Goal: Information Seeking & Learning: Find specific page/section

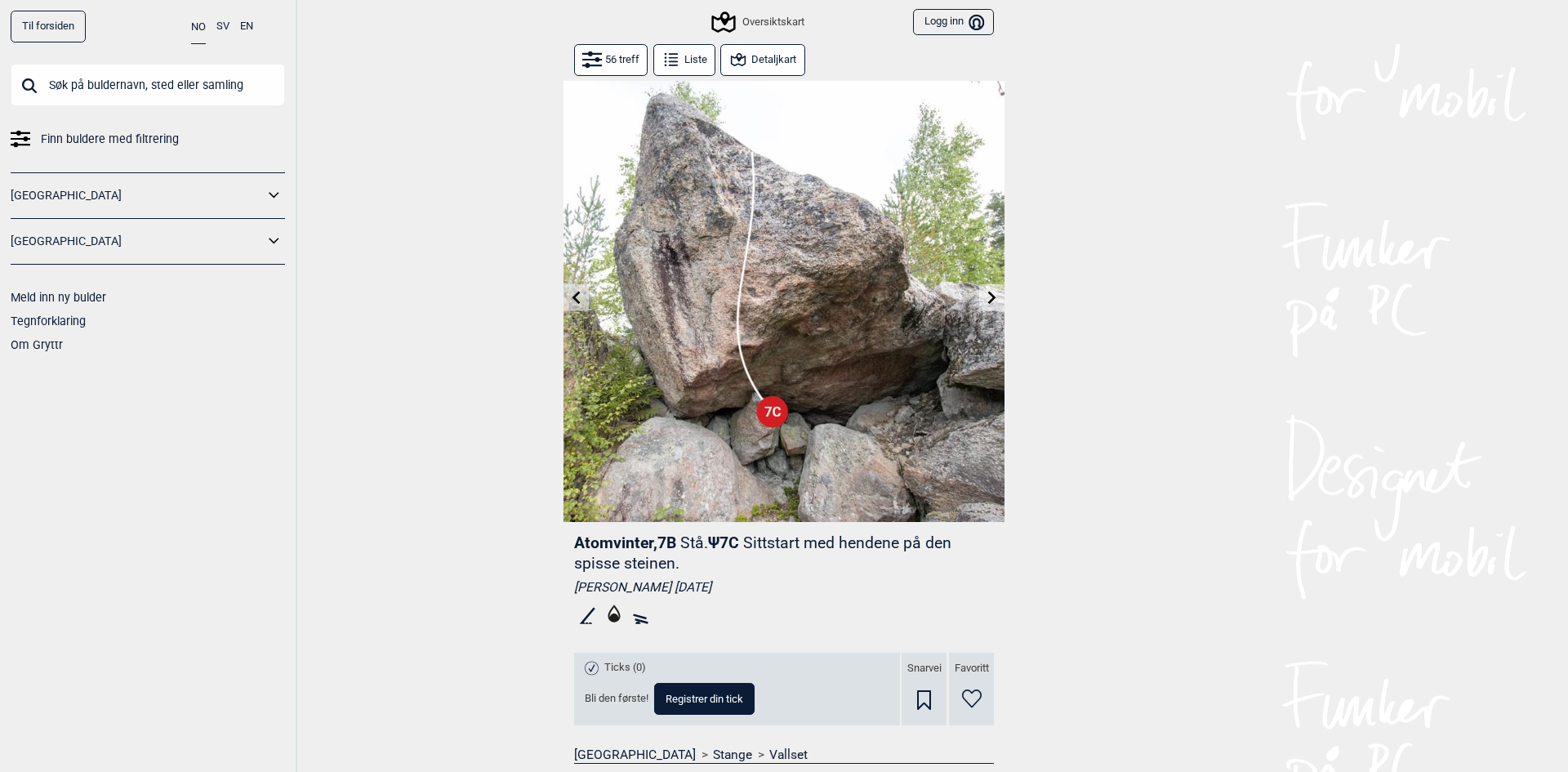
click at [563, 295] on button at bounding box center [575, 297] width 25 height 27
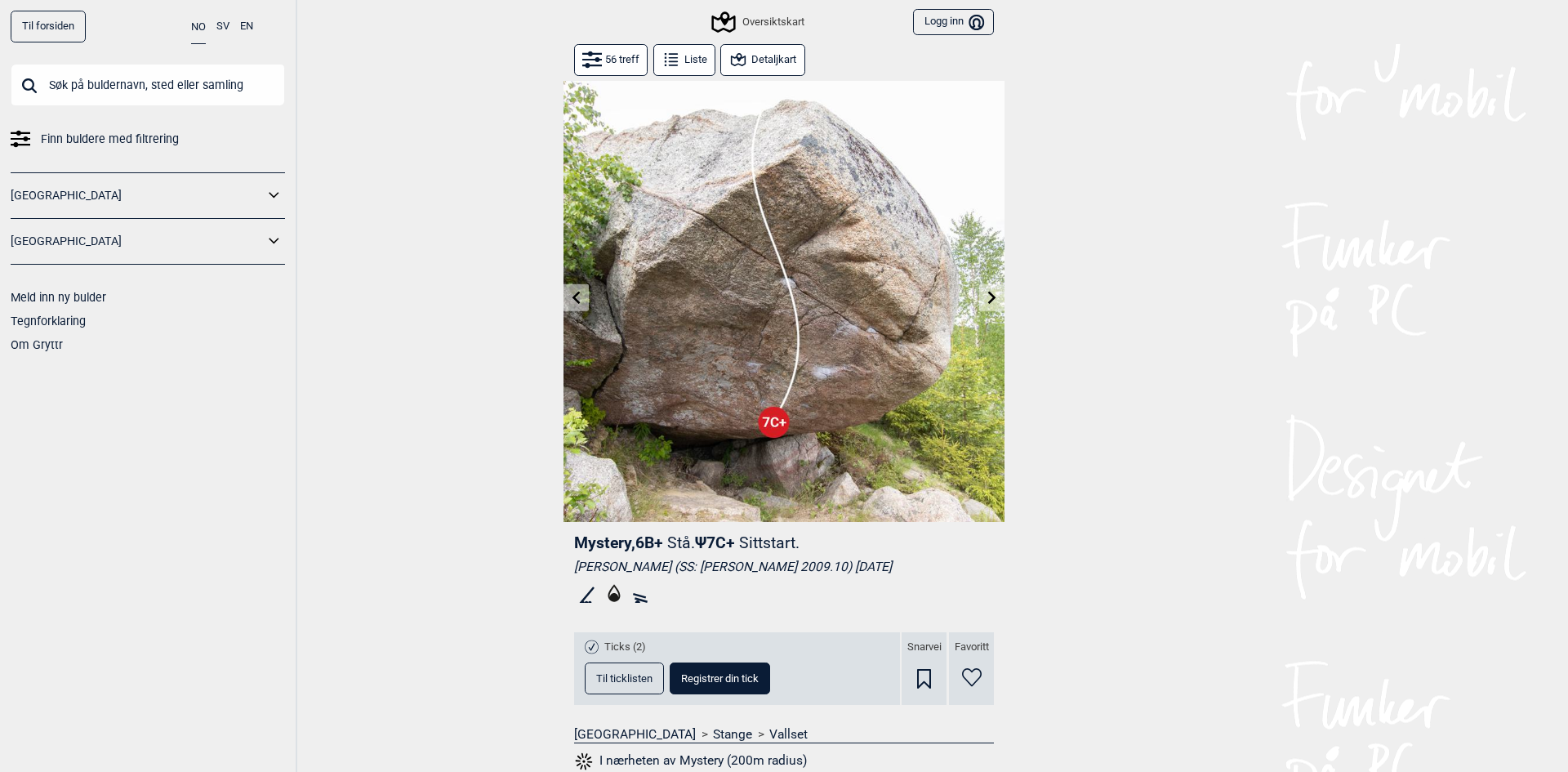
click at [986, 298] on icon at bounding box center [992, 297] width 13 height 13
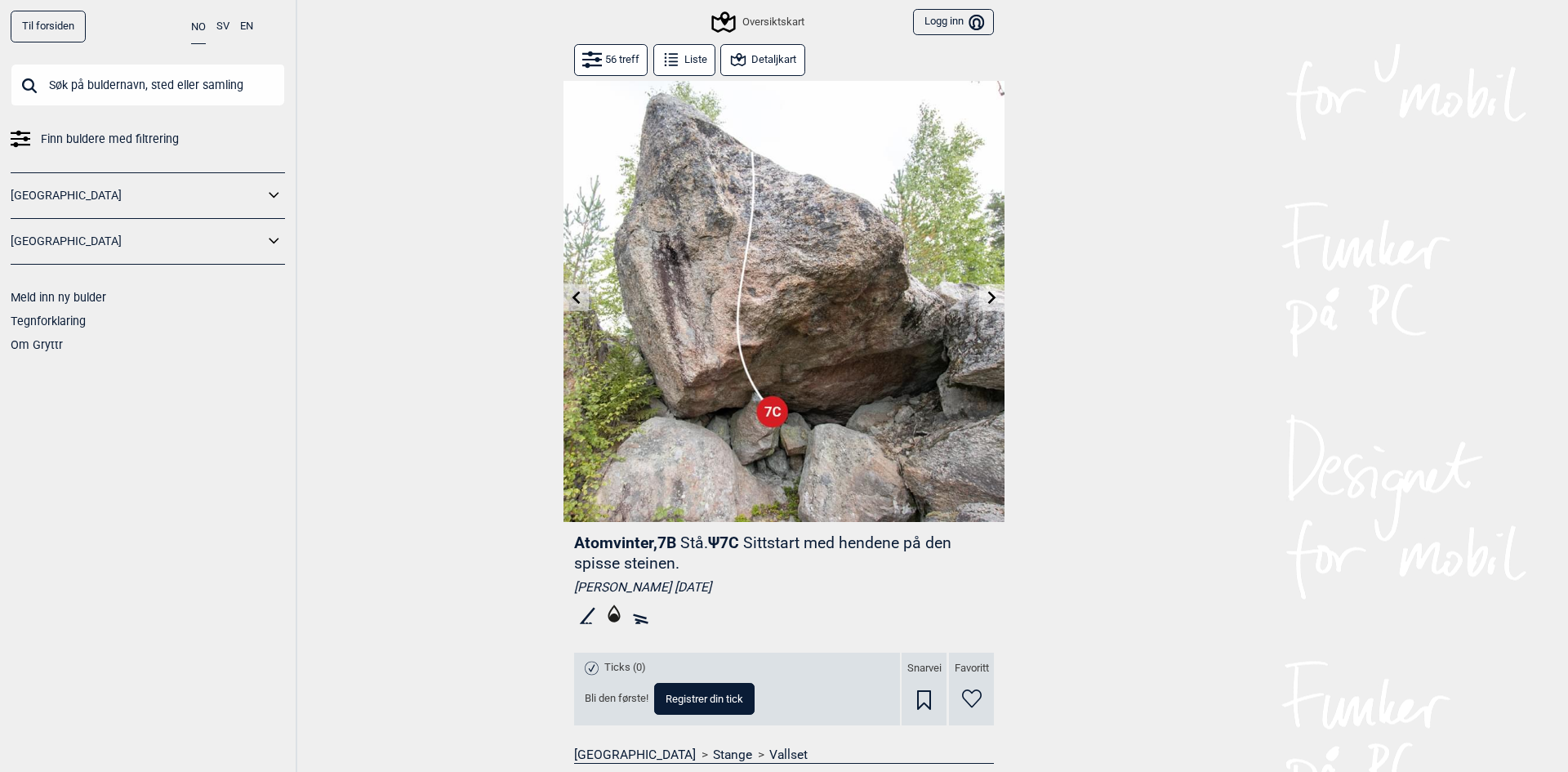
click at [980, 298] on button at bounding box center [992, 297] width 25 height 27
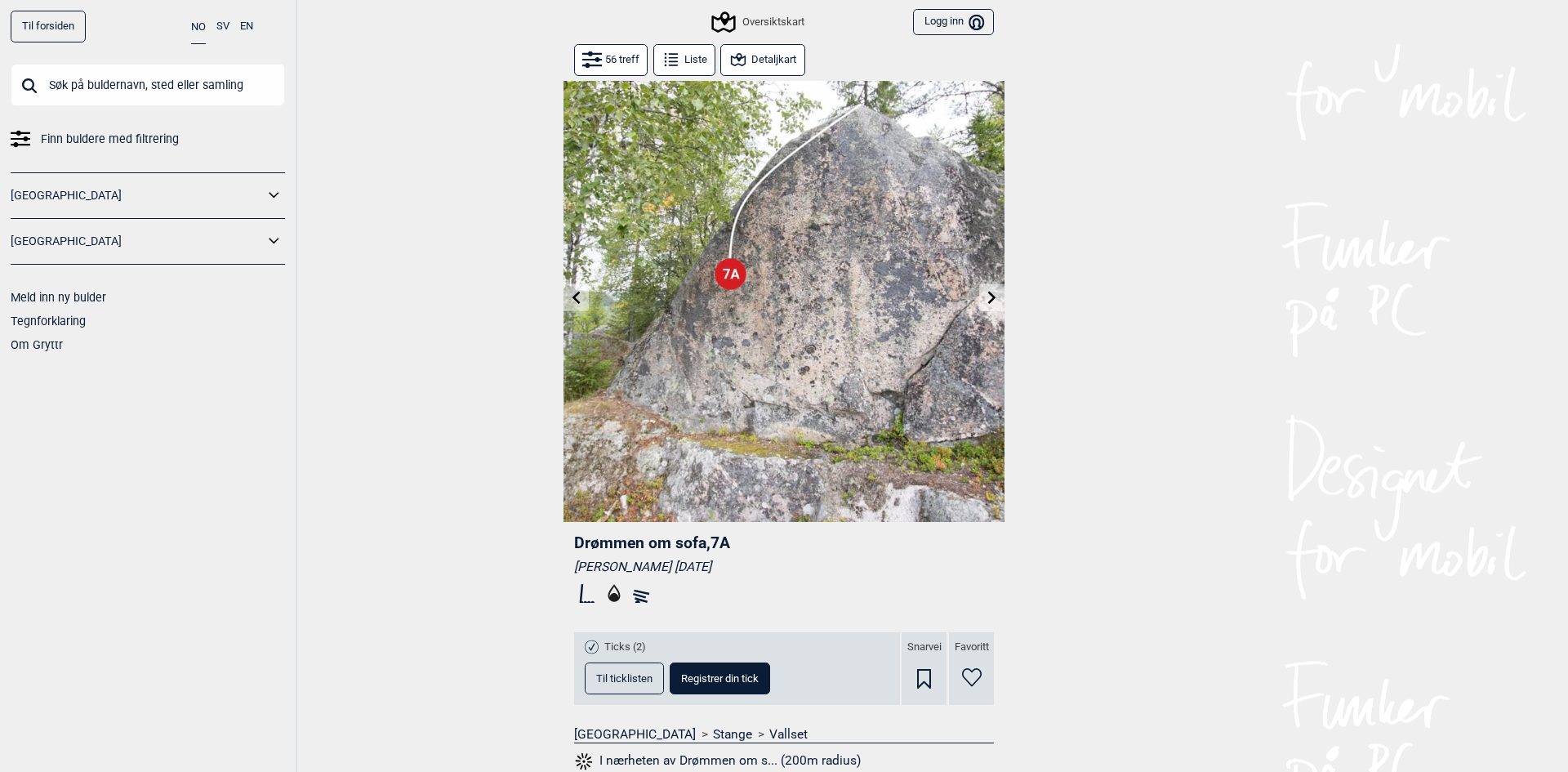
click at [980, 299] on button at bounding box center [992, 297] width 25 height 27
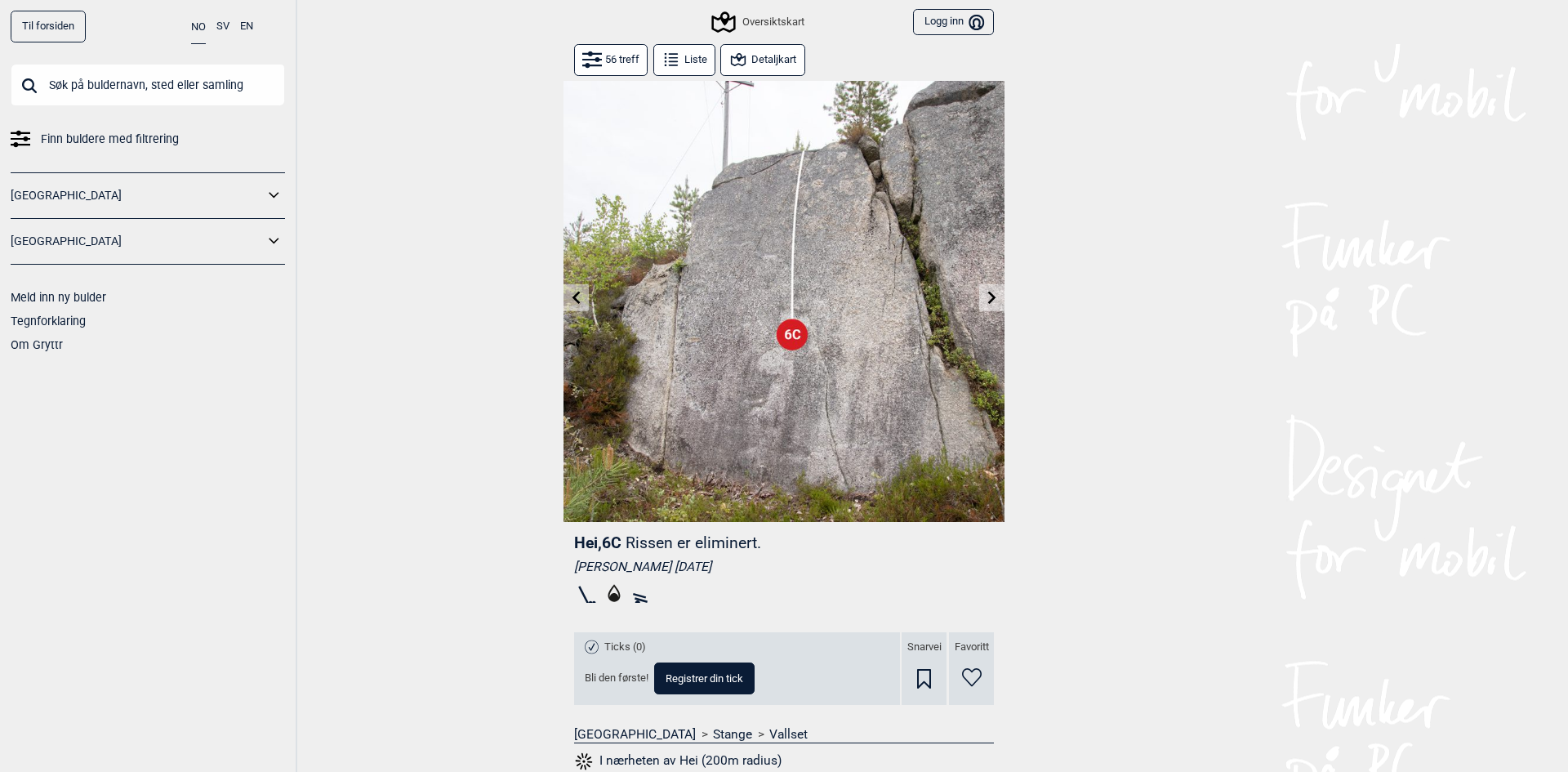
click at [980, 300] on button at bounding box center [992, 297] width 25 height 27
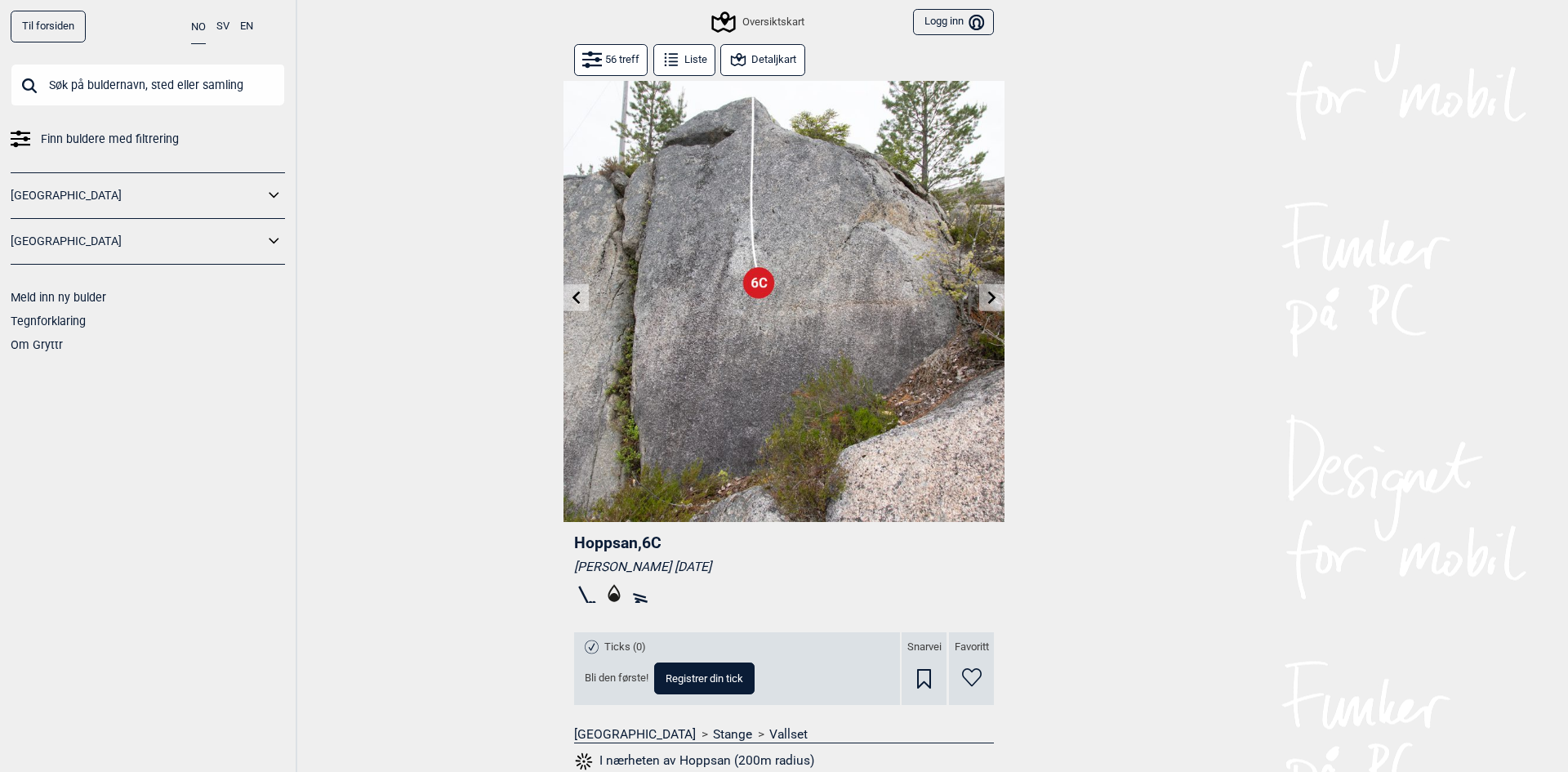
click at [980, 300] on button at bounding box center [992, 297] width 25 height 27
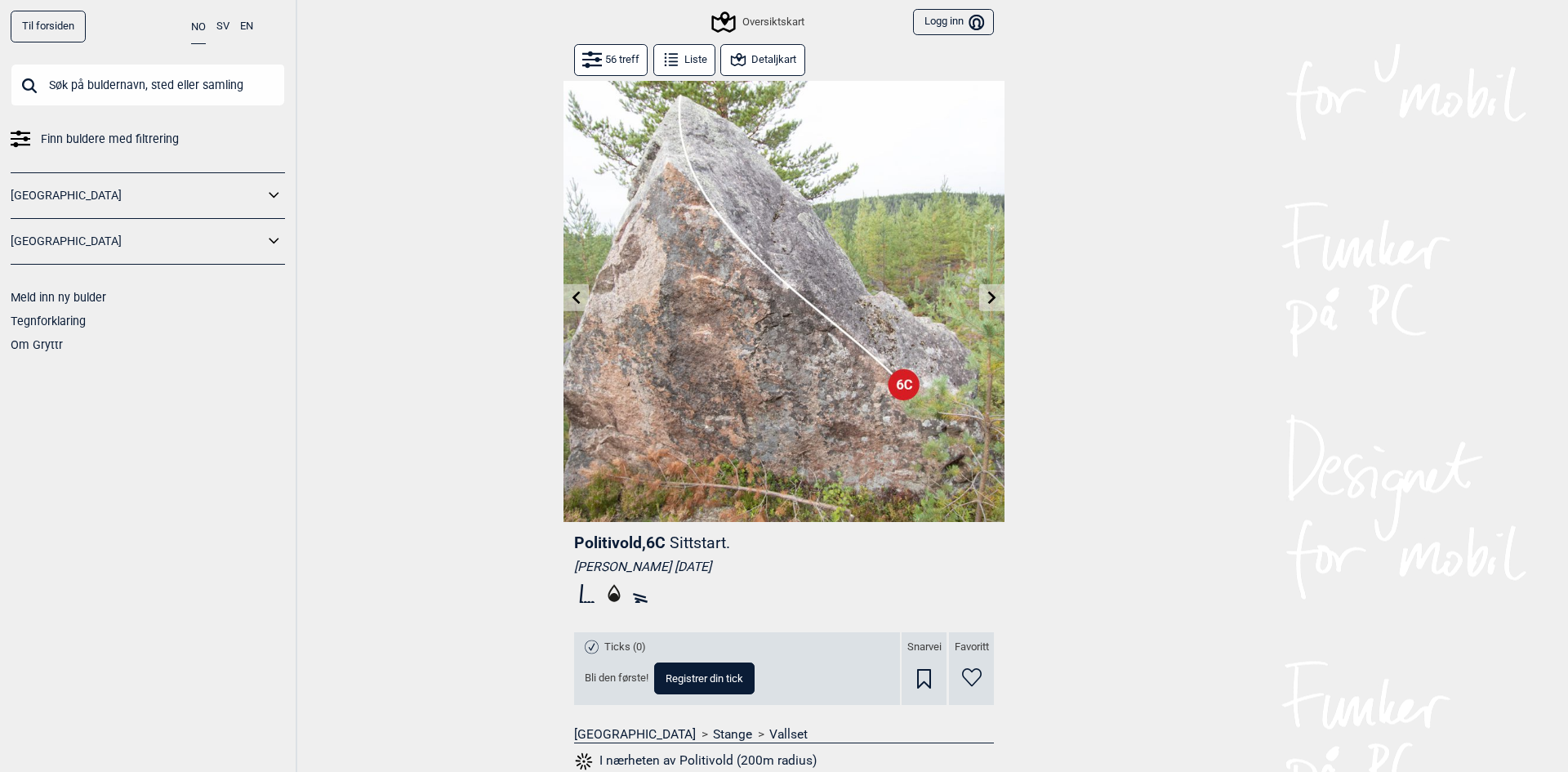
click at [980, 300] on button at bounding box center [992, 297] width 25 height 27
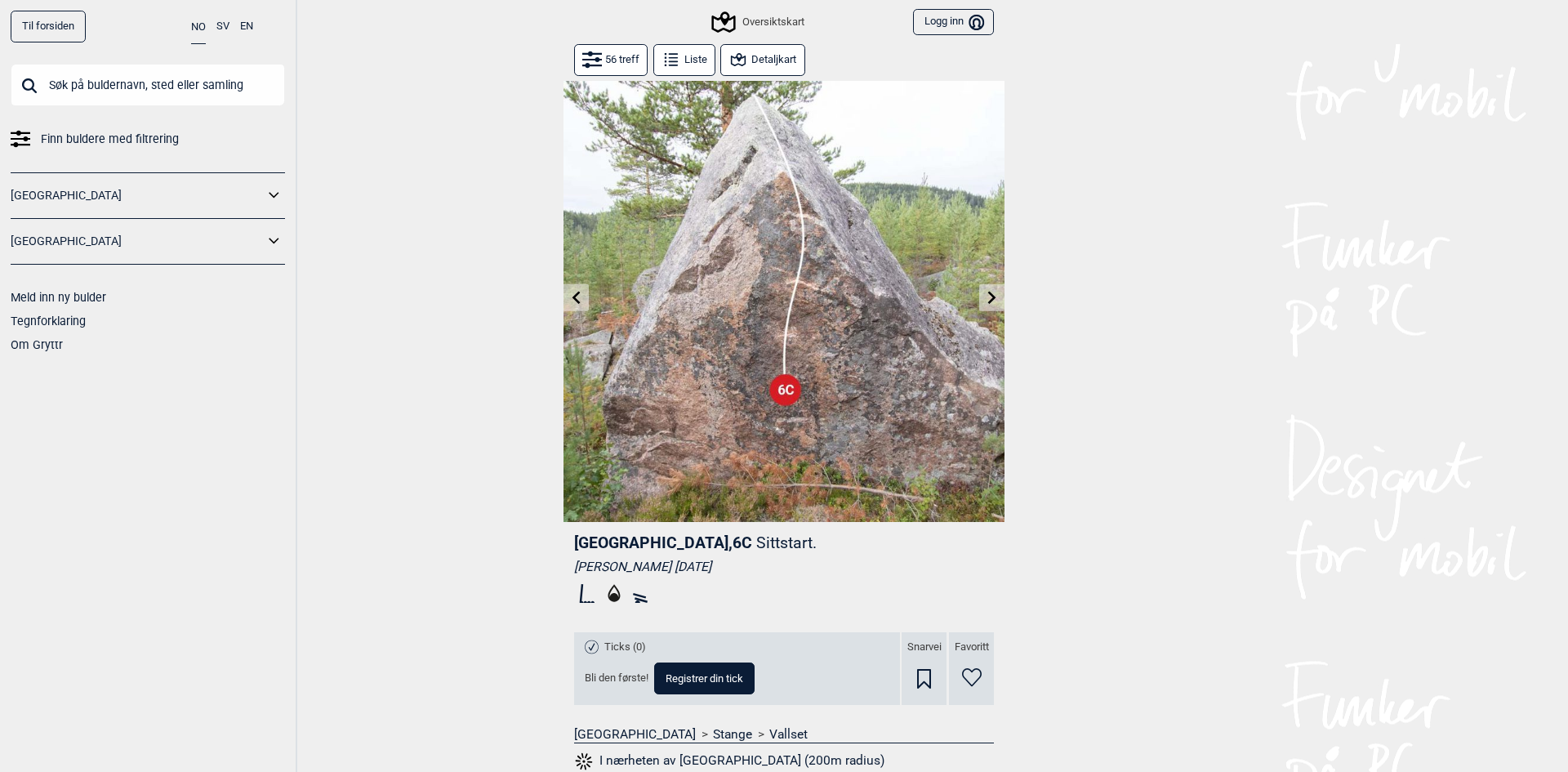
click at [980, 300] on button at bounding box center [992, 297] width 25 height 27
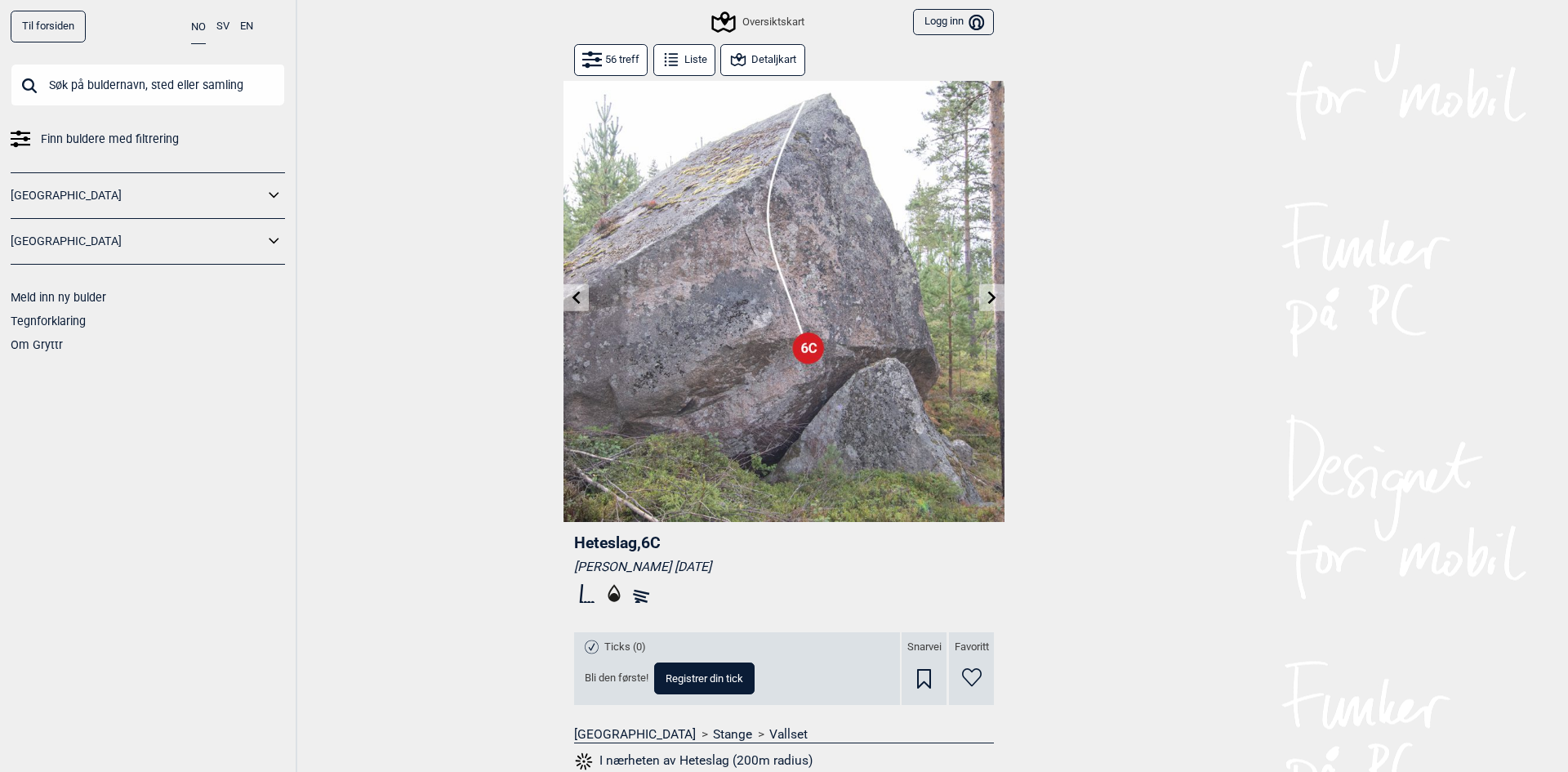
click at [986, 297] on icon at bounding box center [992, 297] width 13 height 13
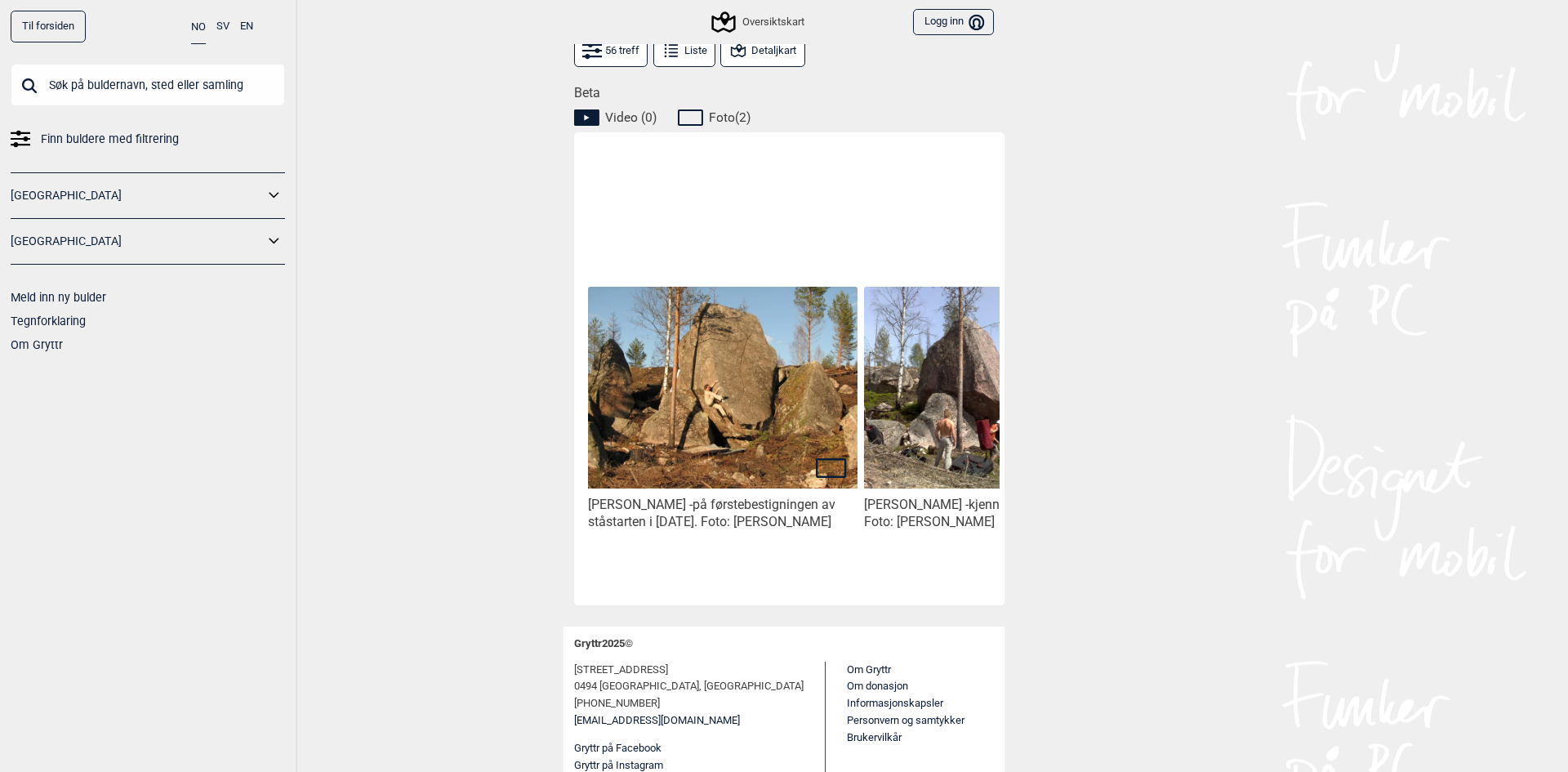
click at [745, 433] on img at bounding box center [723, 388] width 269 height 202
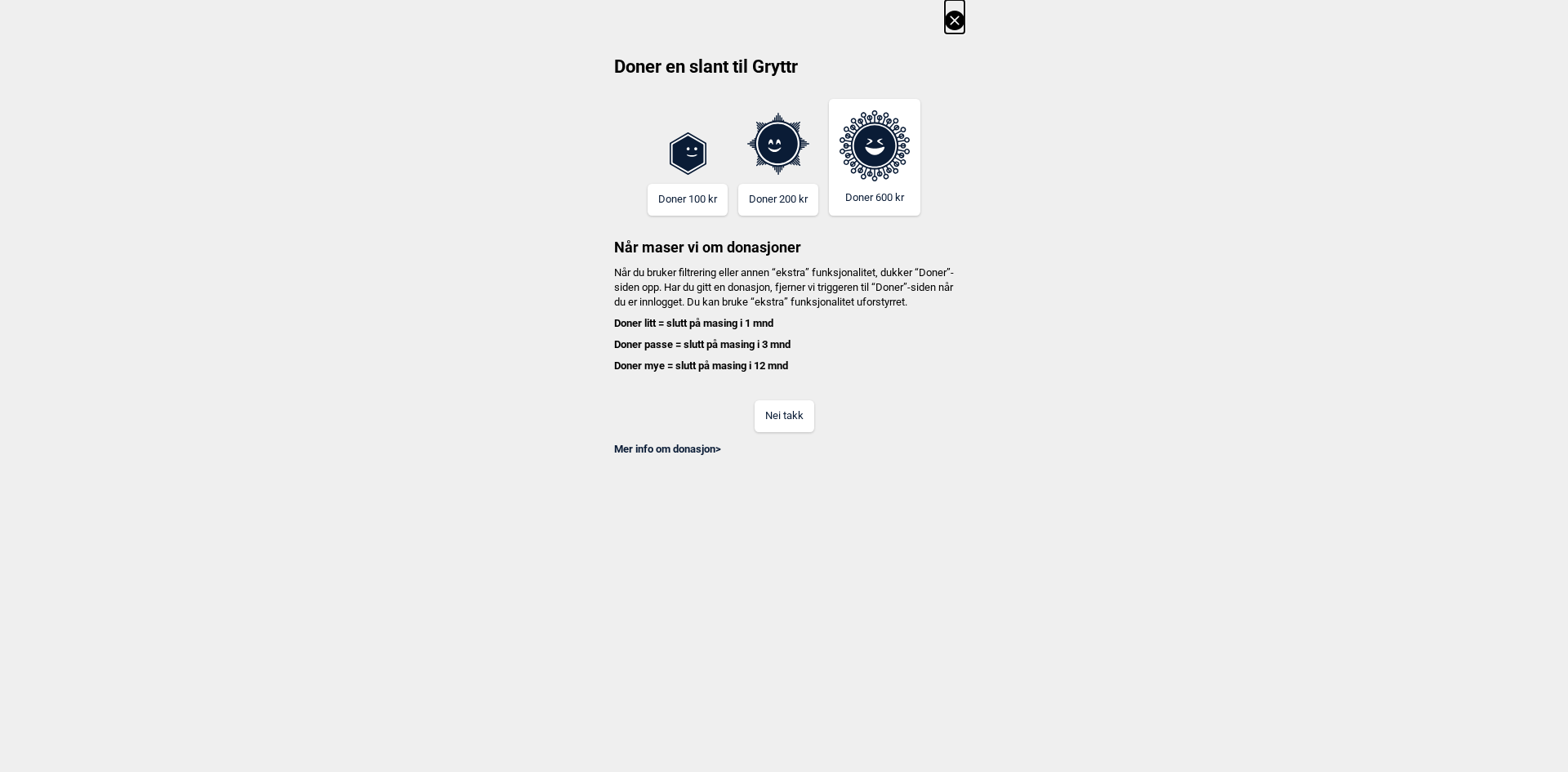
click at [779, 432] on button "Nei takk" at bounding box center [784, 416] width 60 height 32
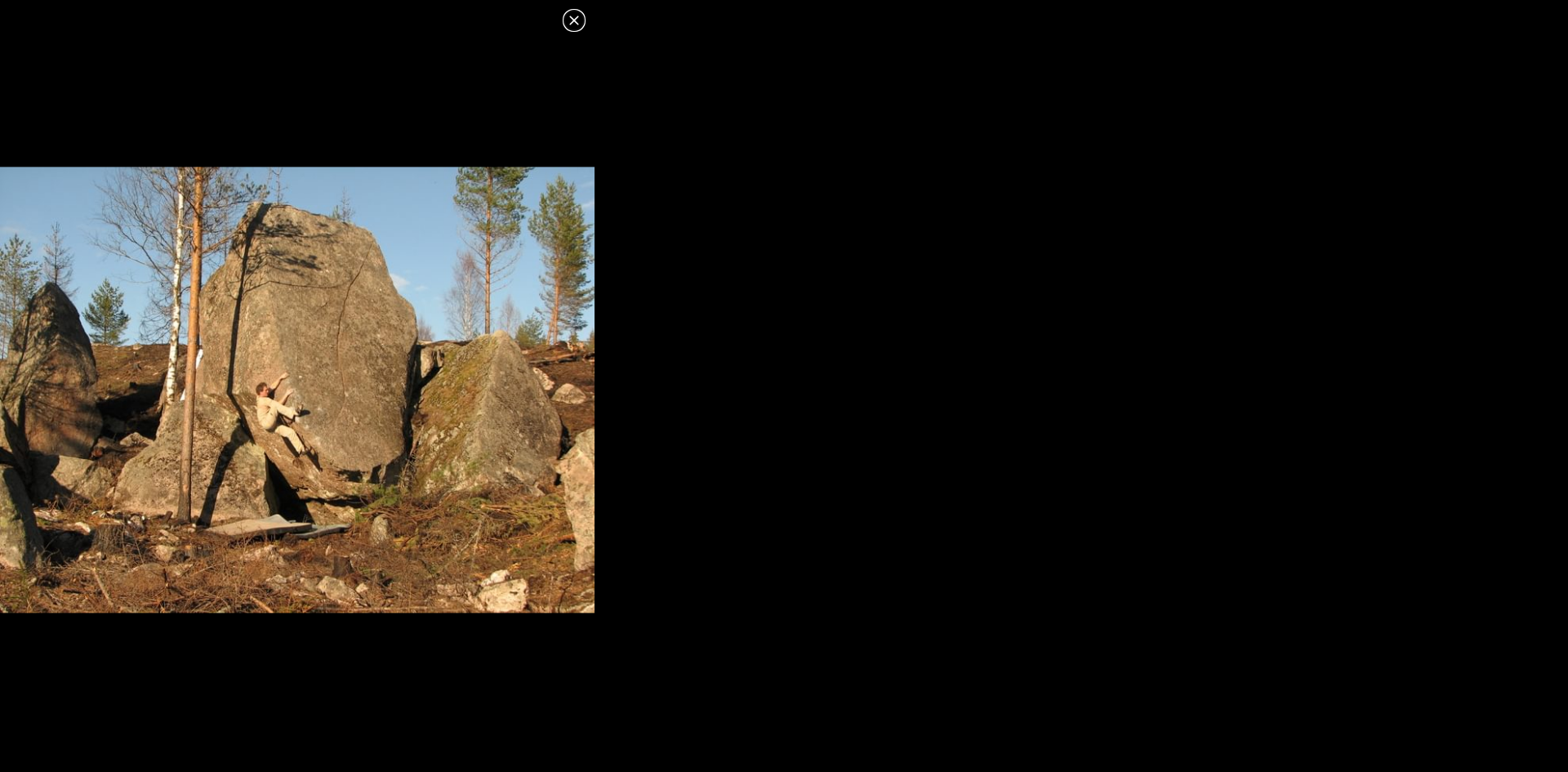
click at [568, 23] on icon at bounding box center [574, 20] width 20 height 20
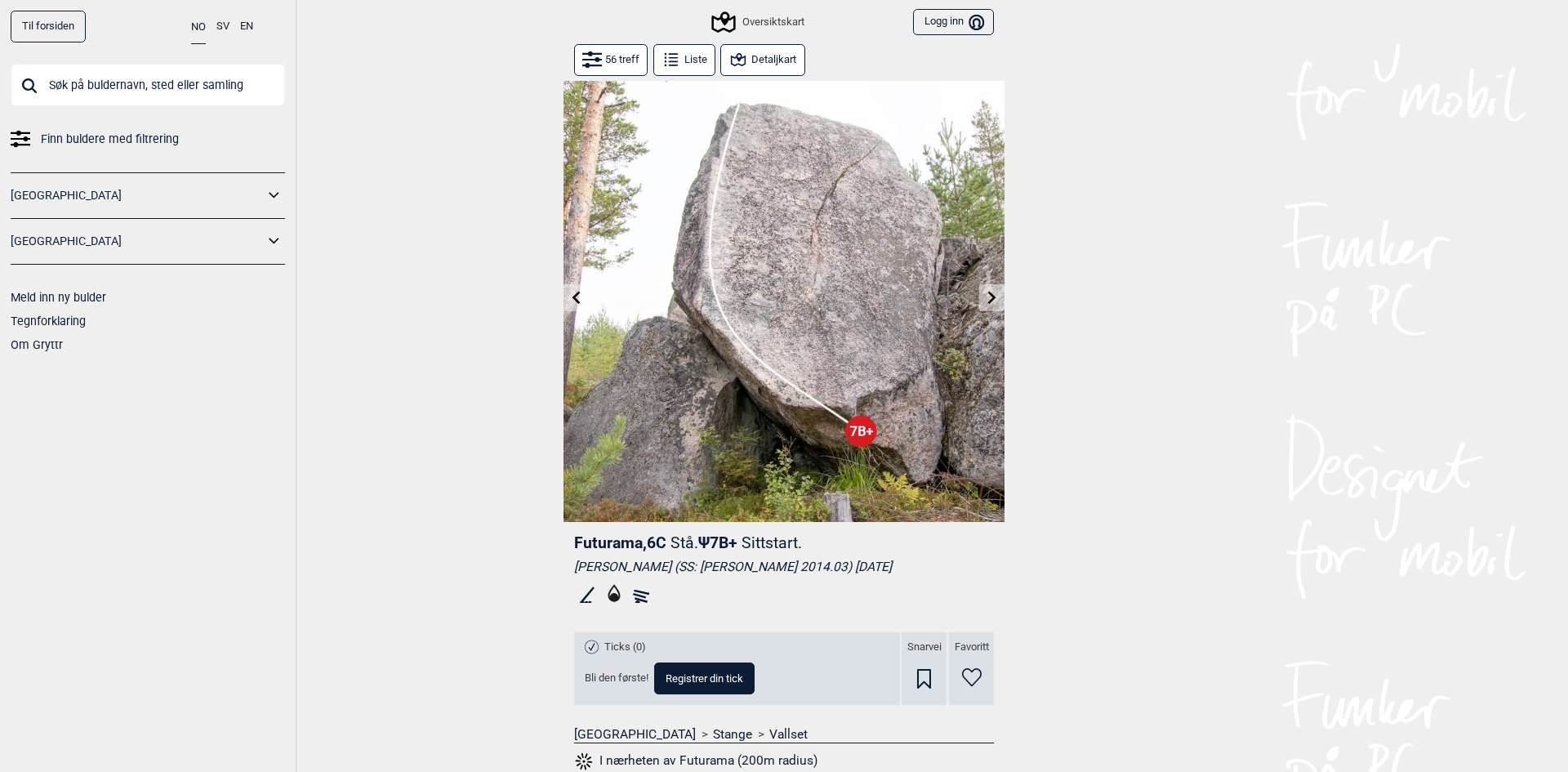
click at [980, 293] on button at bounding box center [992, 297] width 25 height 27
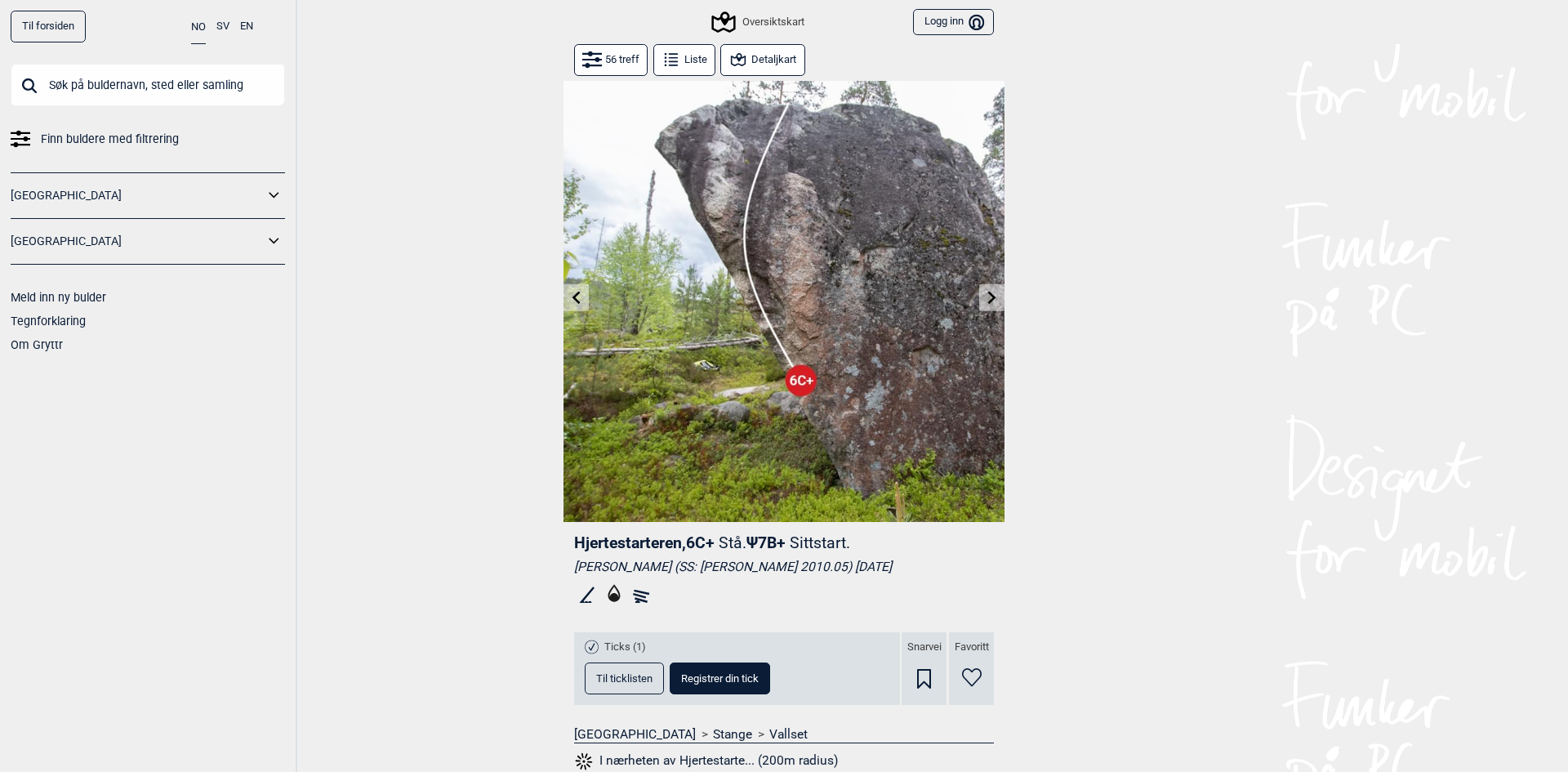
click at [988, 302] on icon at bounding box center [992, 297] width 8 height 13
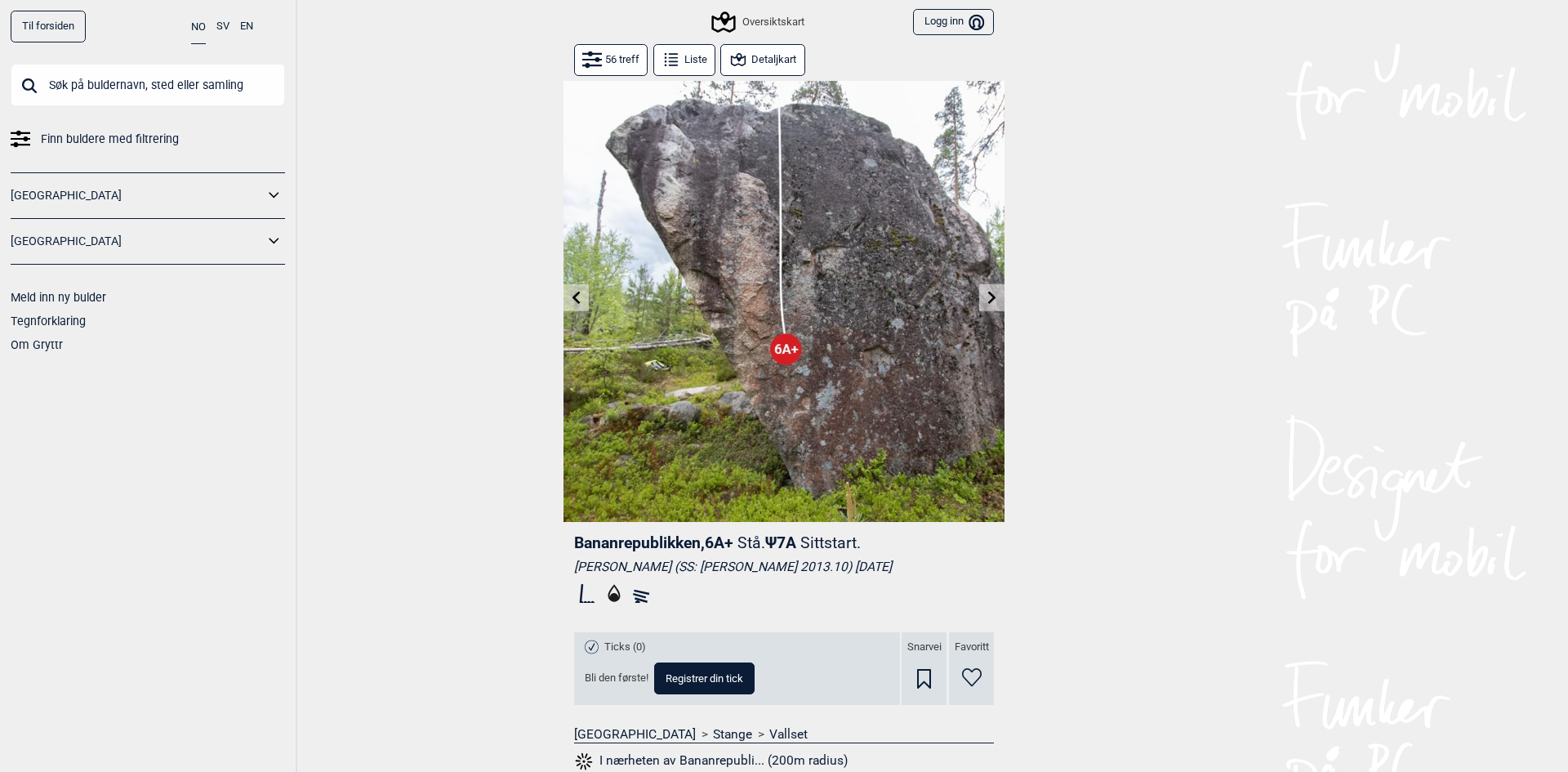
click at [572, 299] on icon at bounding box center [576, 297] width 13 height 13
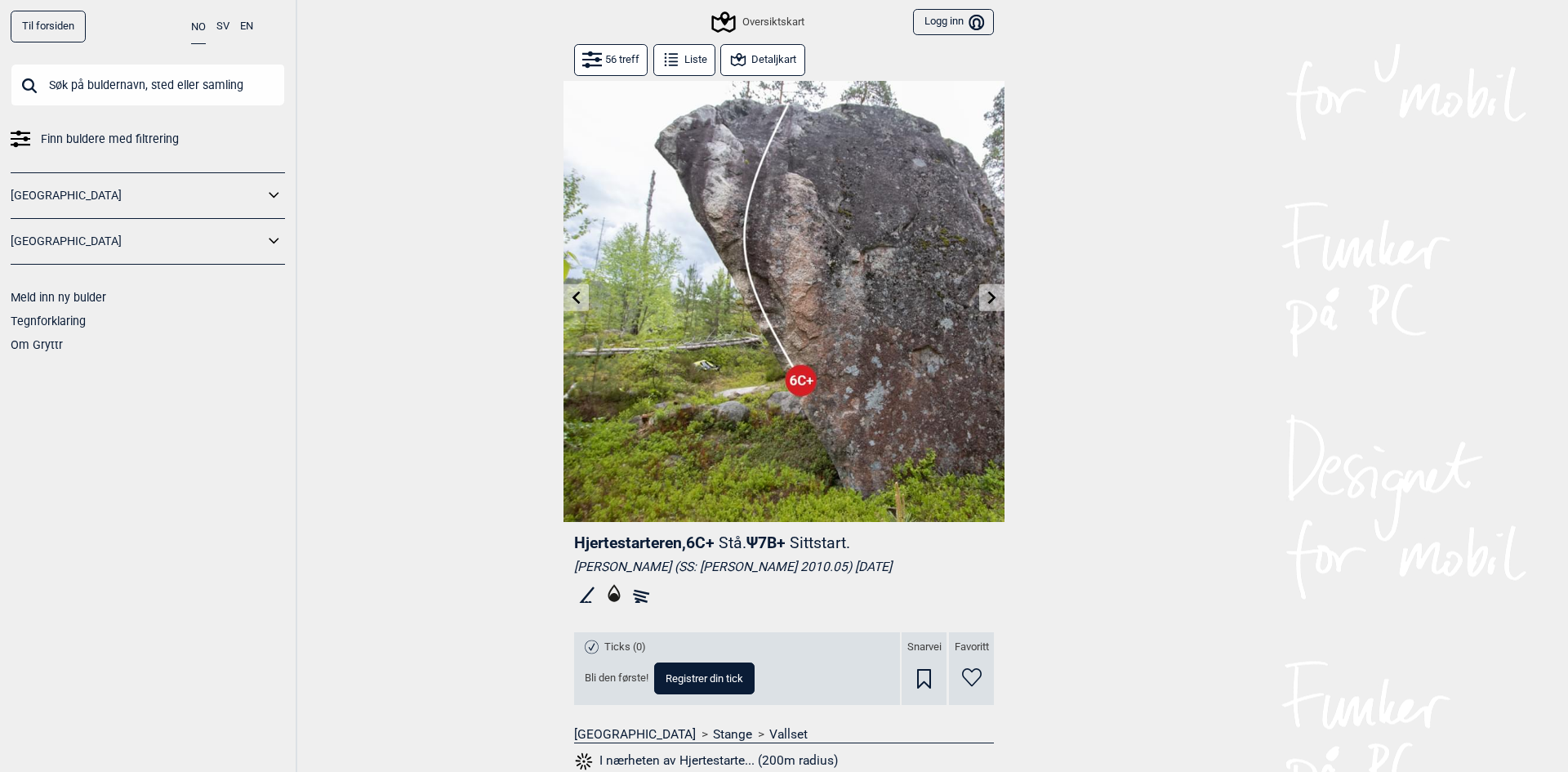
click at [986, 295] on icon at bounding box center [992, 297] width 13 height 13
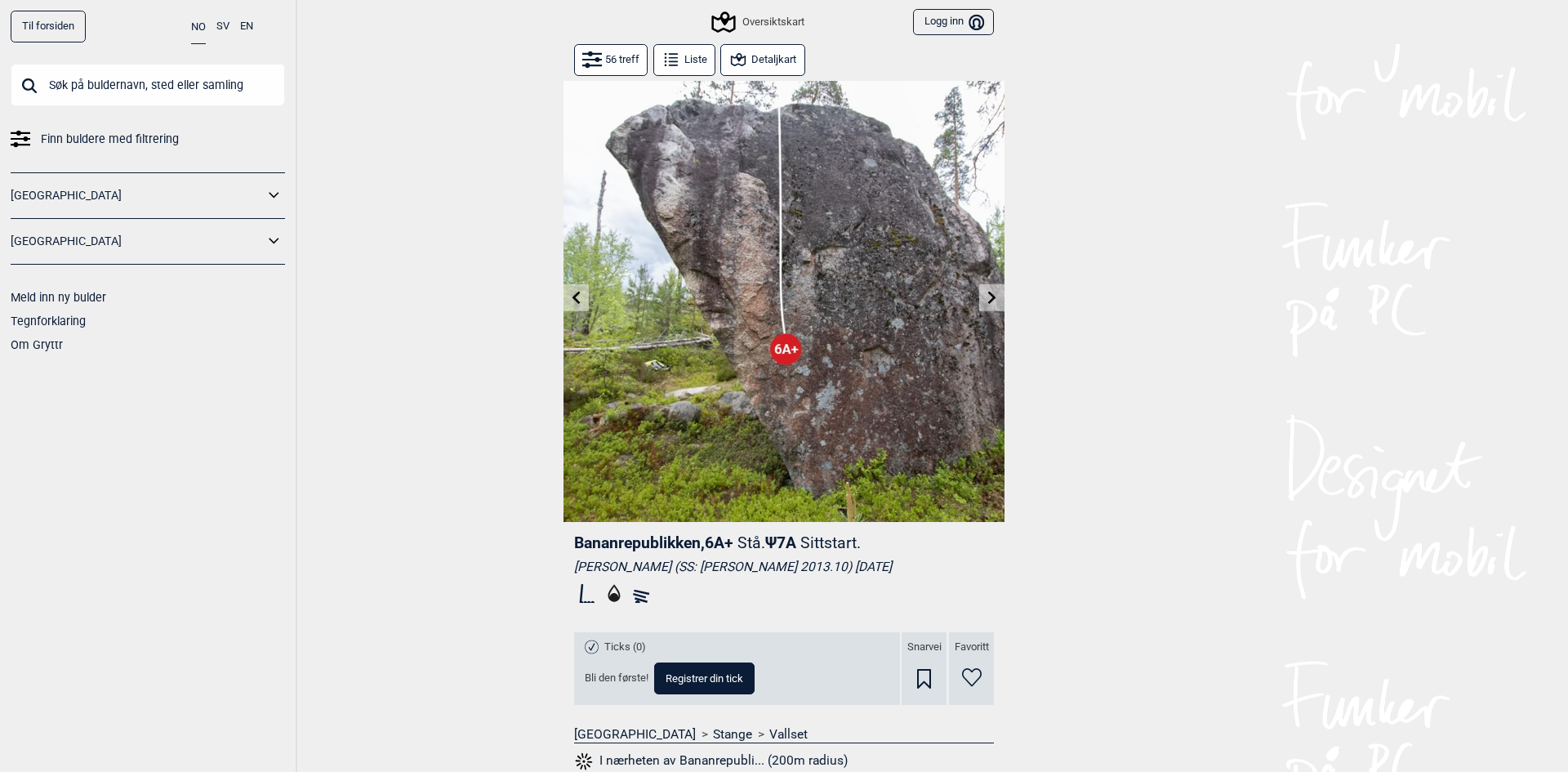
click at [986, 295] on icon at bounding box center [992, 297] width 13 height 13
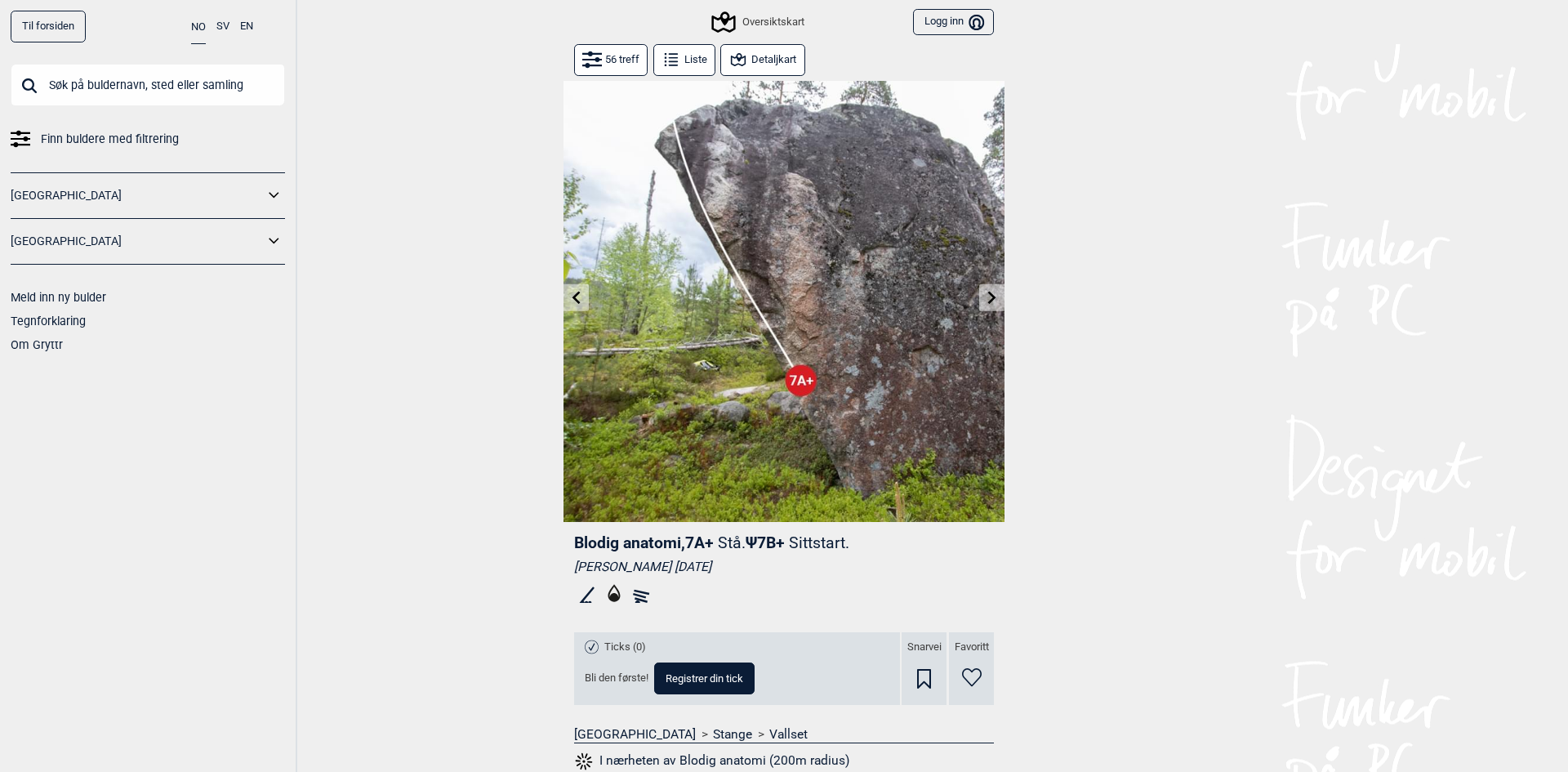
click at [986, 295] on icon at bounding box center [992, 297] width 13 height 13
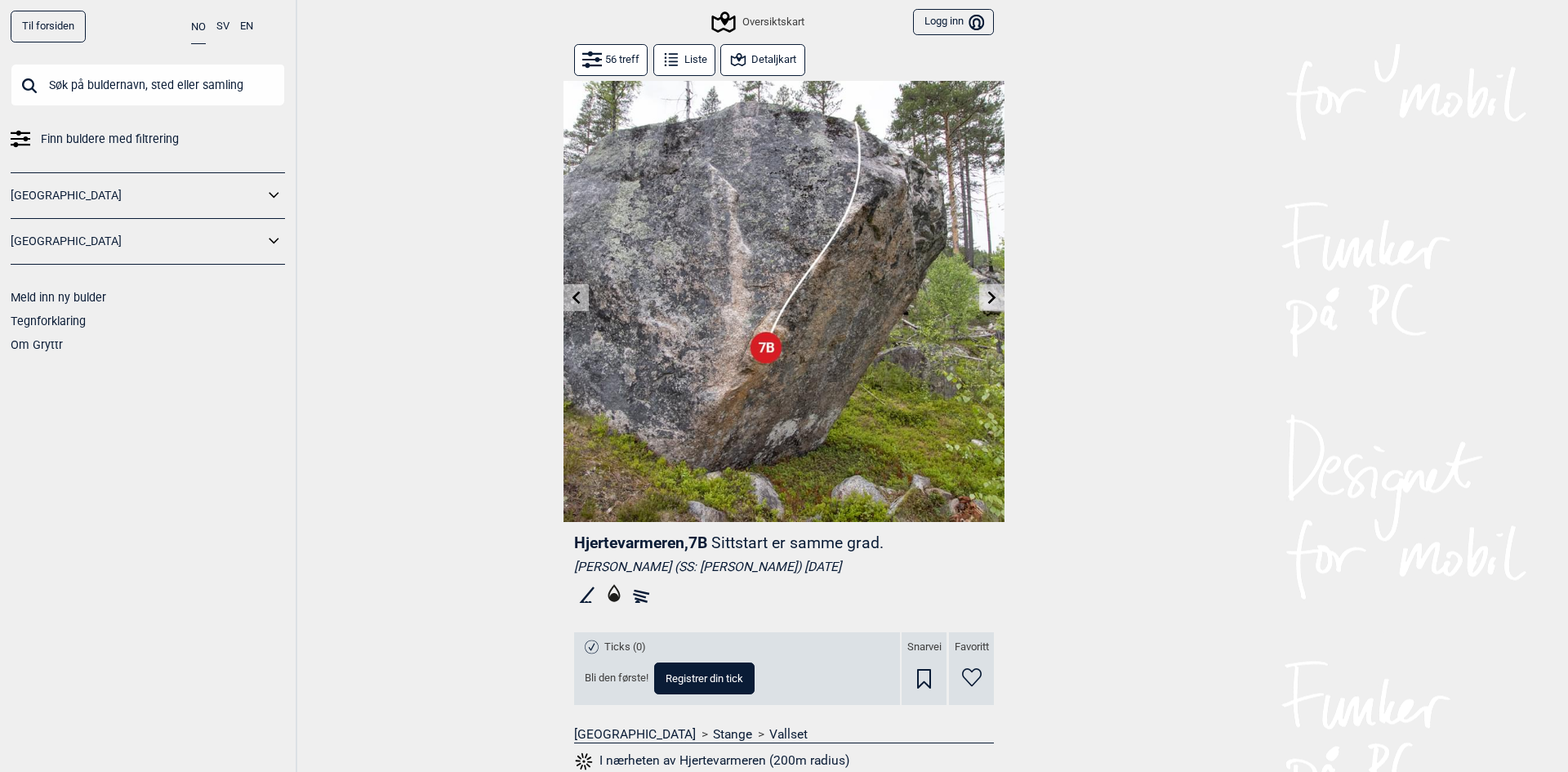
click at [980, 298] on button at bounding box center [992, 297] width 25 height 27
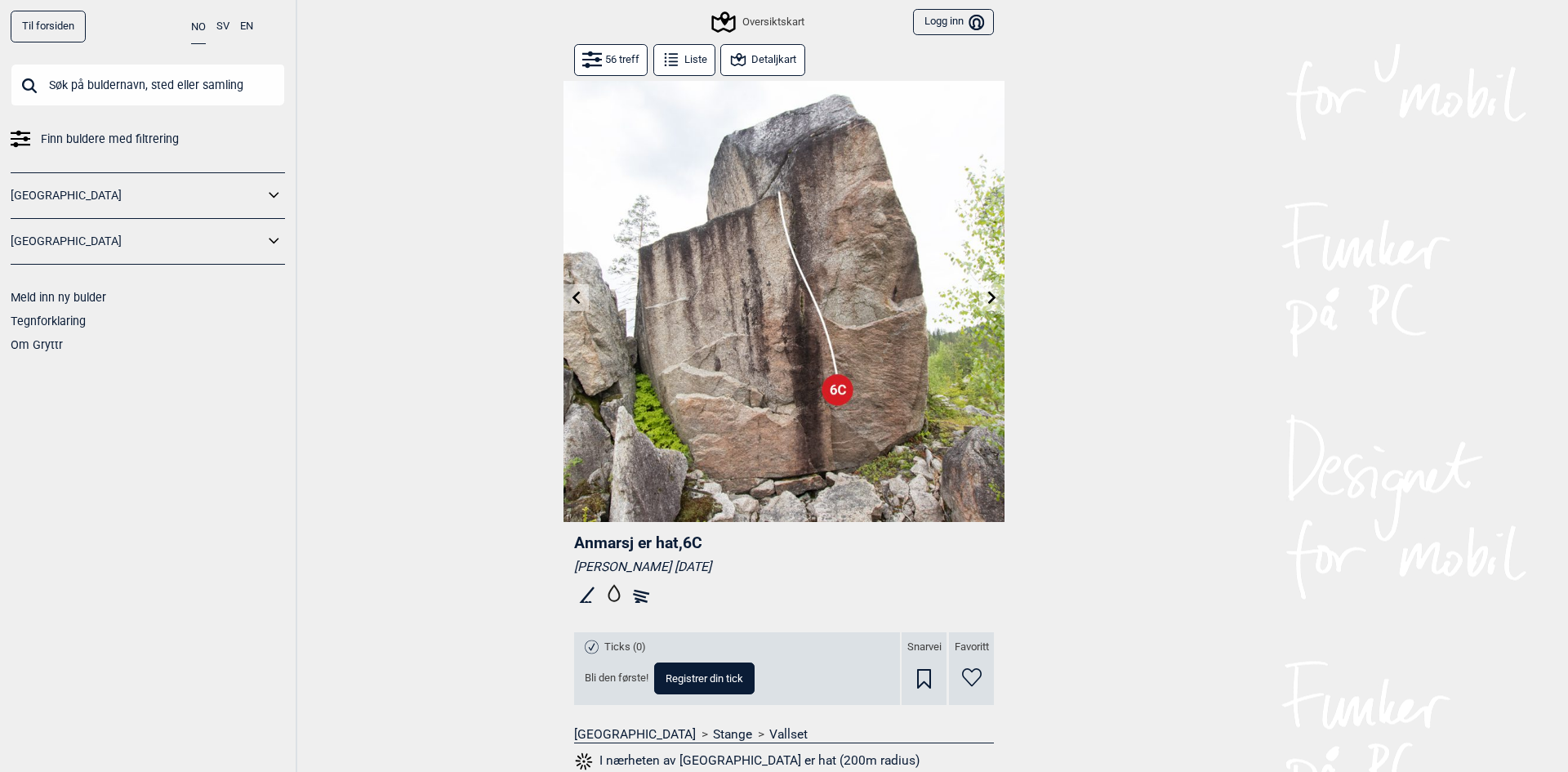
click at [971, 303] on img at bounding box center [783, 301] width 441 height 441
click at [986, 299] on icon at bounding box center [992, 297] width 13 height 13
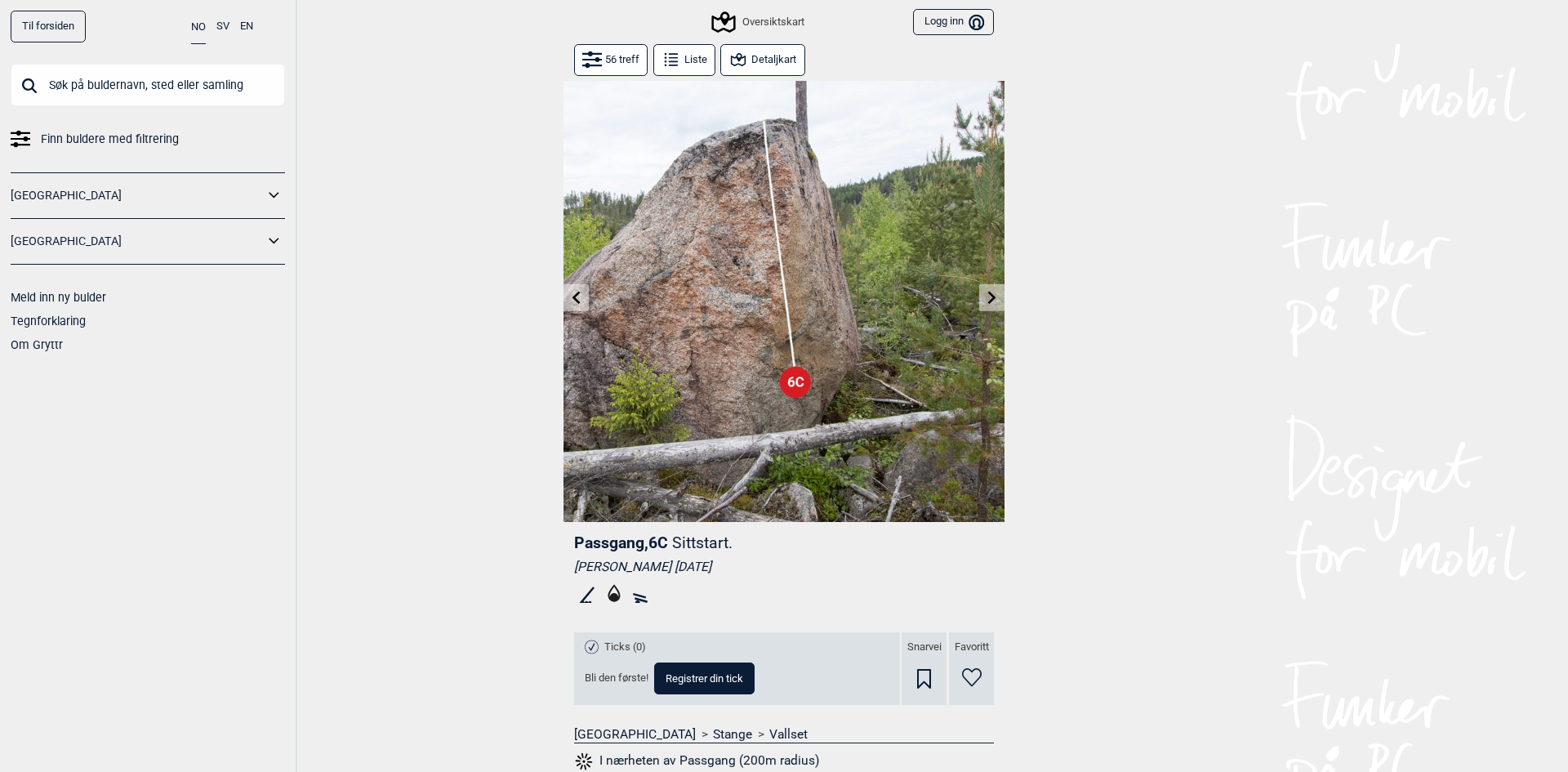
click at [986, 299] on icon at bounding box center [992, 297] width 13 height 13
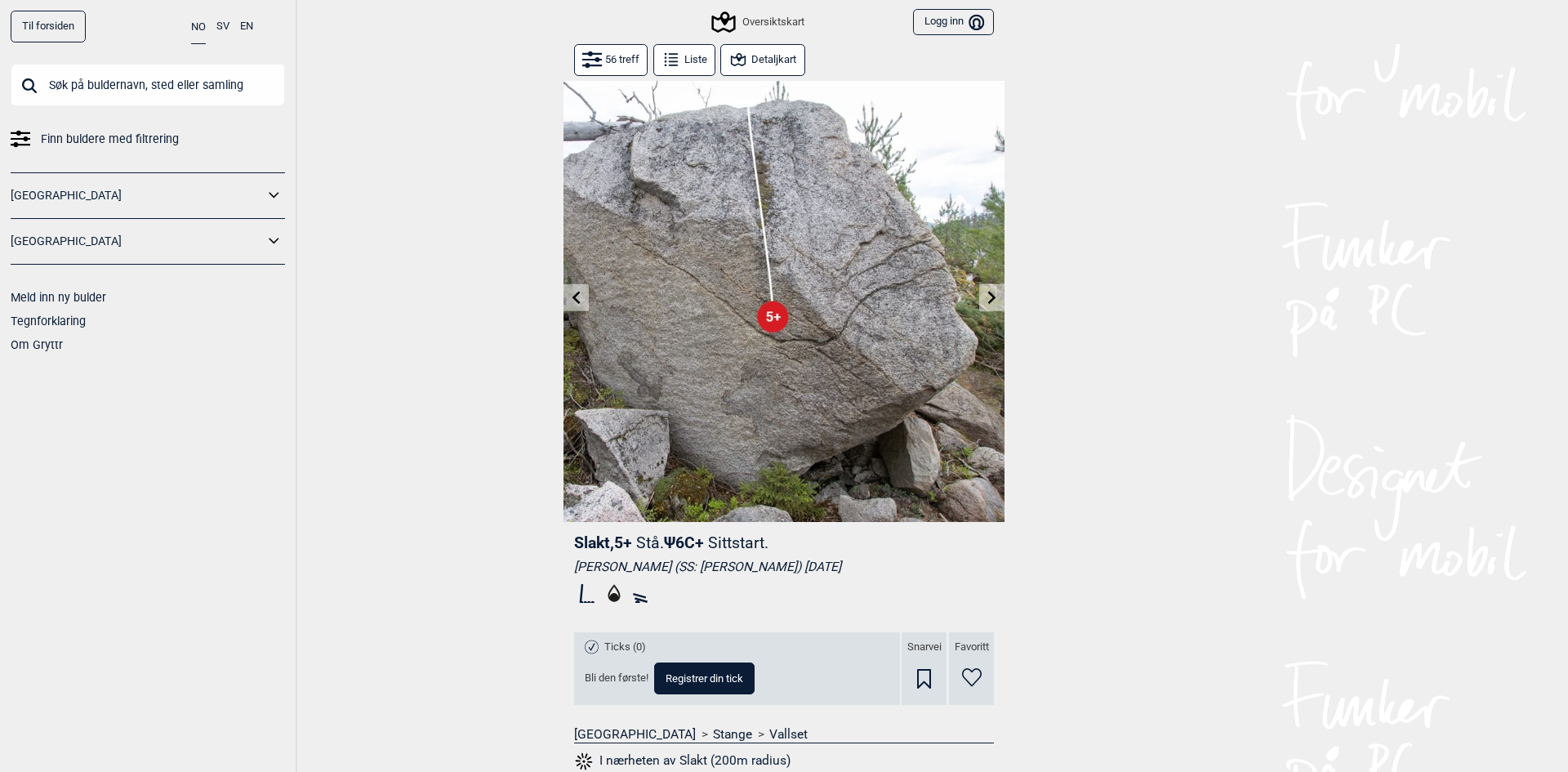
click at [986, 299] on icon at bounding box center [992, 297] width 13 height 13
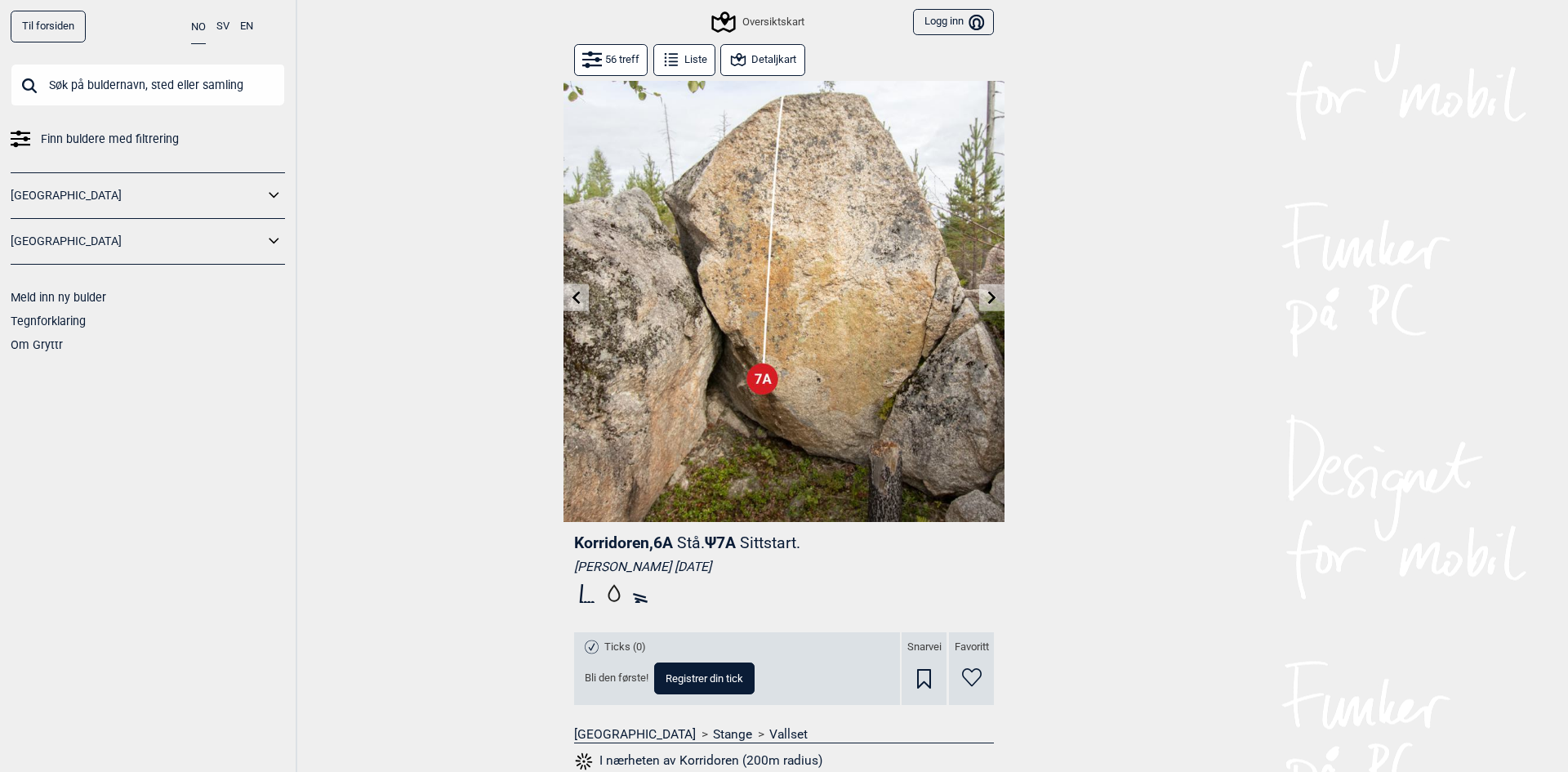
click at [986, 299] on icon at bounding box center [992, 297] width 13 height 13
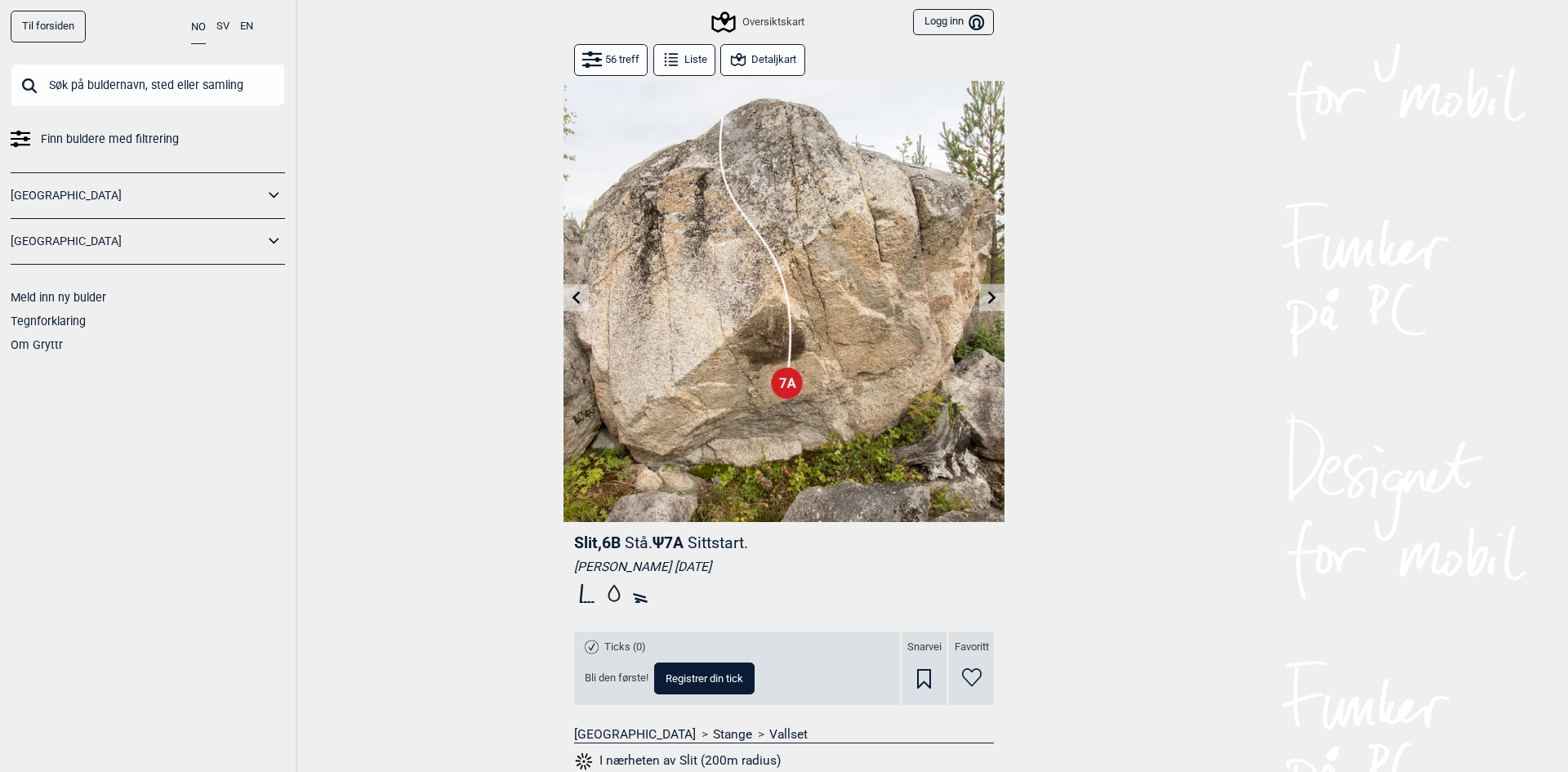
click at [986, 299] on icon at bounding box center [992, 297] width 13 height 13
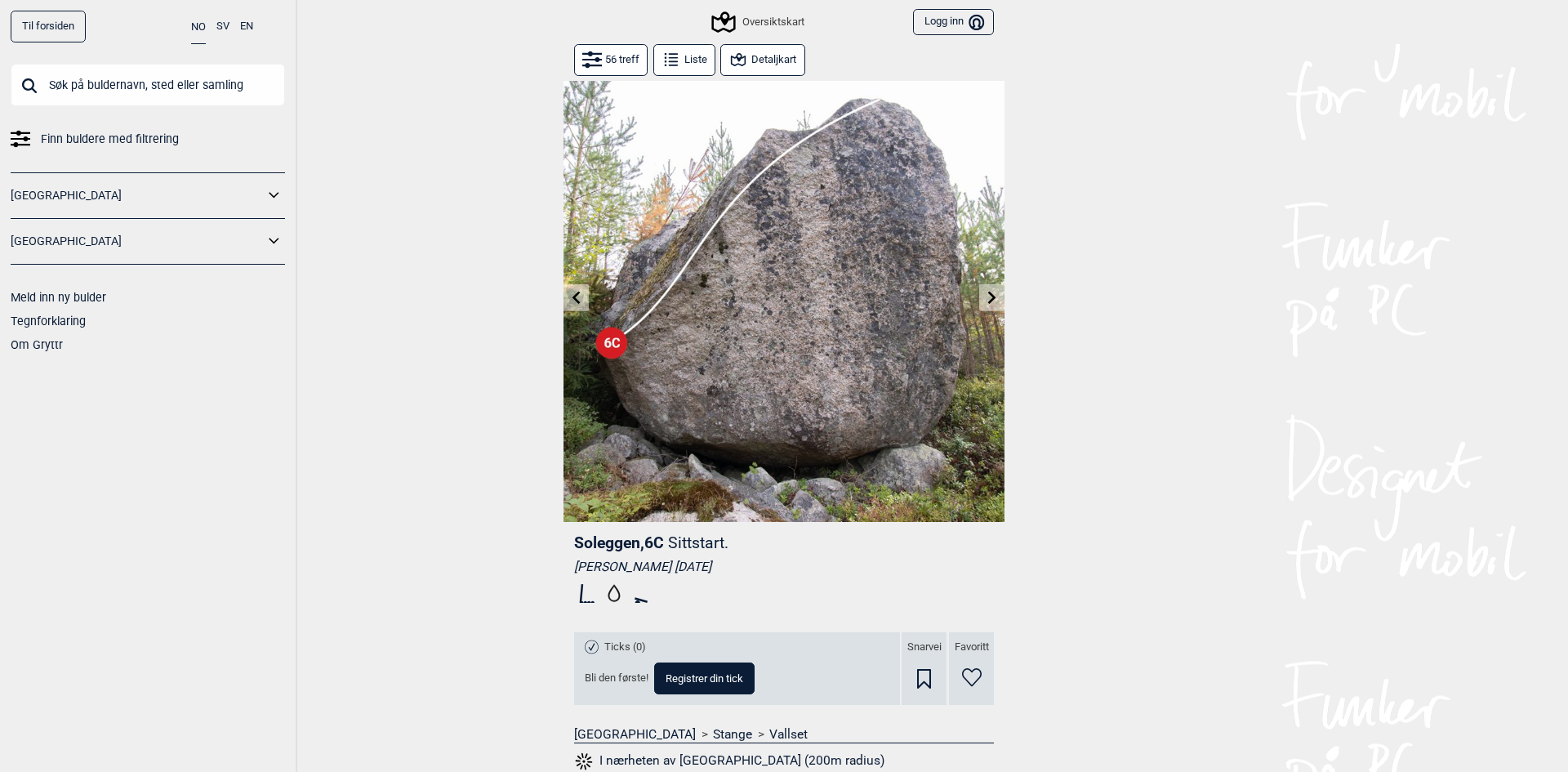
click at [986, 299] on icon at bounding box center [992, 297] width 13 height 13
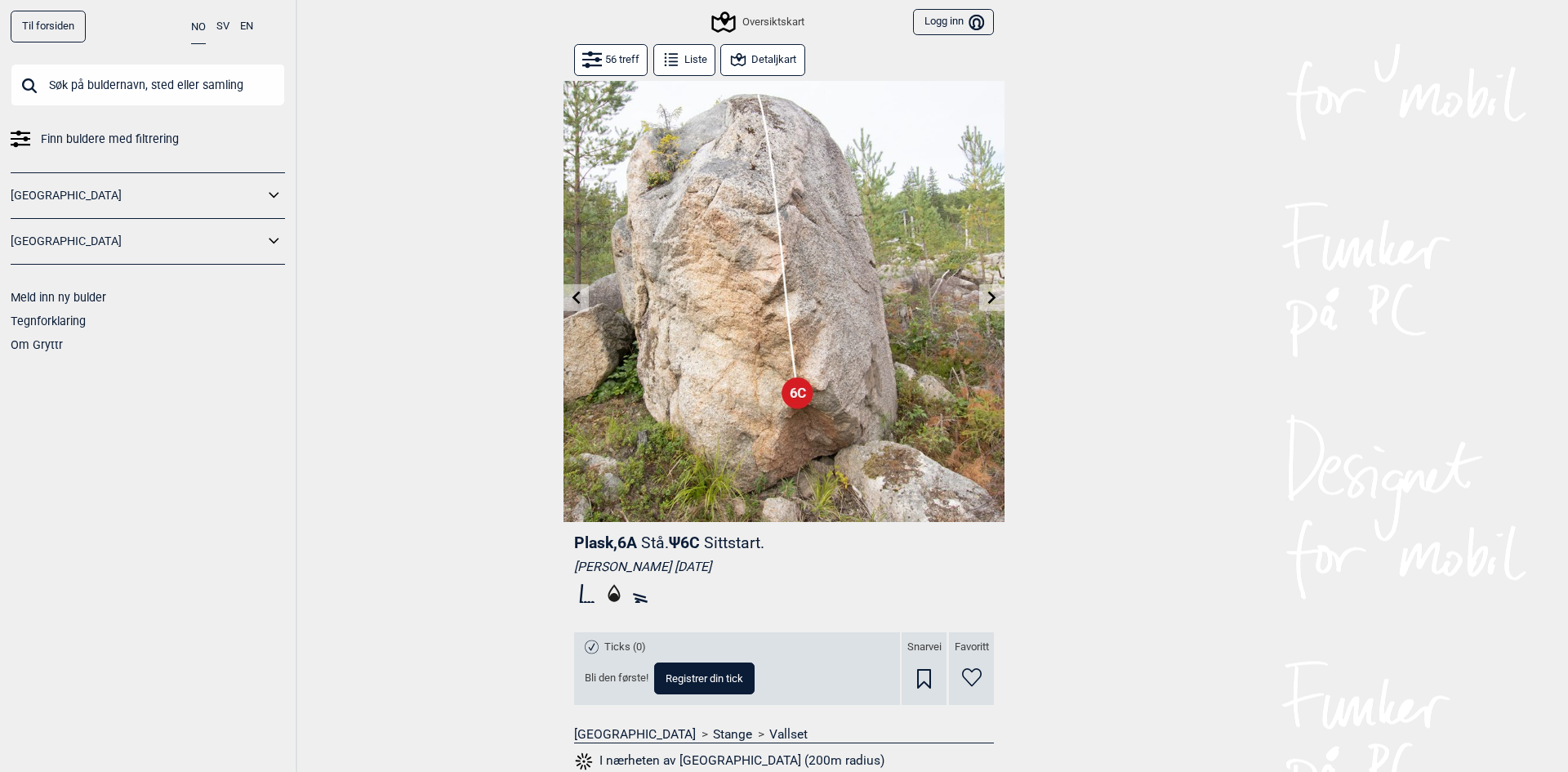
click at [575, 298] on icon at bounding box center [576, 297] width 13 height 13
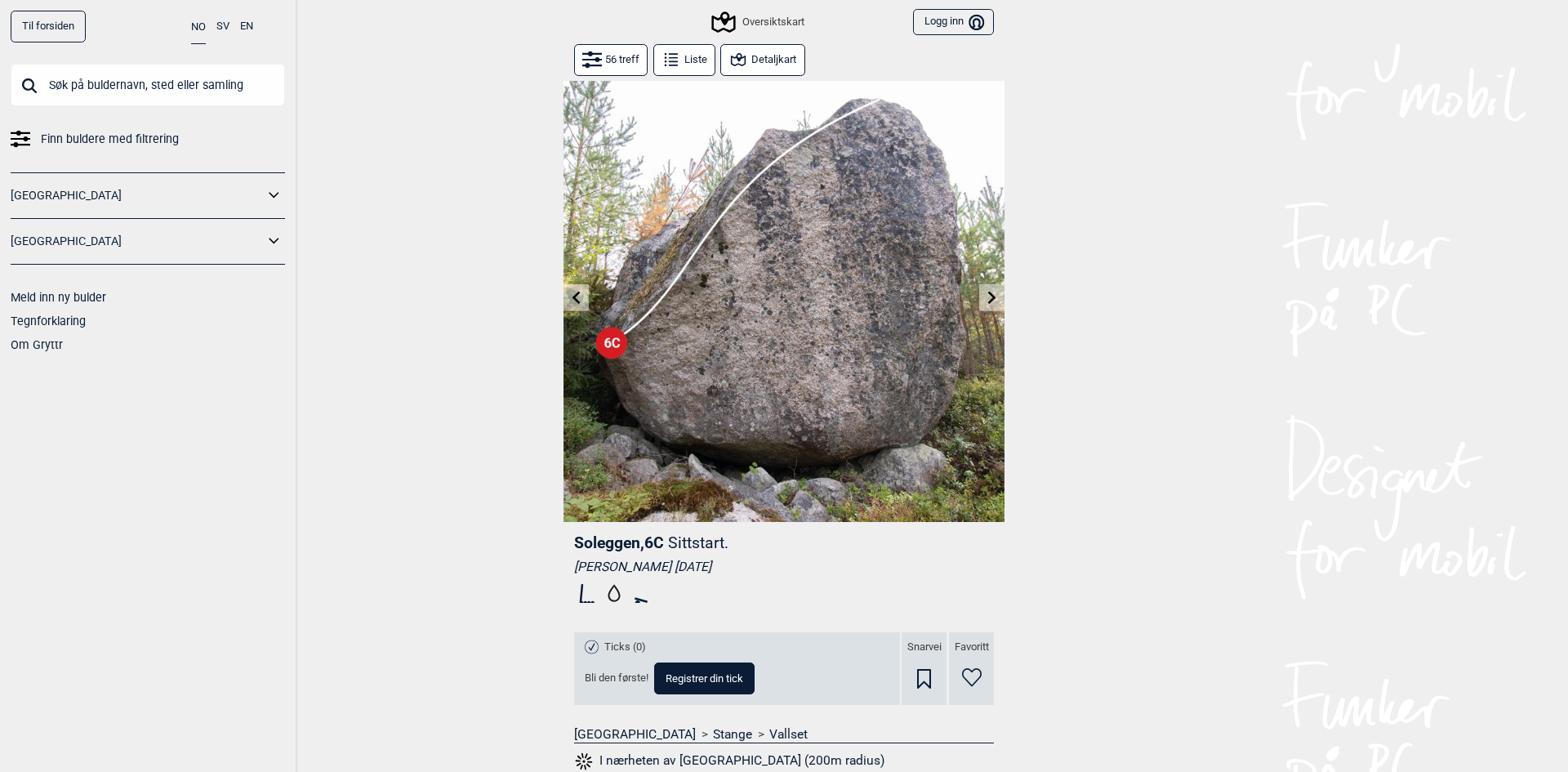
click at [575, 298] on icon at bounding box center [576, 297] width 13 height 13
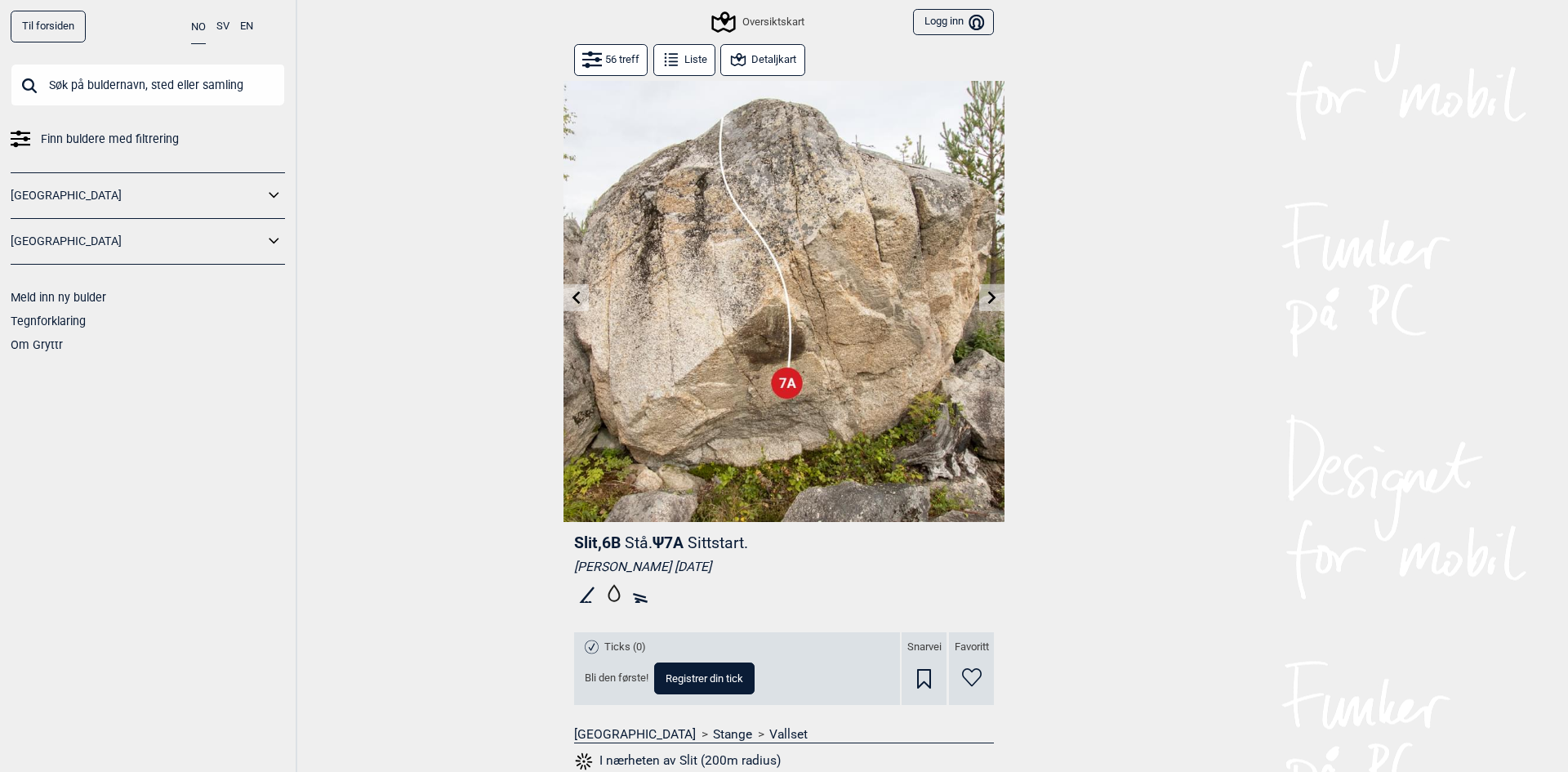
click at [575, 298] on icon at bounding box center [576, 297] width 13 height 13
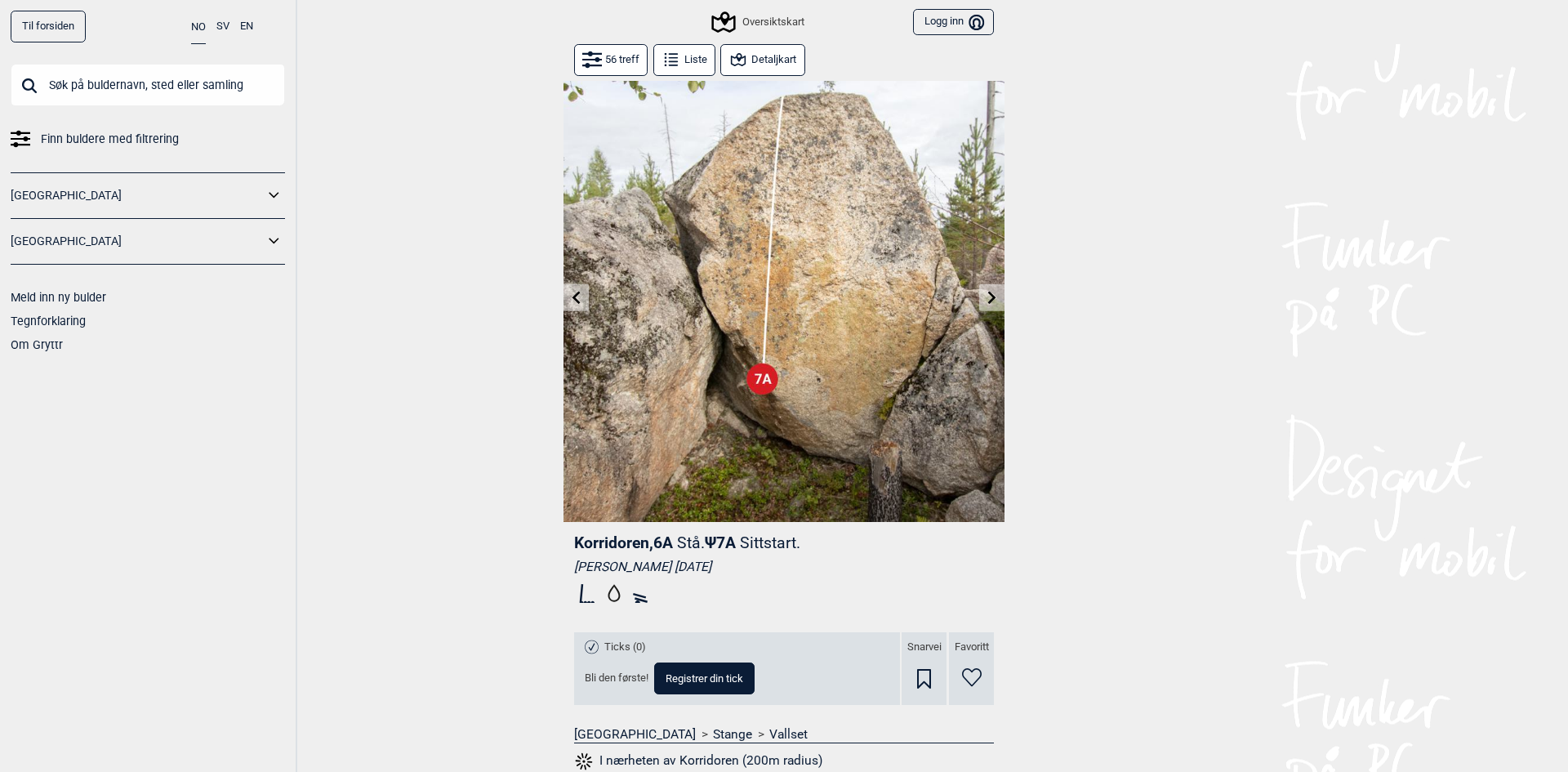
click at [568, 289] on button at bounding box center [575, 297] width 25 height 27
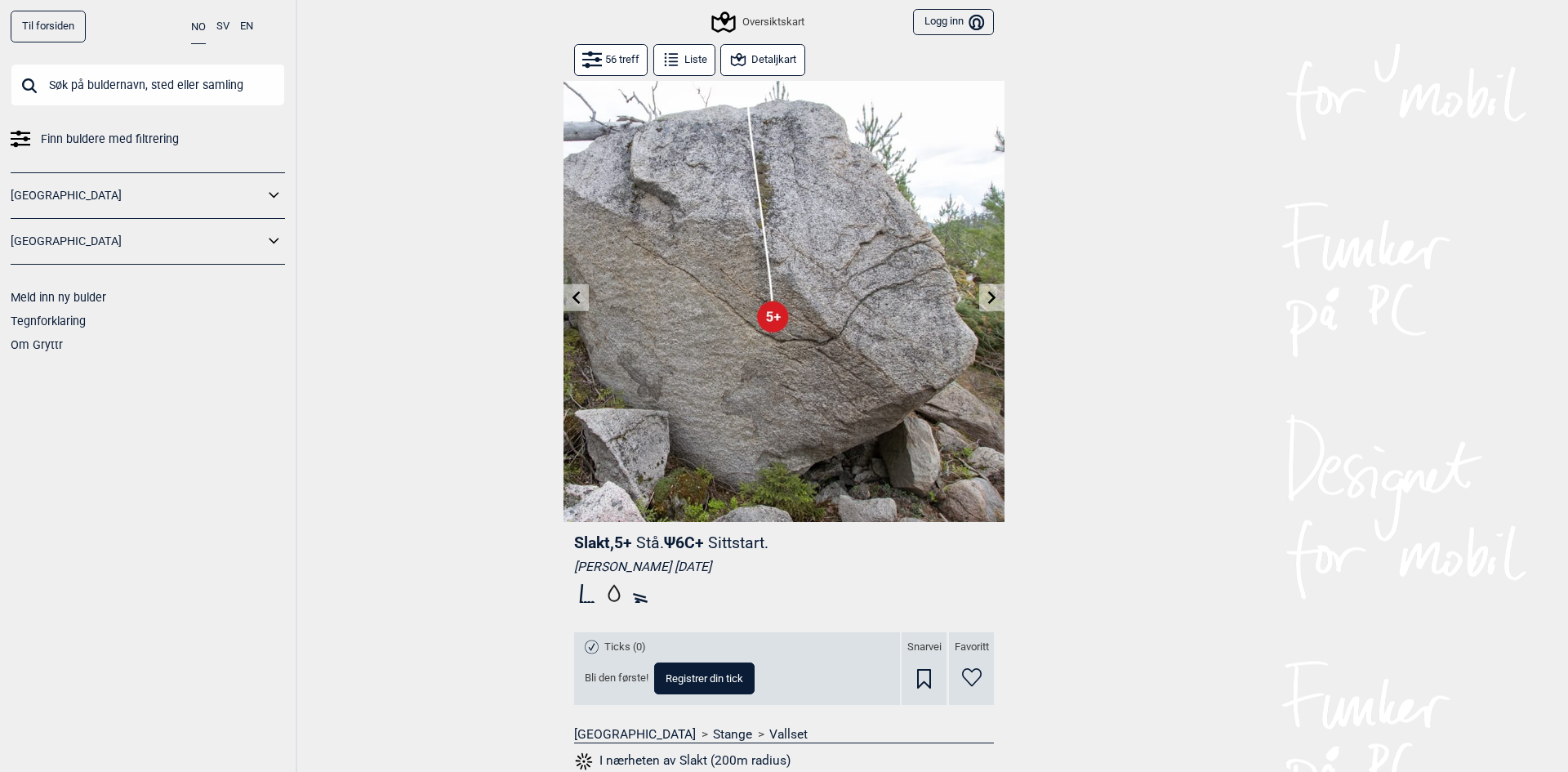
click at [568, 289] on button at bounding box center [575, 297] width 25 height 27
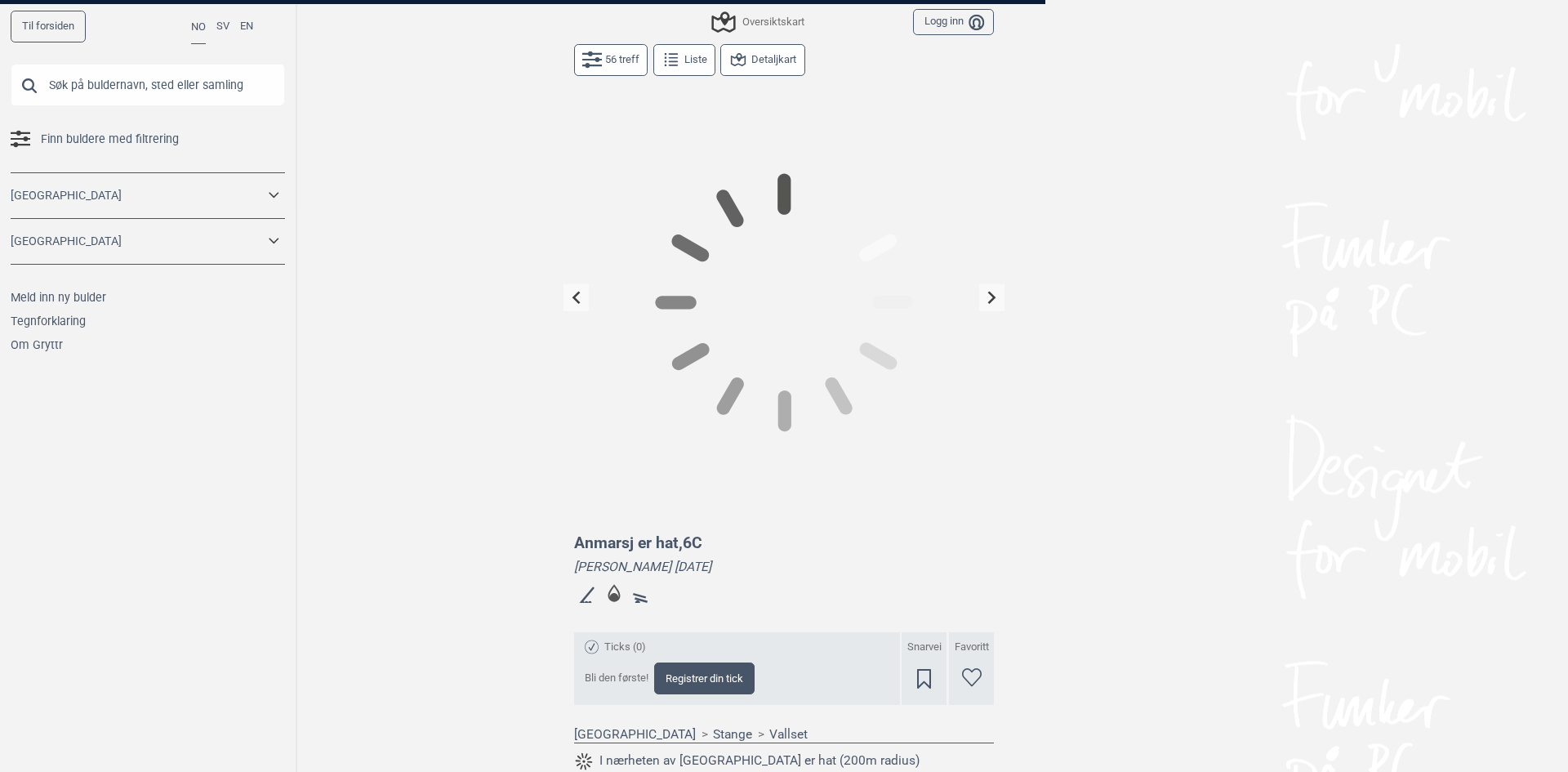
click at [568, 289] on button at bounding box center [575, 297] width 25 height 27
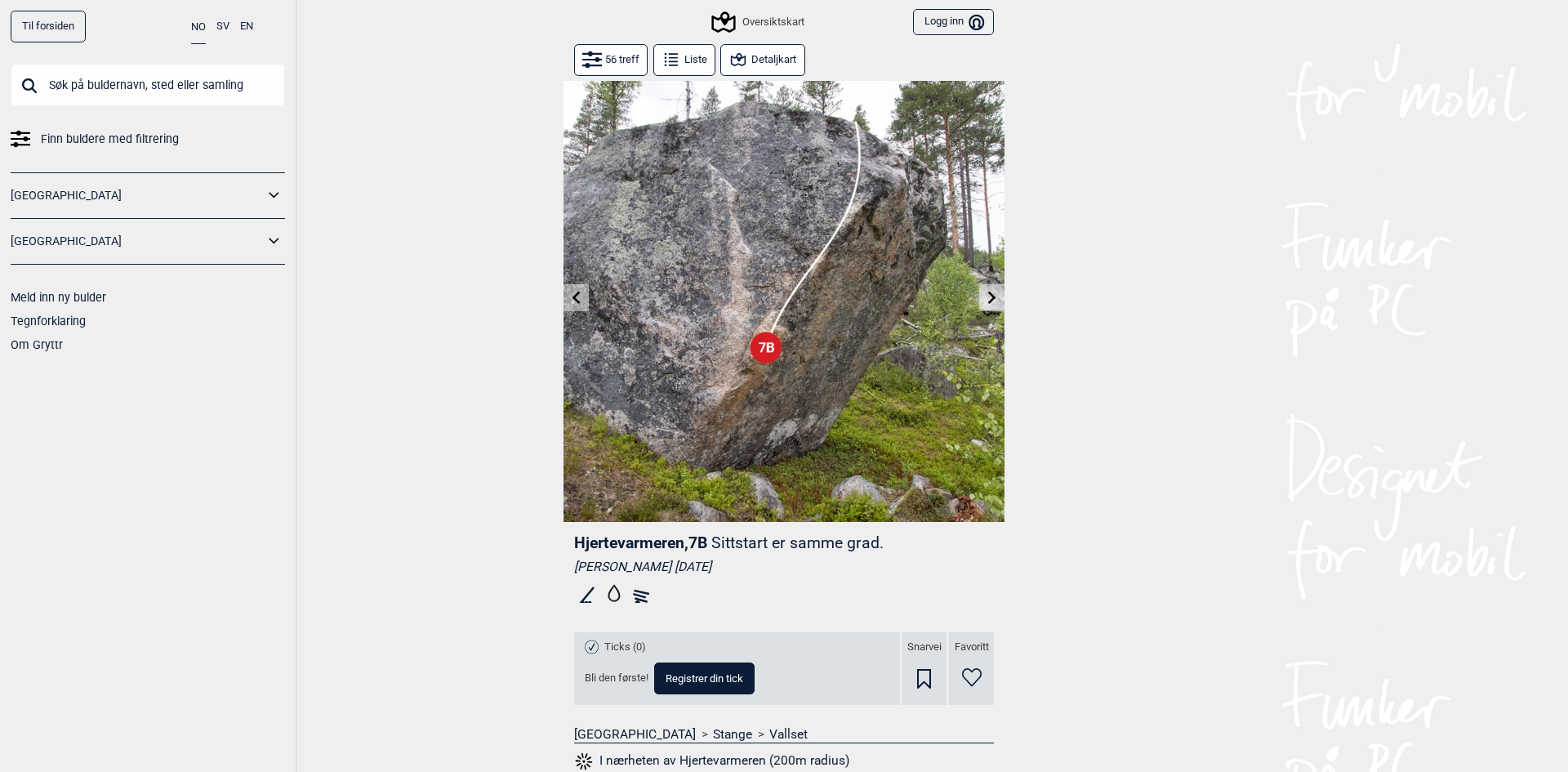
click at [568, 289] on button at bounding box center [575, 297] width 25 height 27
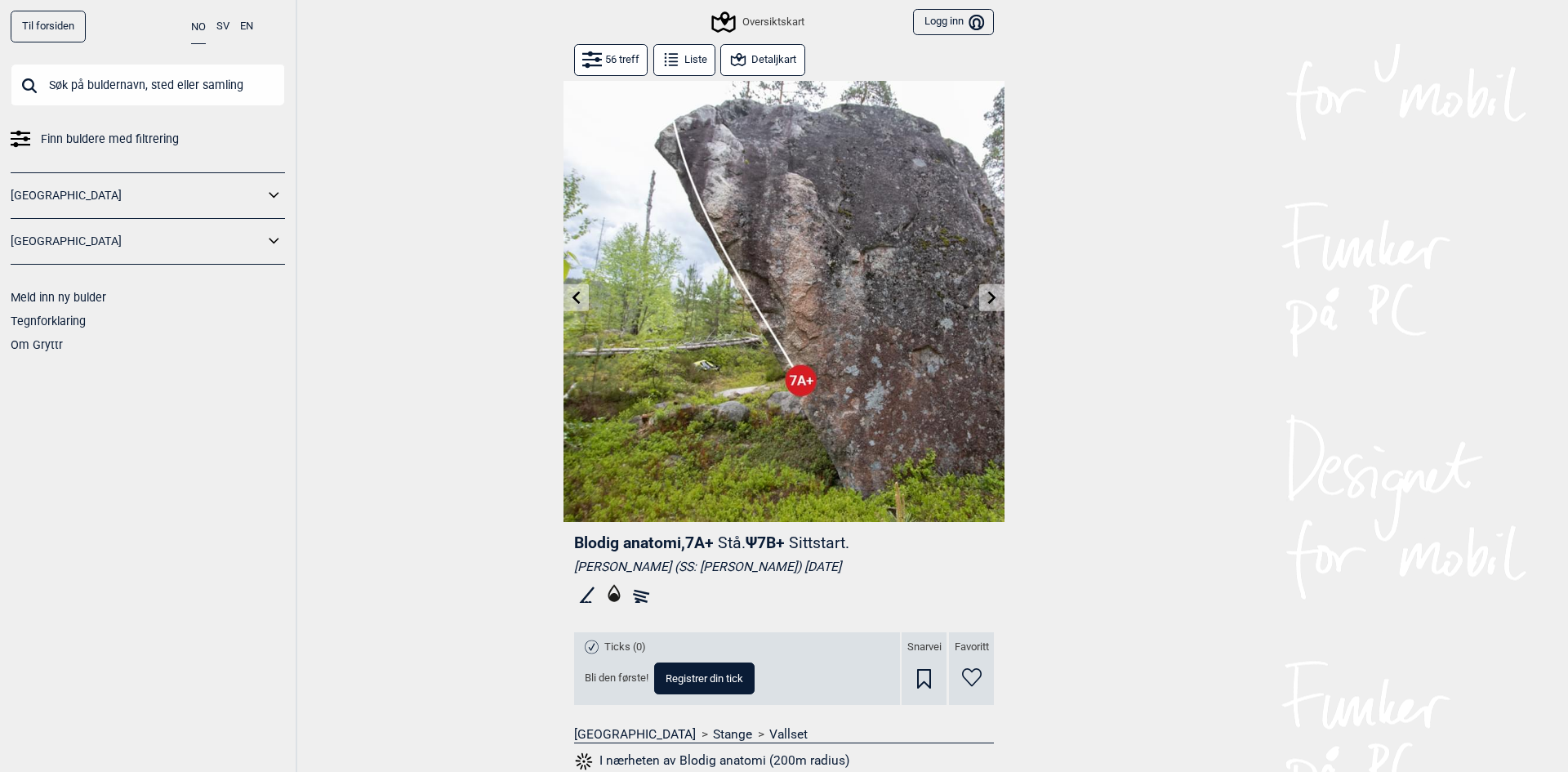
click at [568, 289] on button at bounding box center [575, 297] width 25 height 27
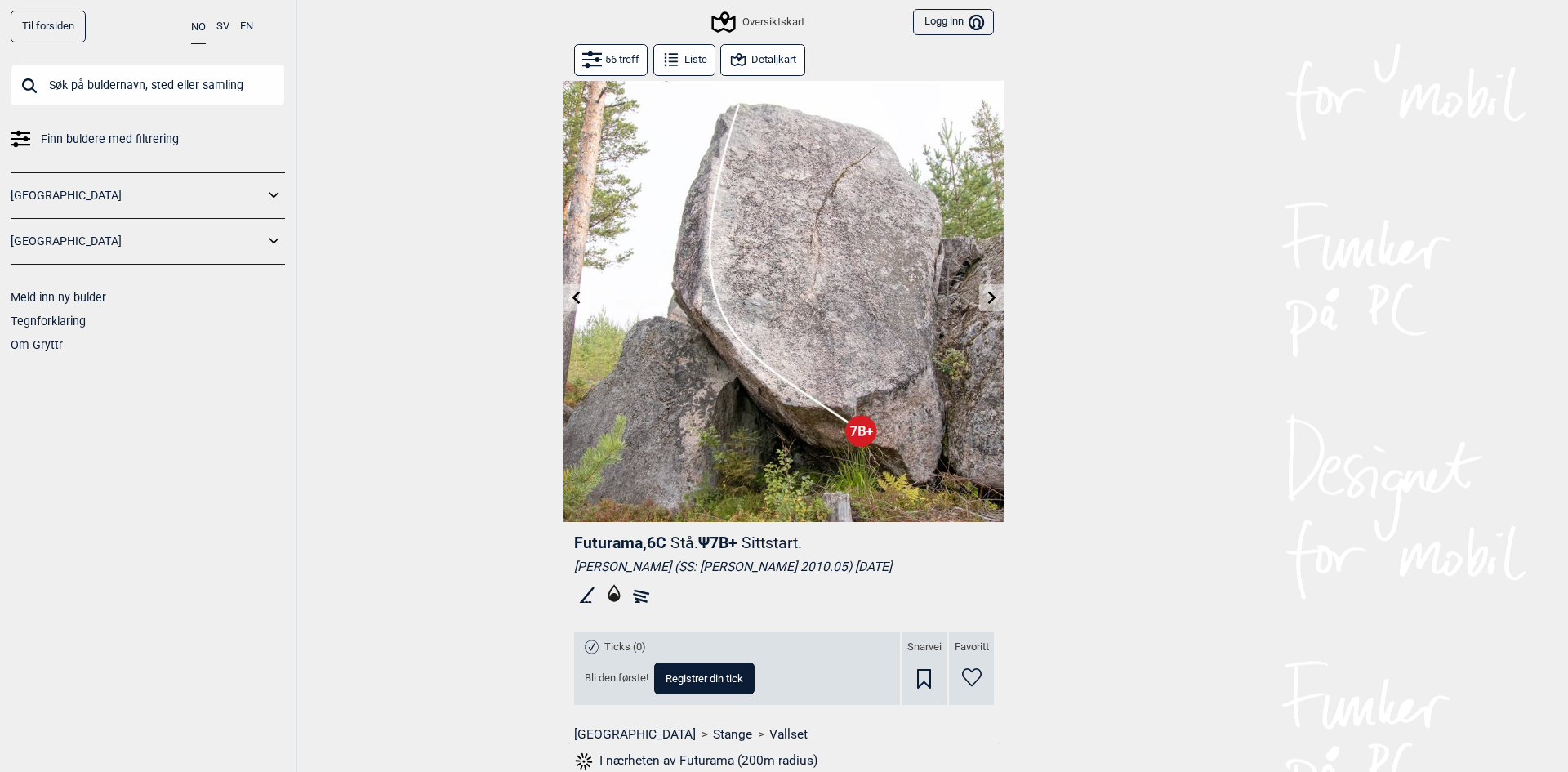
click at [568, 289] on button at bounding box center [575, 297] width 25 height 27
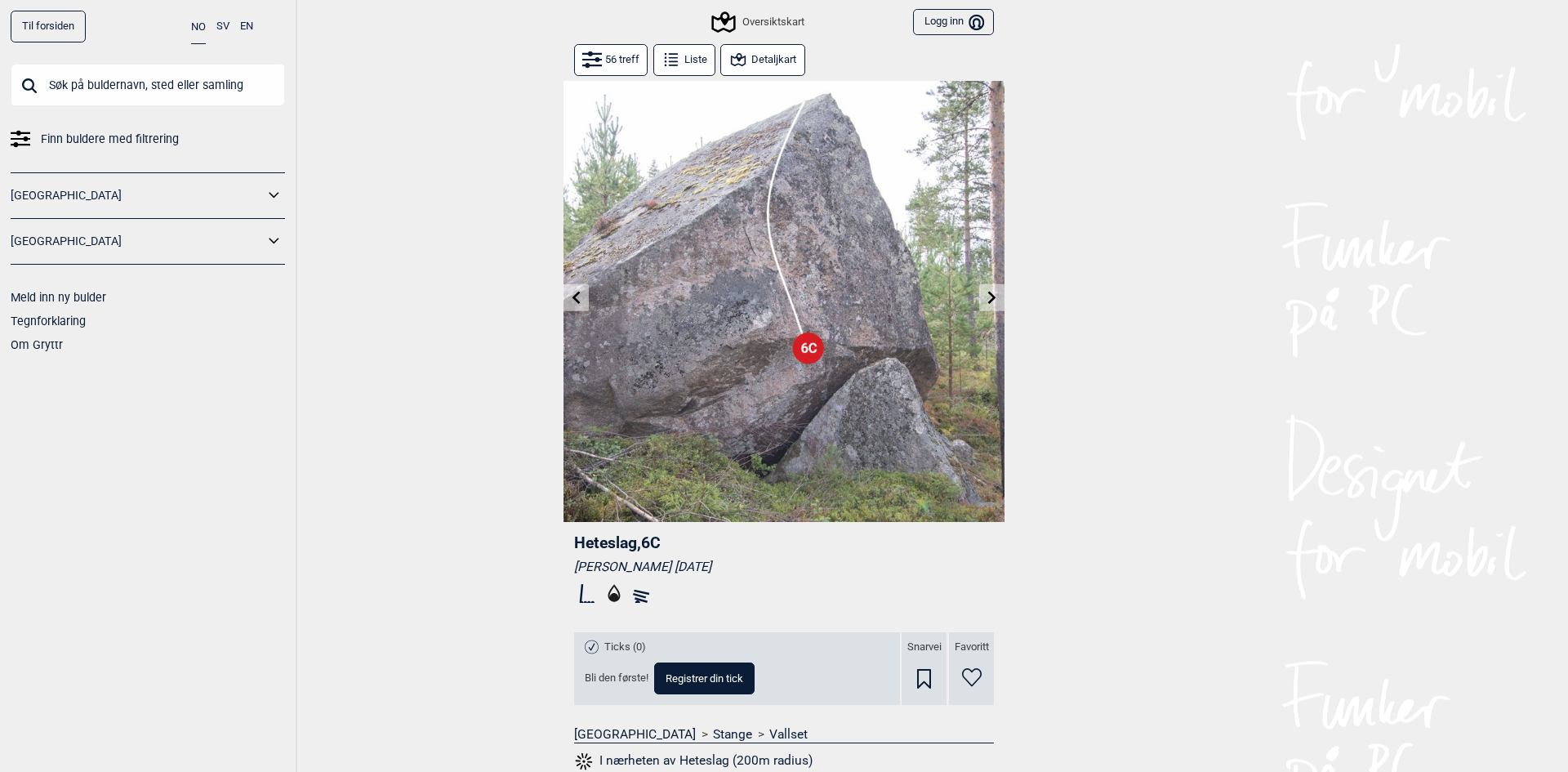
click at [568, 289] on button at bounding box center [575, 297] width 25 height 27
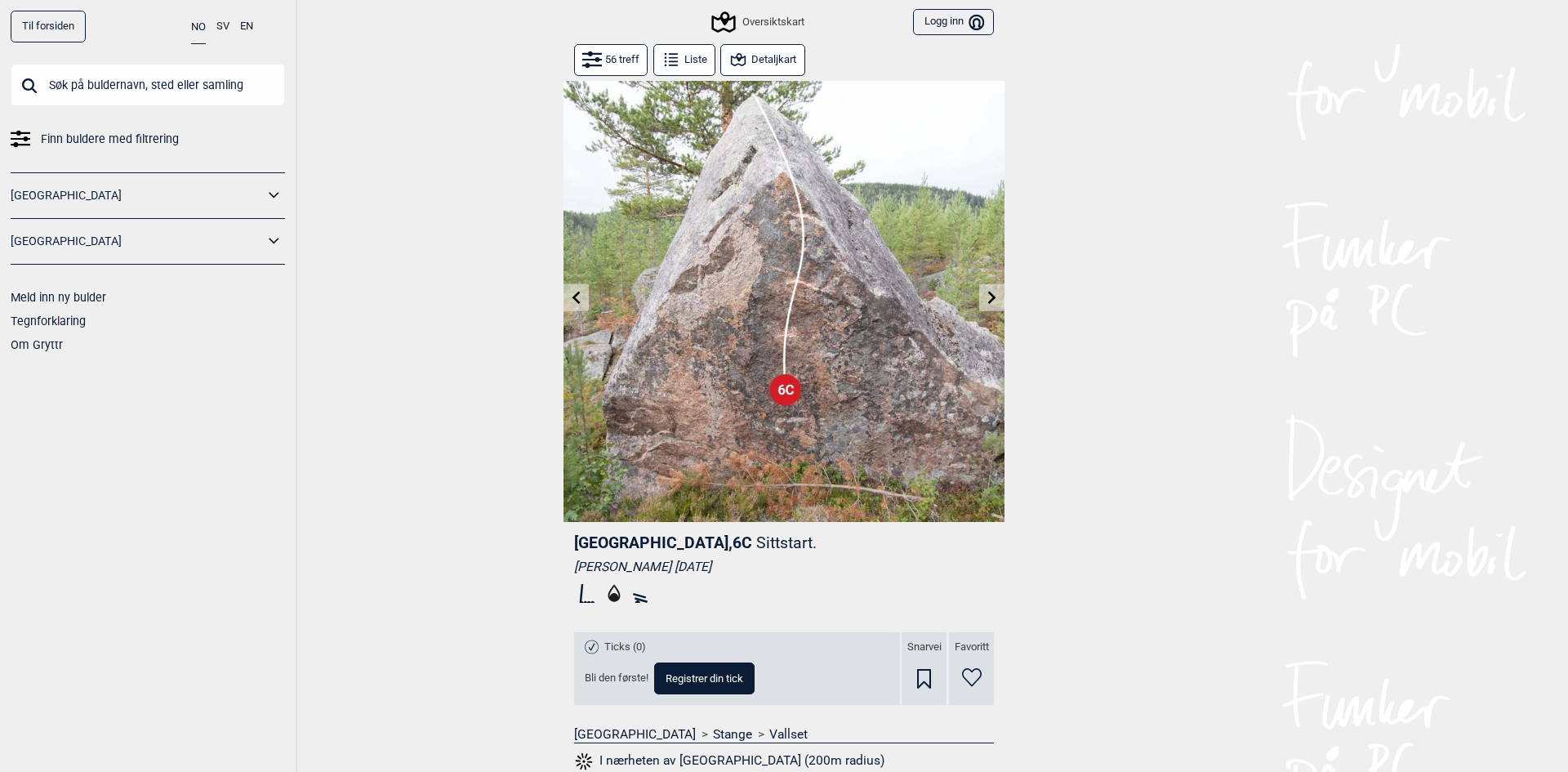
click at [568, 289] on button at bounding box center [575, 297] width 25 height 27
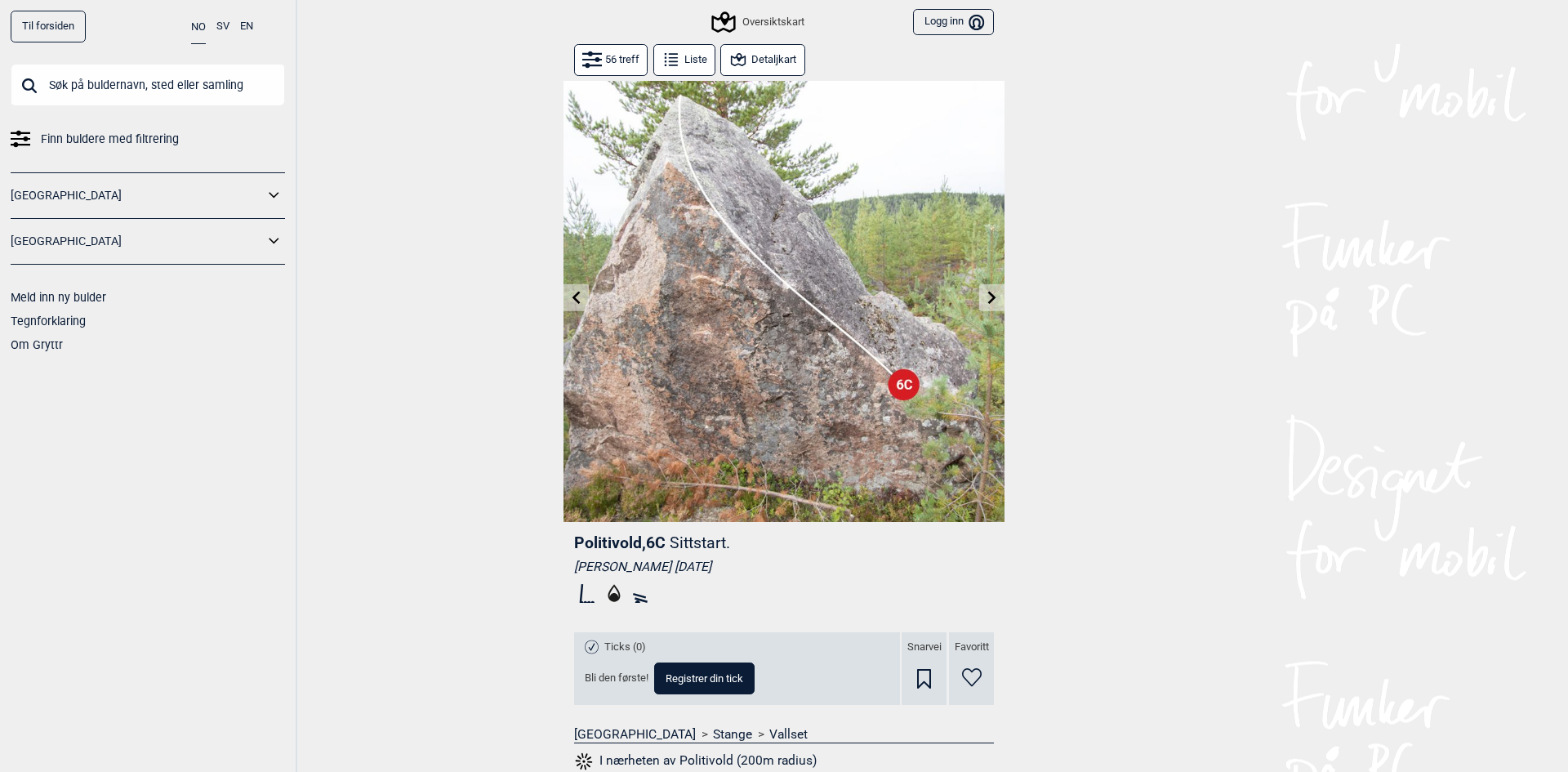
click at [568, 289] on button at bounding box center [575, 297] width 25 height 27
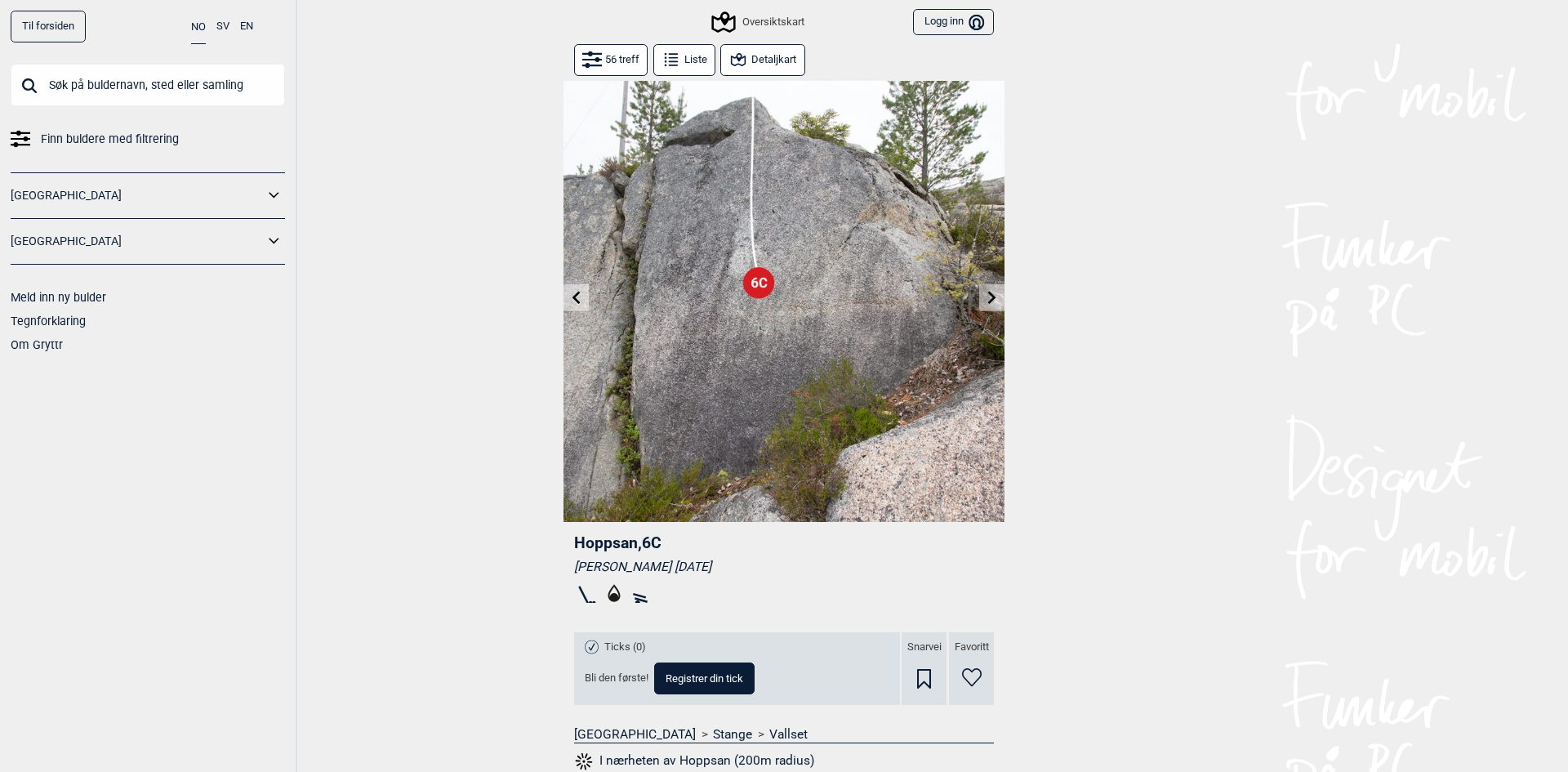
click at [568, 289] on button at bounding box center [575, 297] width 25 height 27
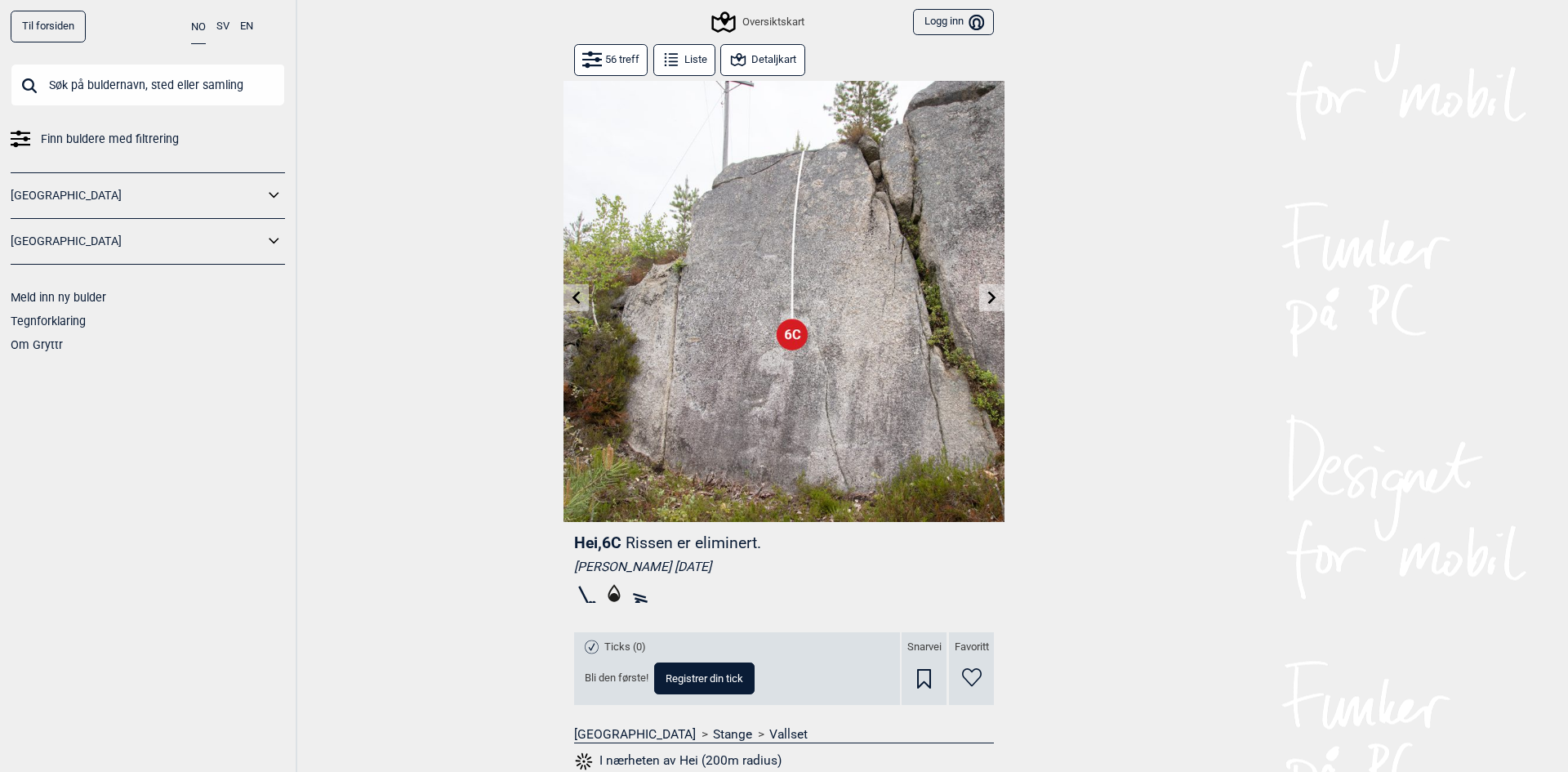
click at [568, 289] on button at bounding box center [575, 297] width 25 height 27
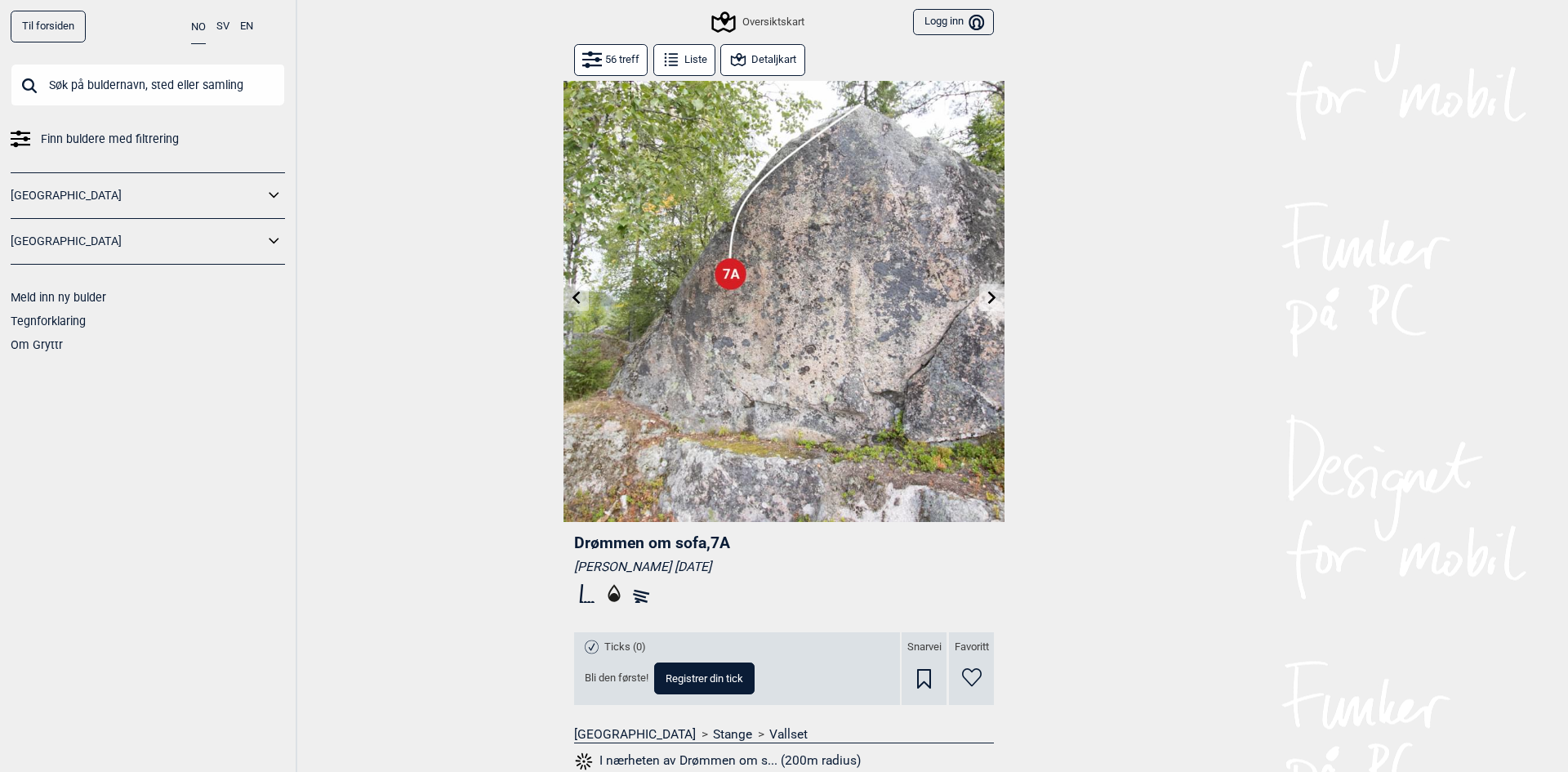
click at [568, 289] on button at bounding box center [575, 297] width 25 height 27
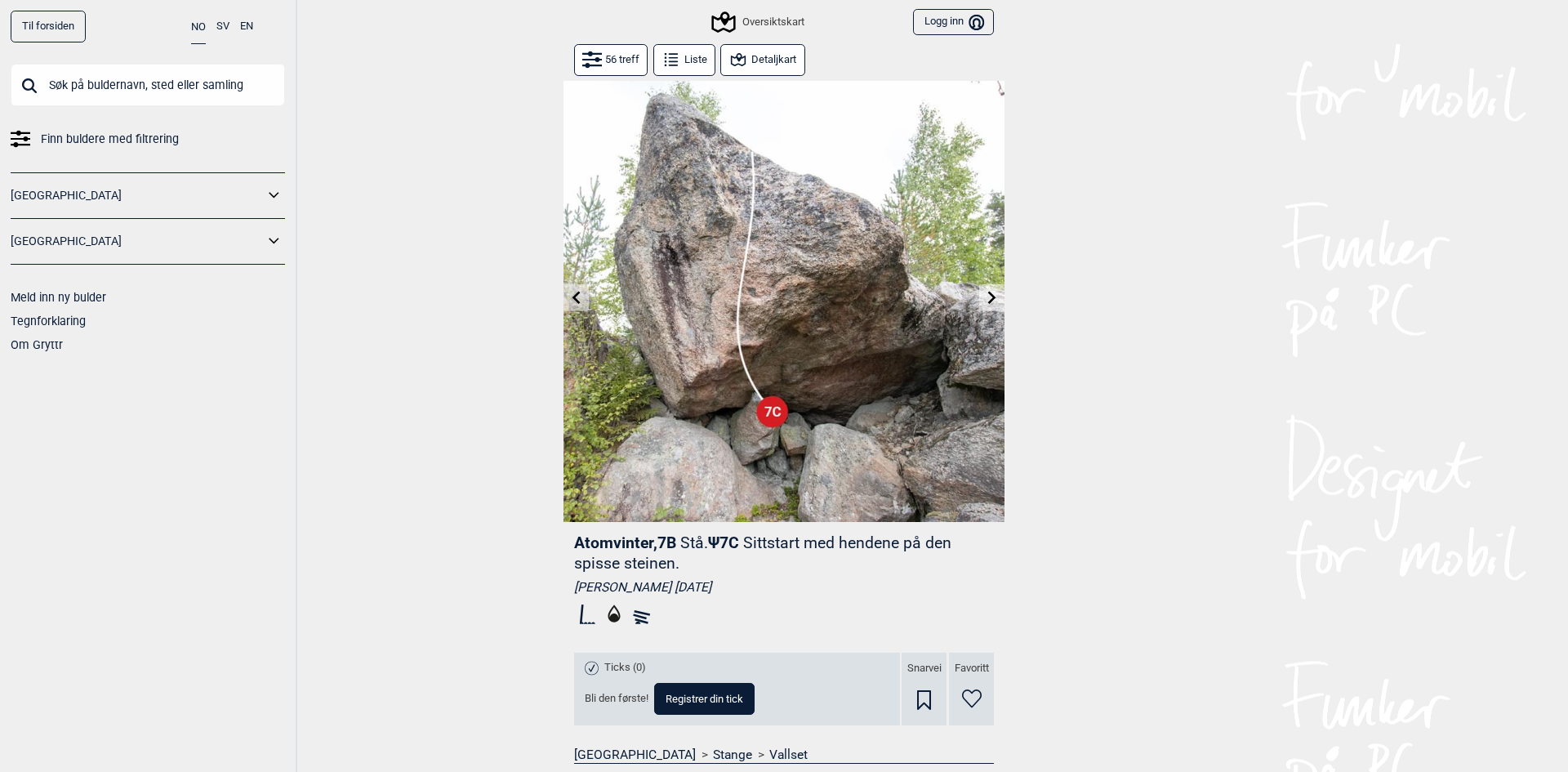
click at [568, 289] on button at bounding box center [575, 297] width 25 height 27
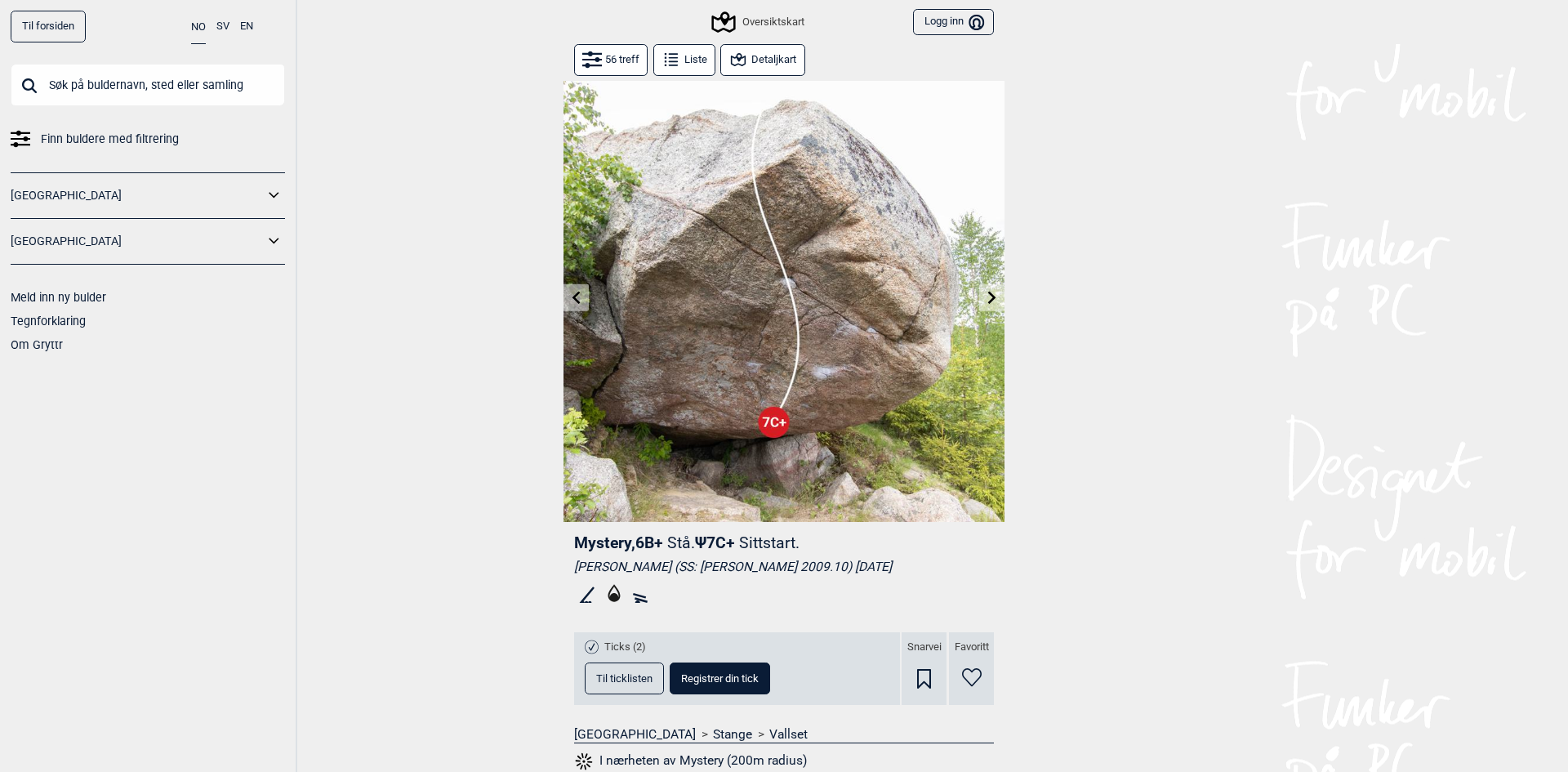
click at [583, 299] on img at bounding box center [783, 301] width 441 height 441
click at [582, 298] on div at bounding box center [783, 301] width 441 height 441
click at [570, 296] on icon at bounding box center [576, 297] width 13 height 13
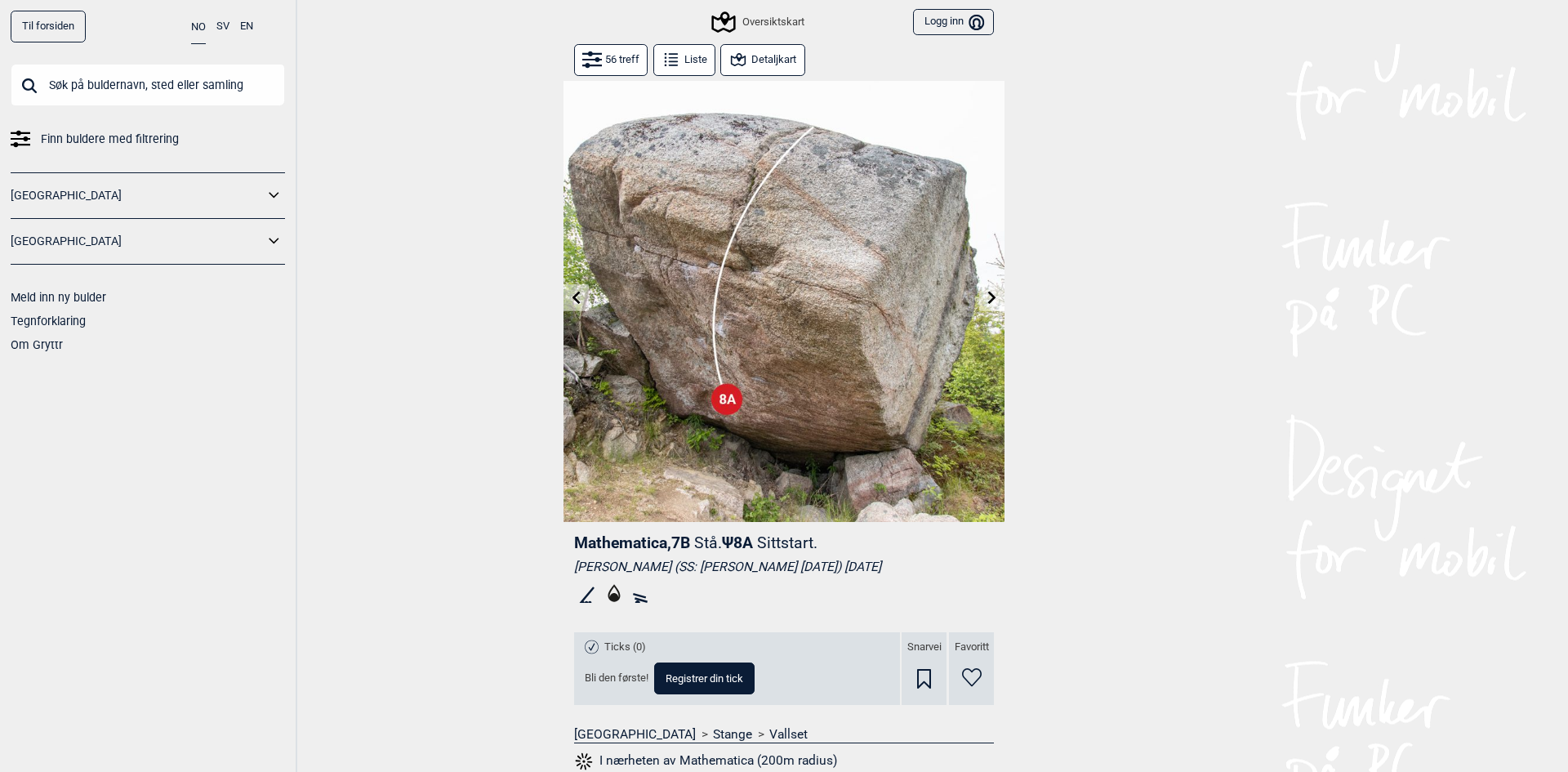
click at [988, 302] on icon at bounding box center [992, 297] width 8 height 13
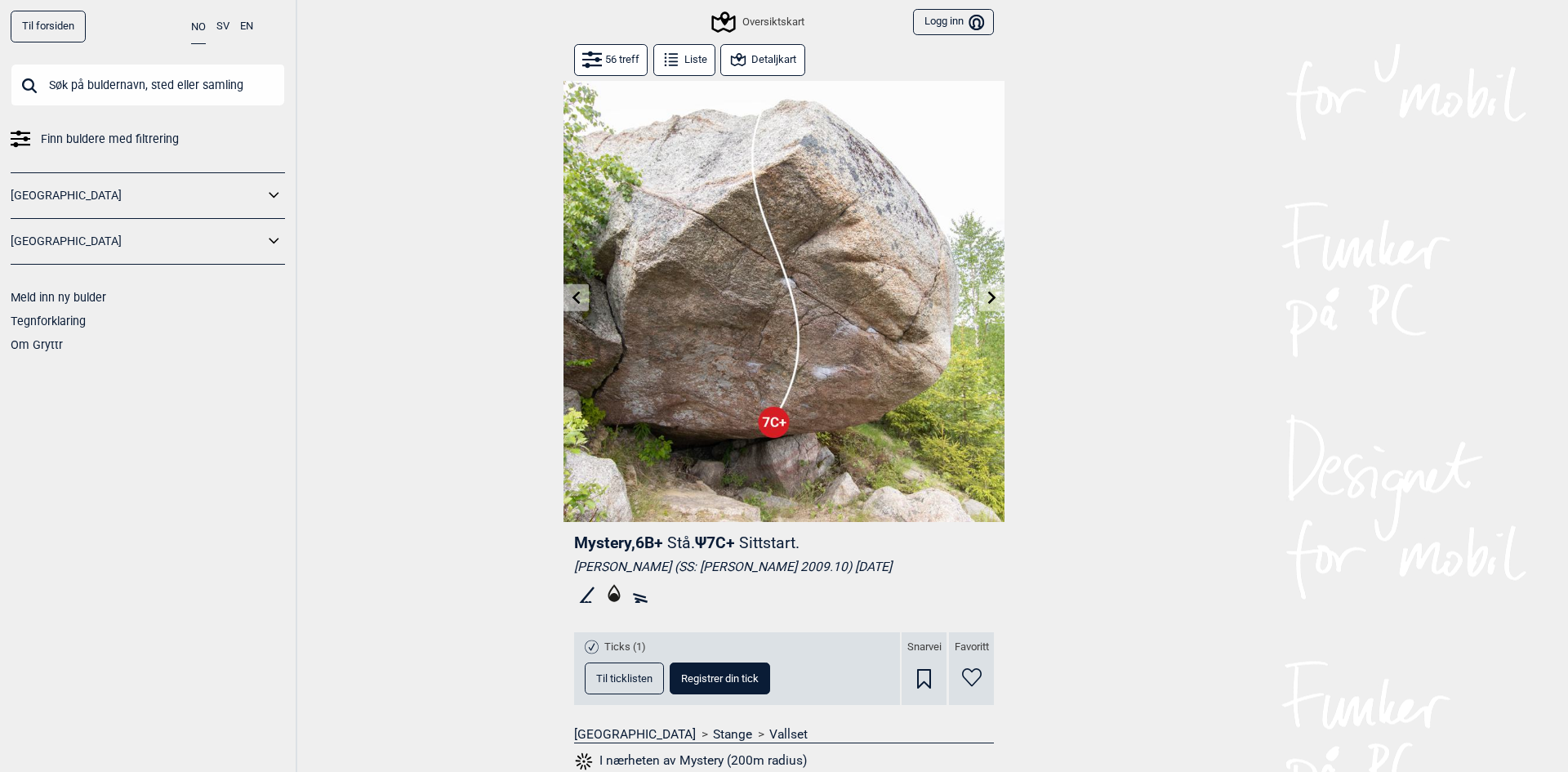
click at [988, 302] on icon at bounding box center [992, 297] width 8 height 13
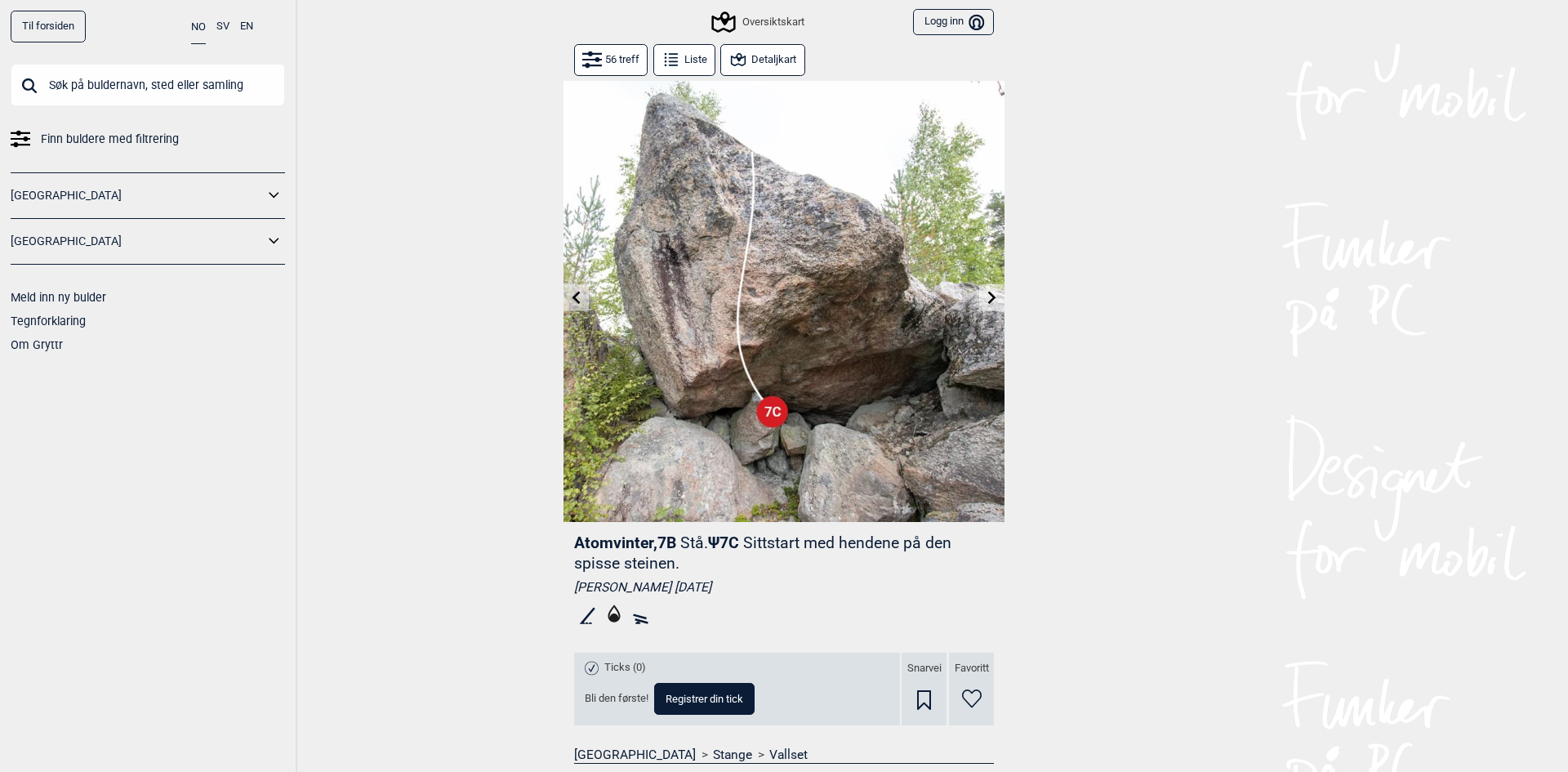
click at [746, 68] on button "Detaljkart" at bounding box center [762, 60] width 84 height 32
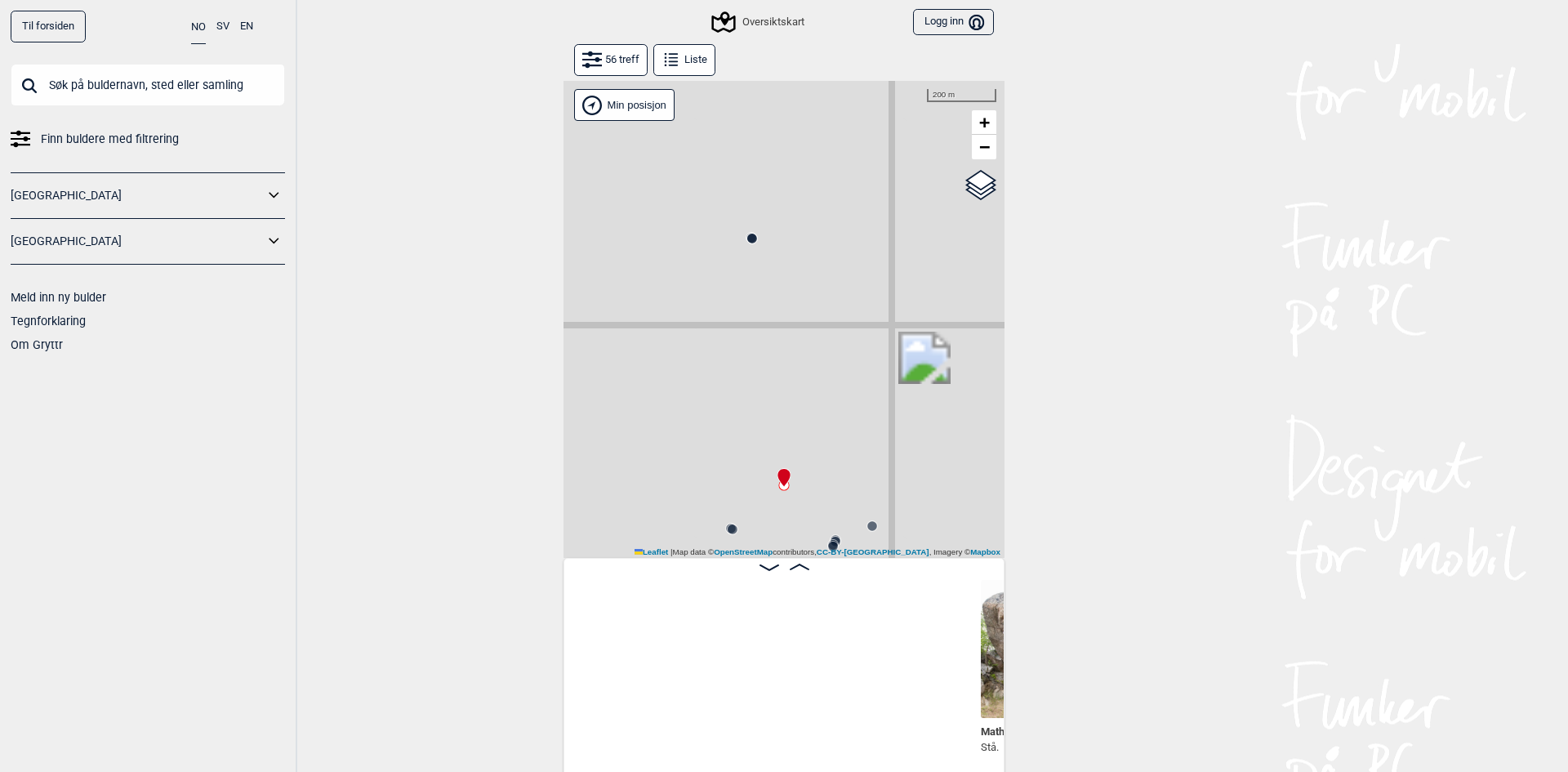
scroll to position [0, 552]
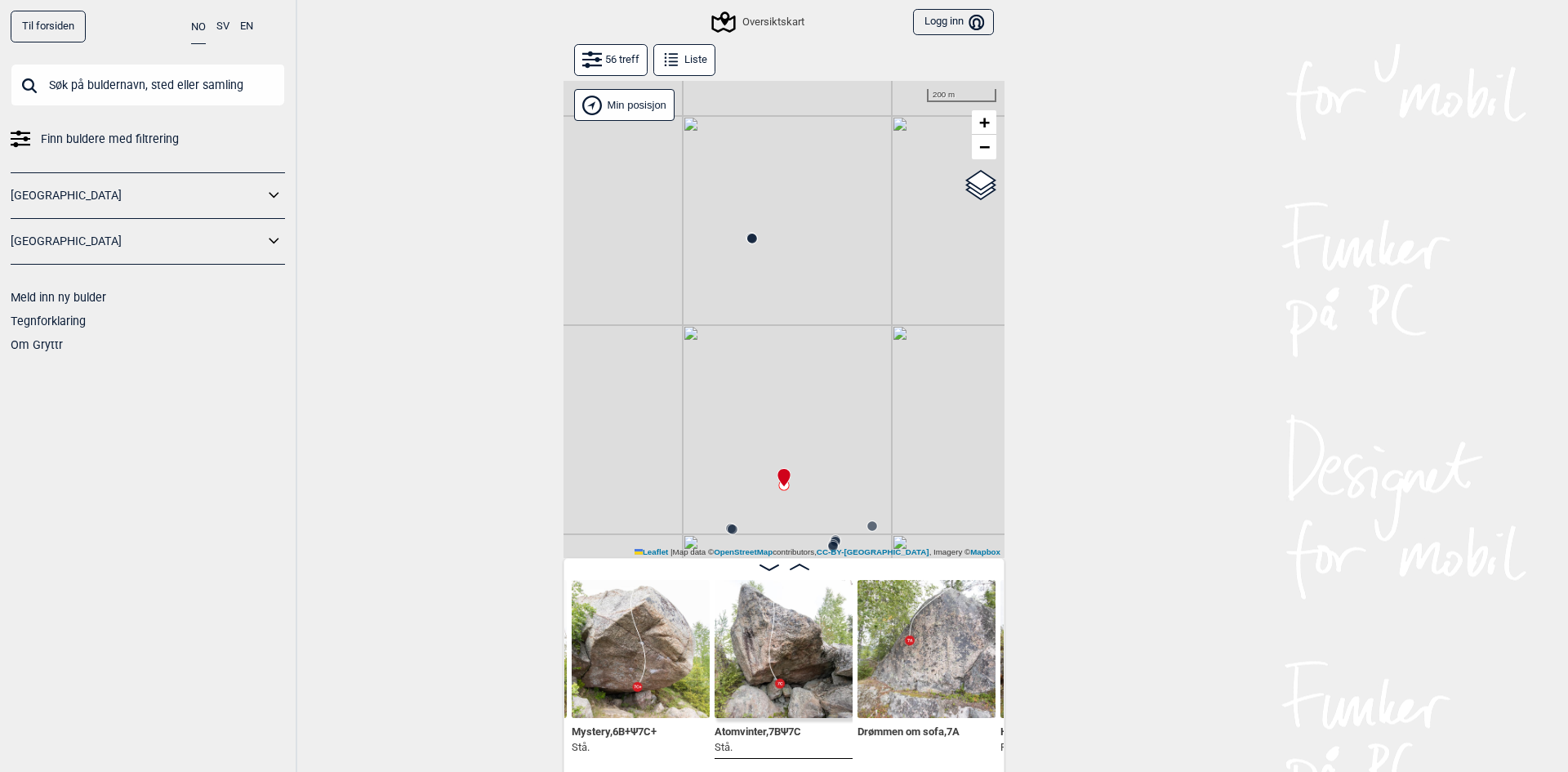
click at [175, 86] on input "text" at bounding box center [148, 84] width 275 height 43
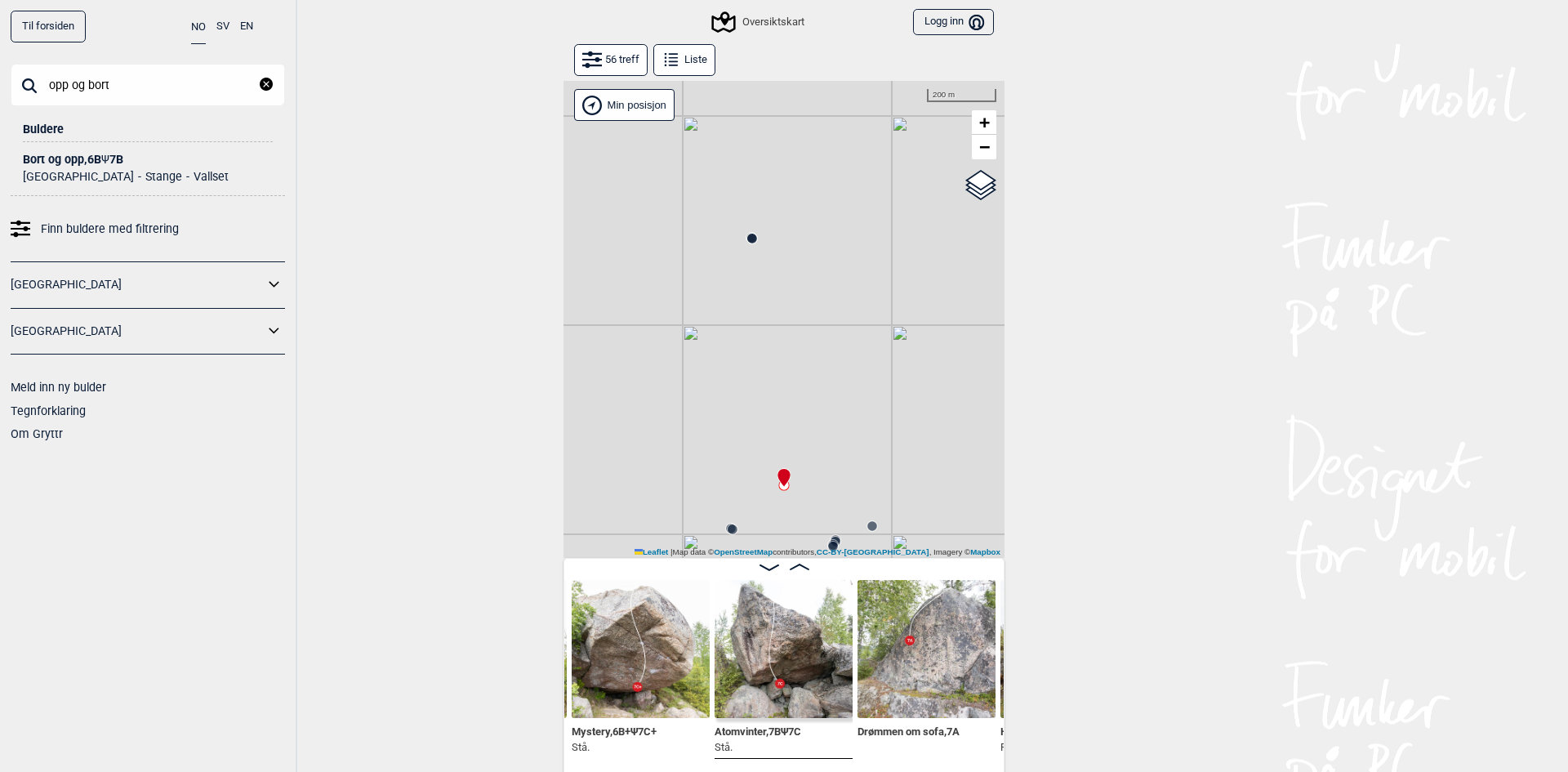
type input "opp og bort"
click at [86, 155] on div "Bort og opp , 6B Ψ 7B" at bounding box center [148, 160] width 250 height 12
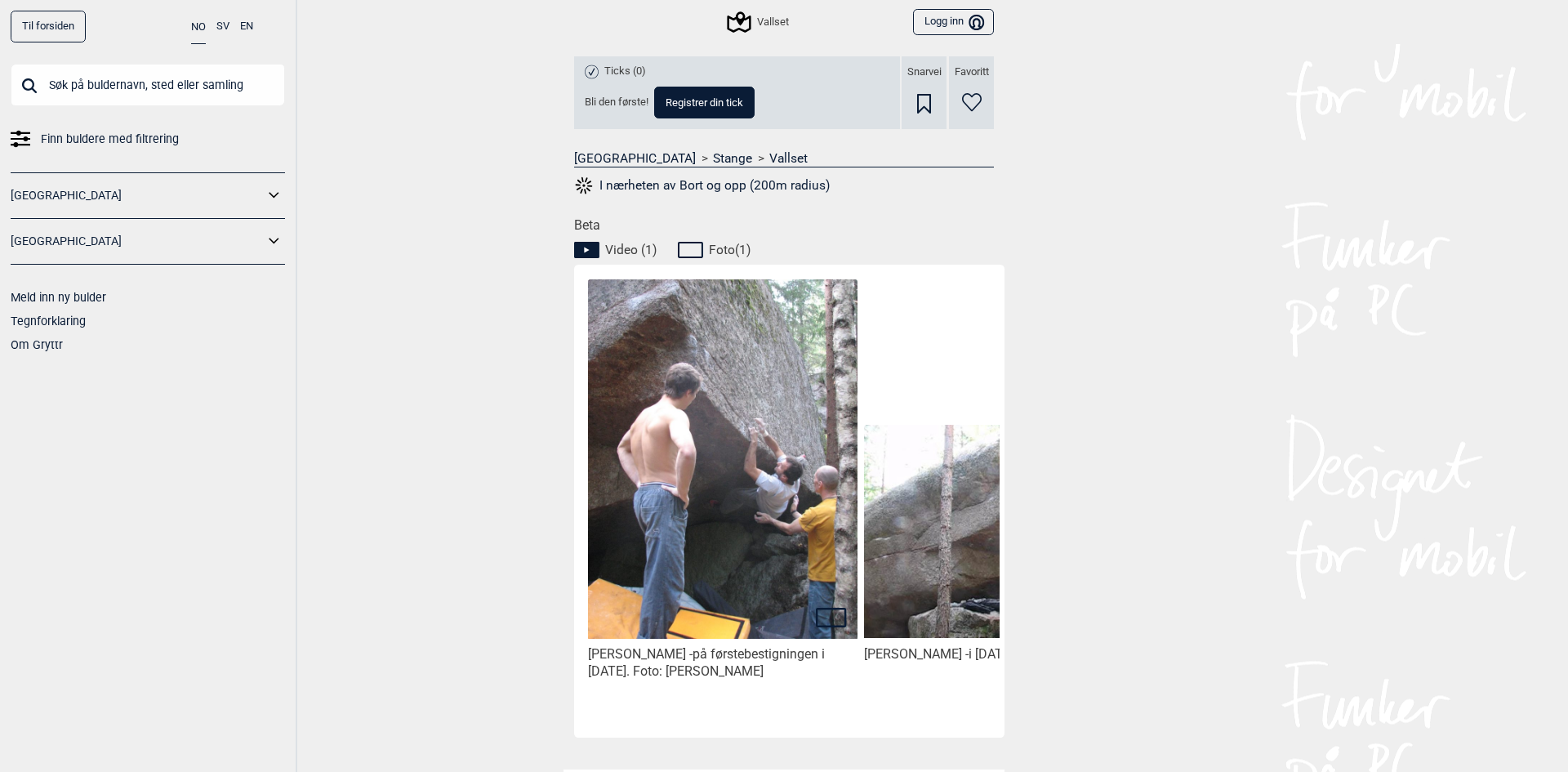
scroll to position [654, 0]
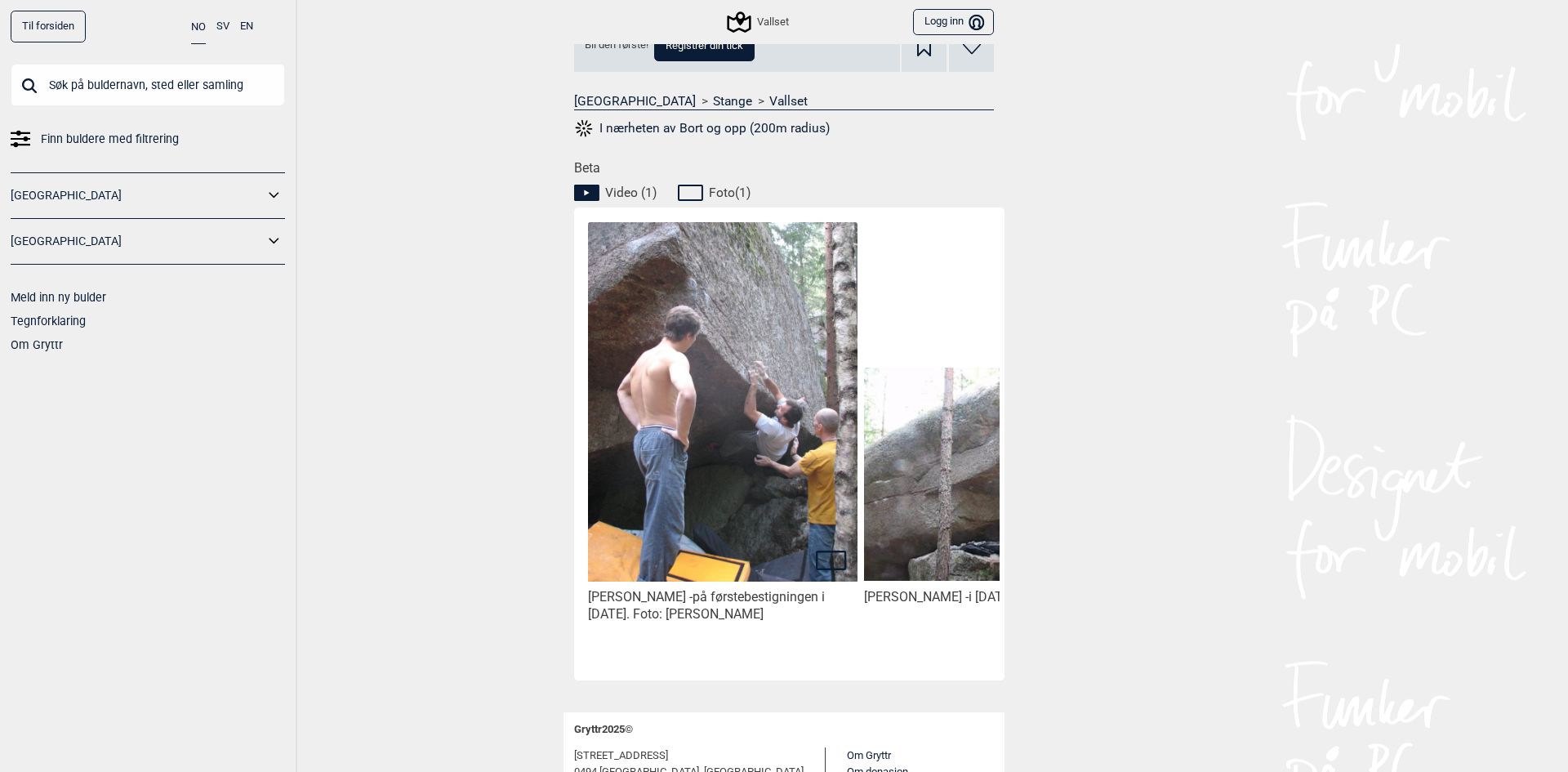
click at [747, 410] on img at bounding box center [723, 403] width 269 height 360
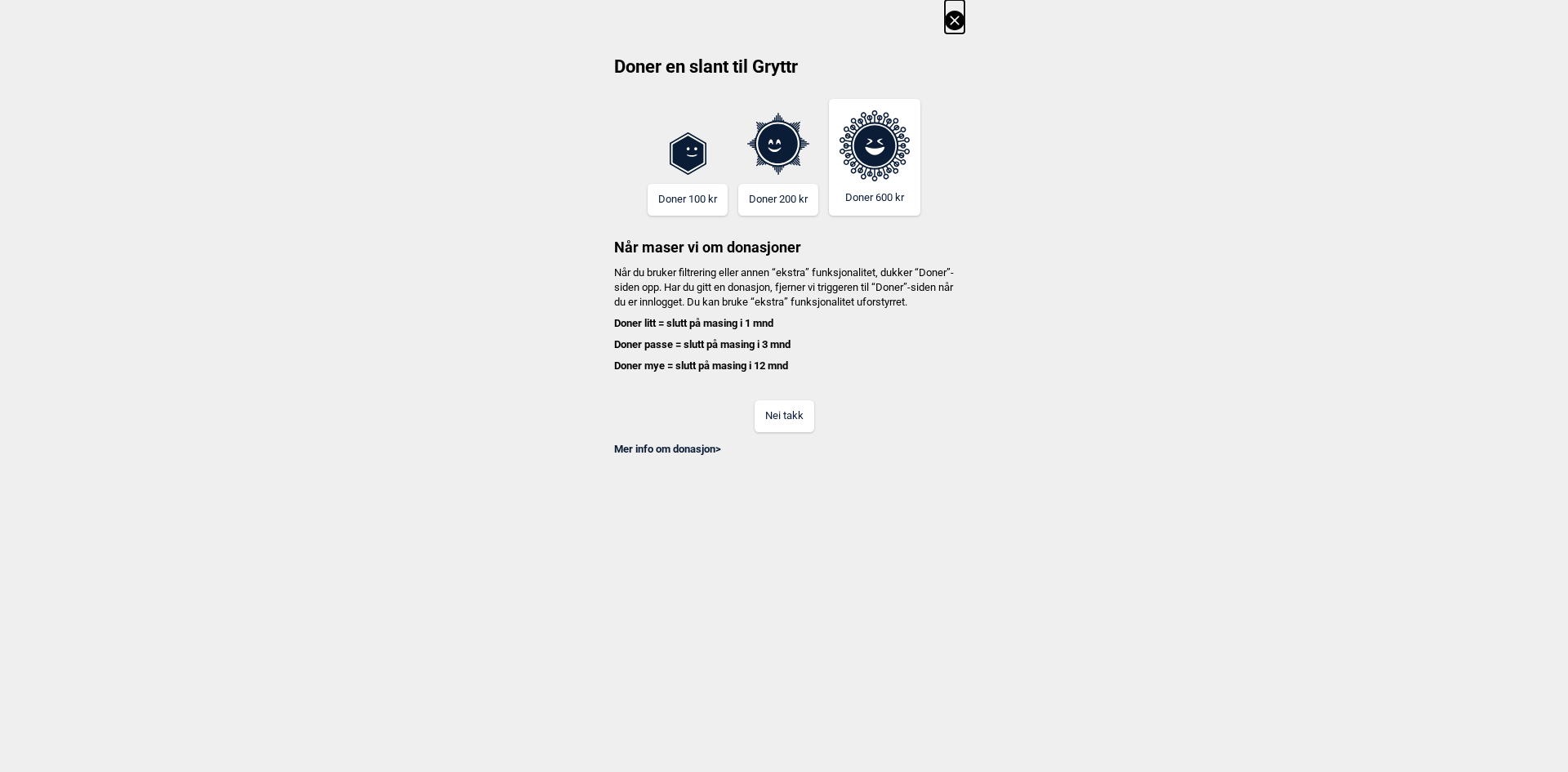
click at [785, 432] on button "Nei takk" at bounding box center [784, 416] width 60 height 32
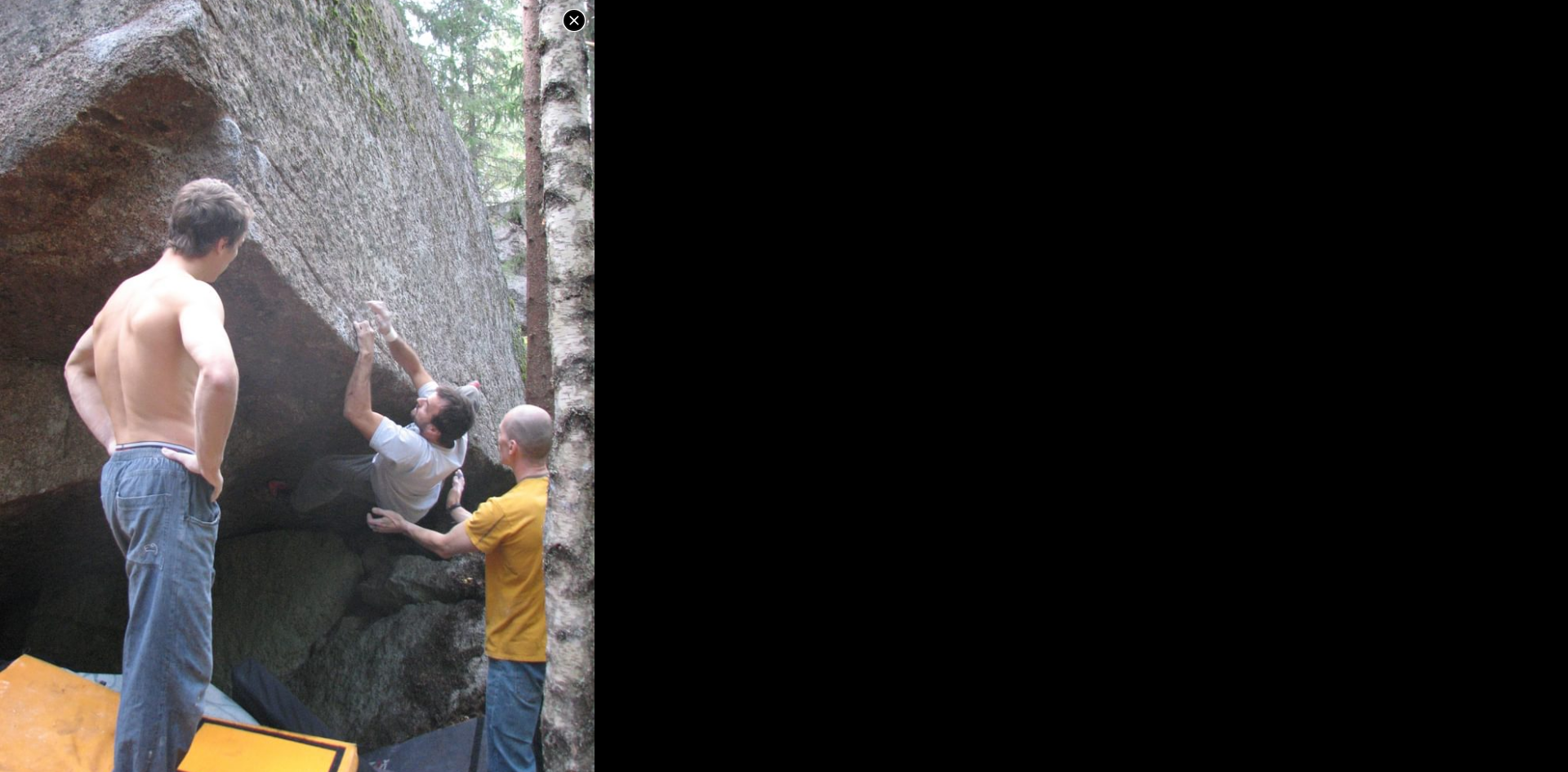
click at [572, 20] on icon at bounding box center [574, 20] width 20 height 20
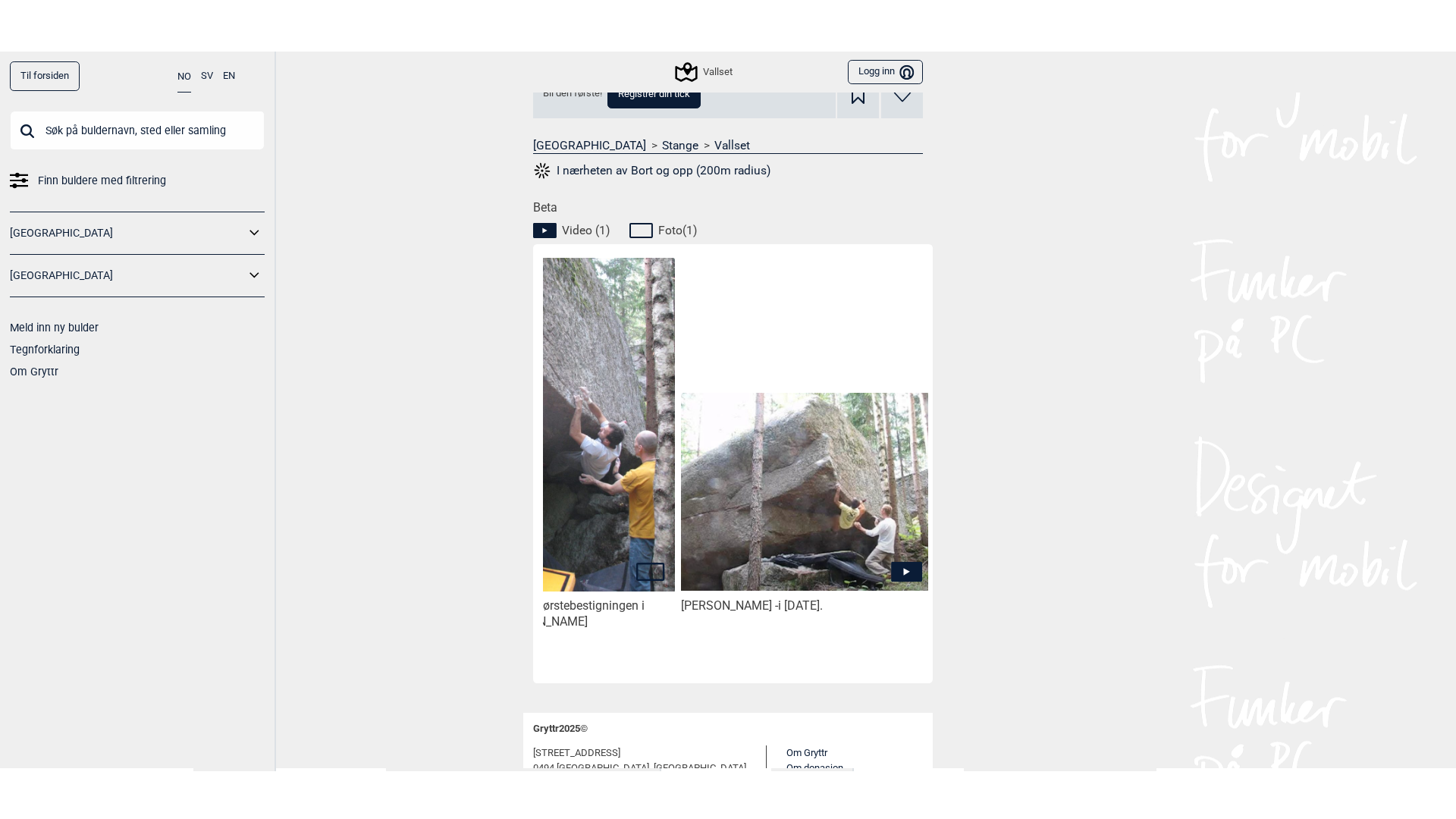
scroll to position [0, 128]
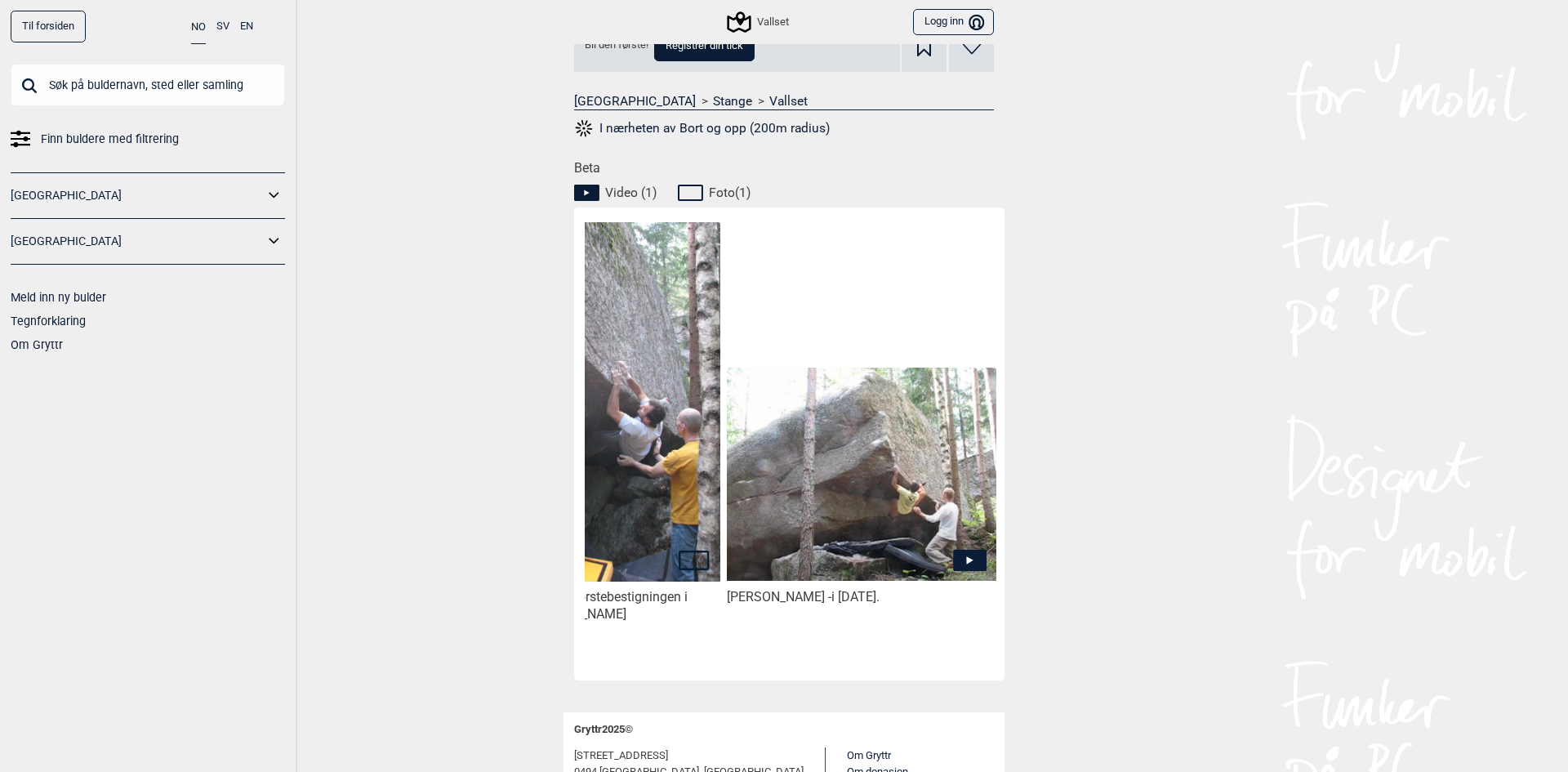
click at [874, 510] on img at bounding box center [861, 474] width 269 height 213
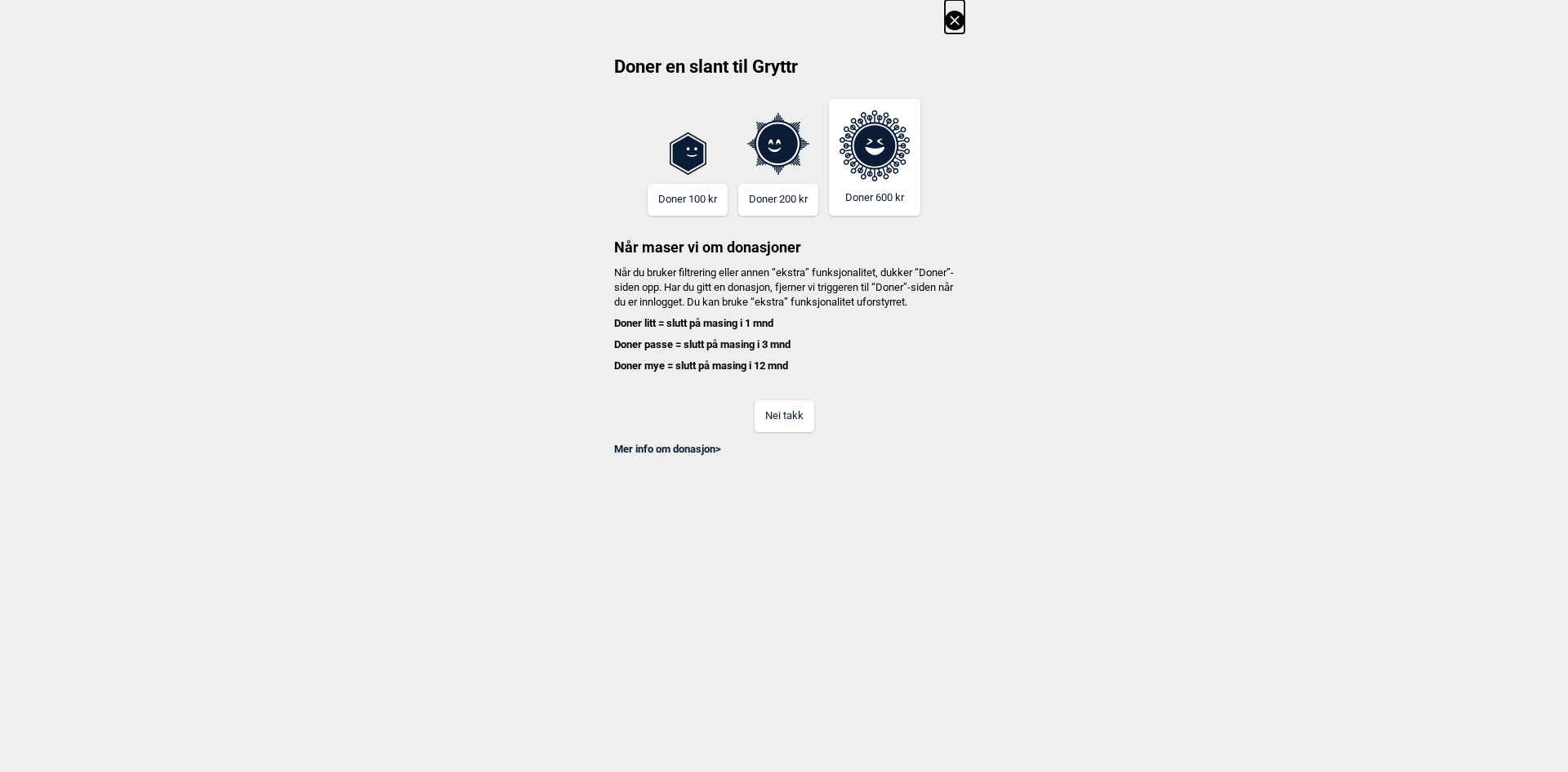
click at [794, 432] on button "Nei takk" at bounding box center [784, 416] width 60 height 32
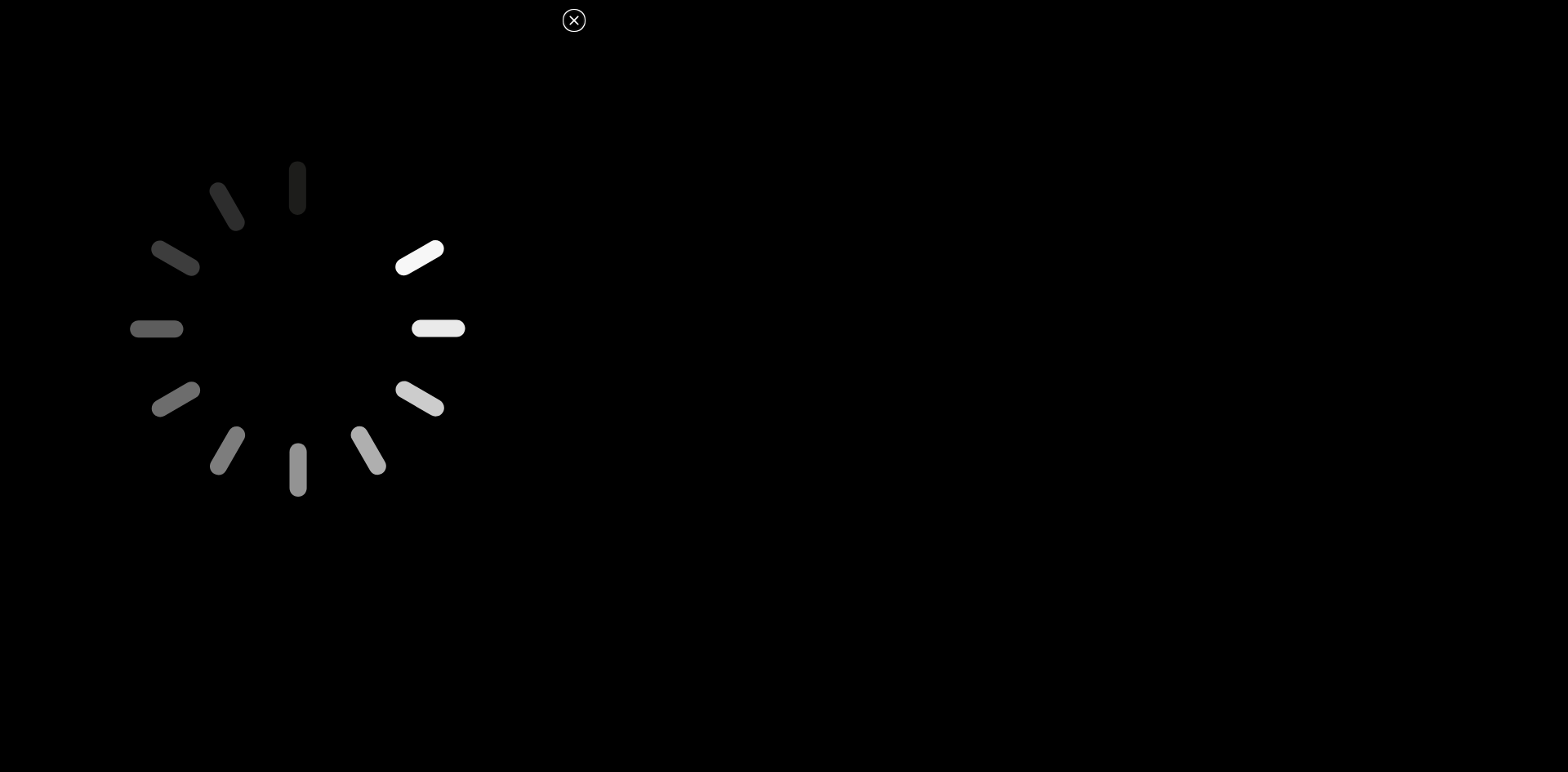
click at [576, 18] on icon at bounding box center [574, 20] width 9 height 9
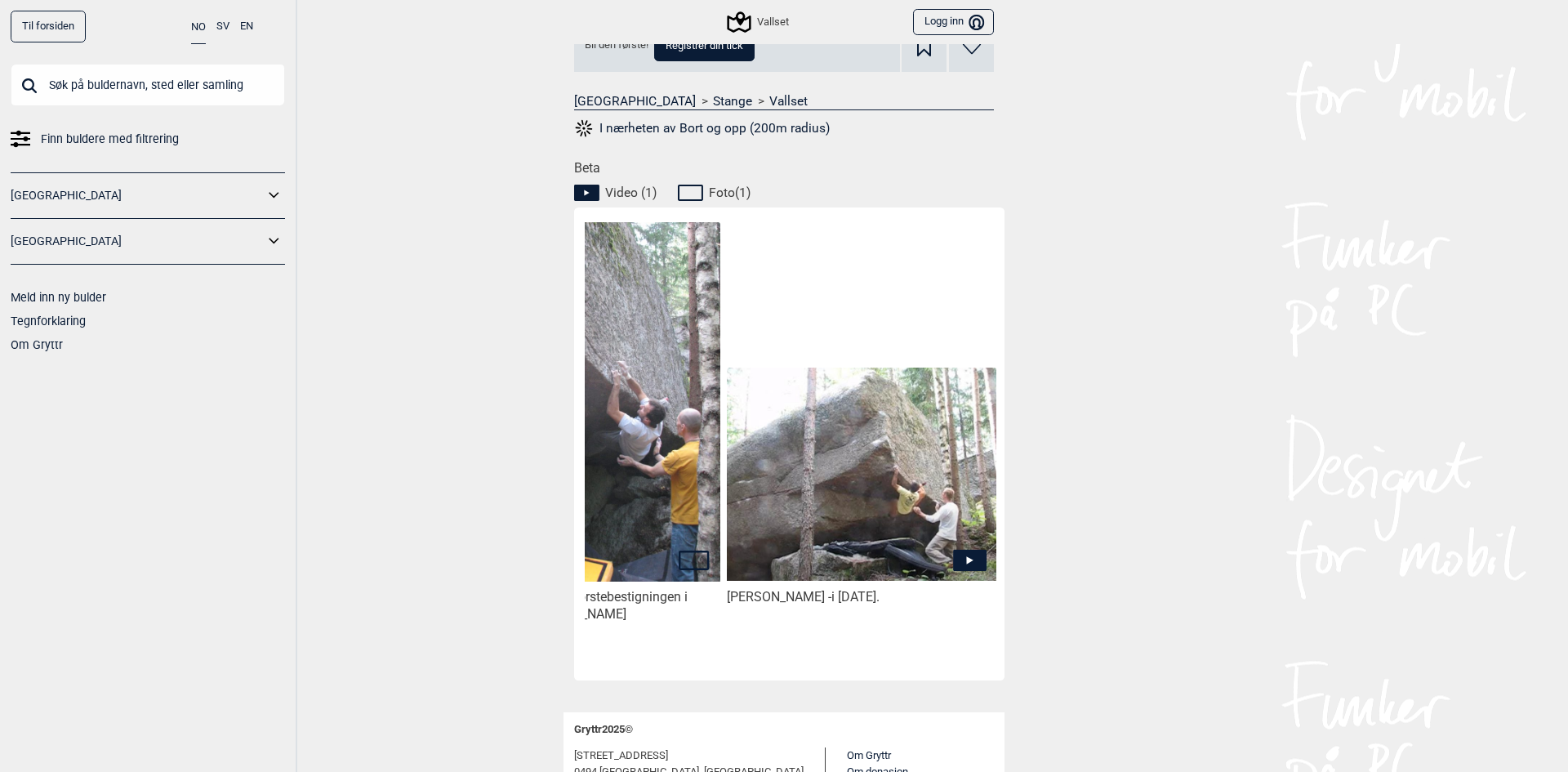
click at [958, 551] on icon at bounding box center [970, 560] width 34 height 21
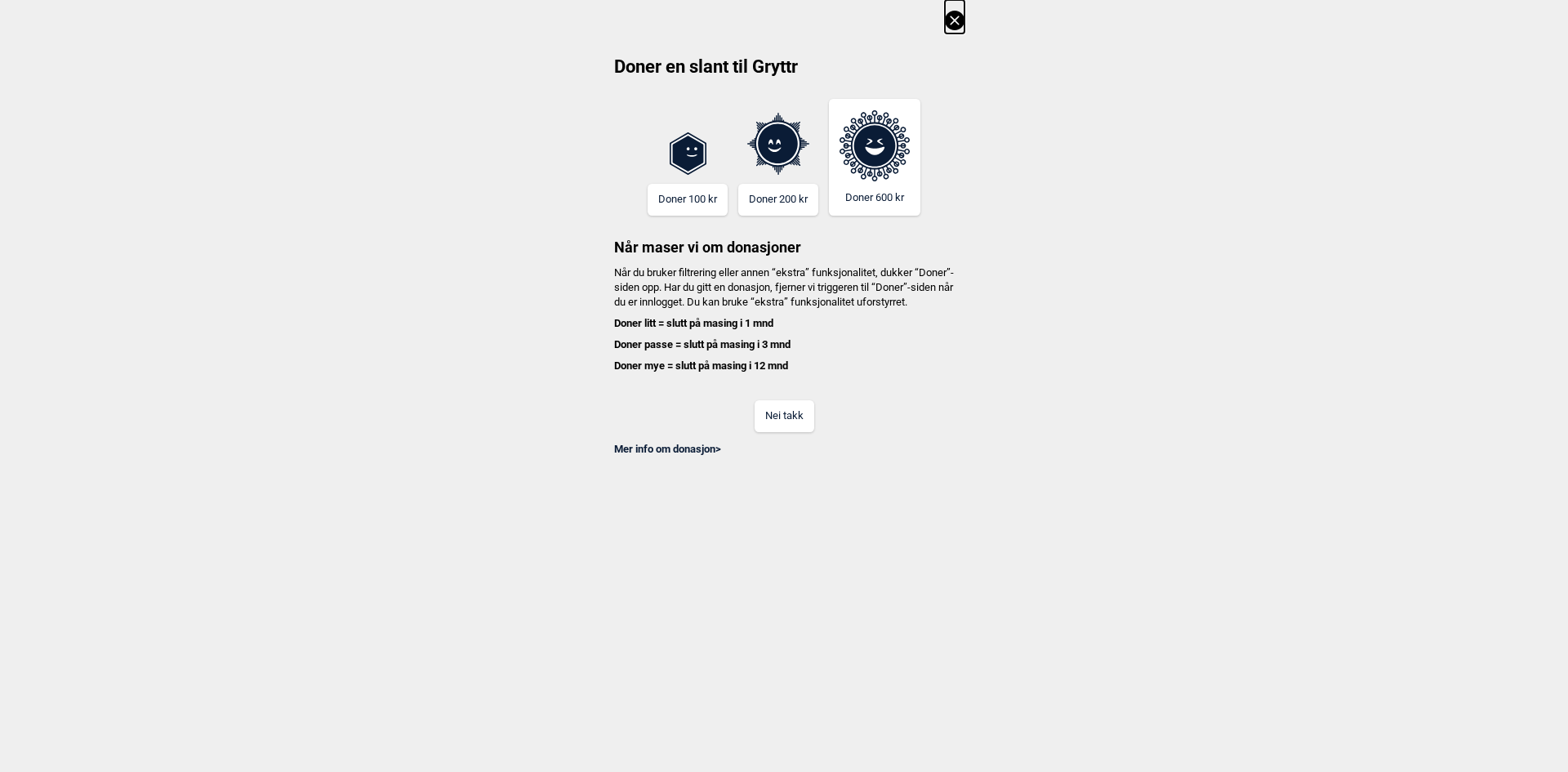
click at [807, 432] on button "Nei takk" at bounding box center [784, 416] width 60 height 32
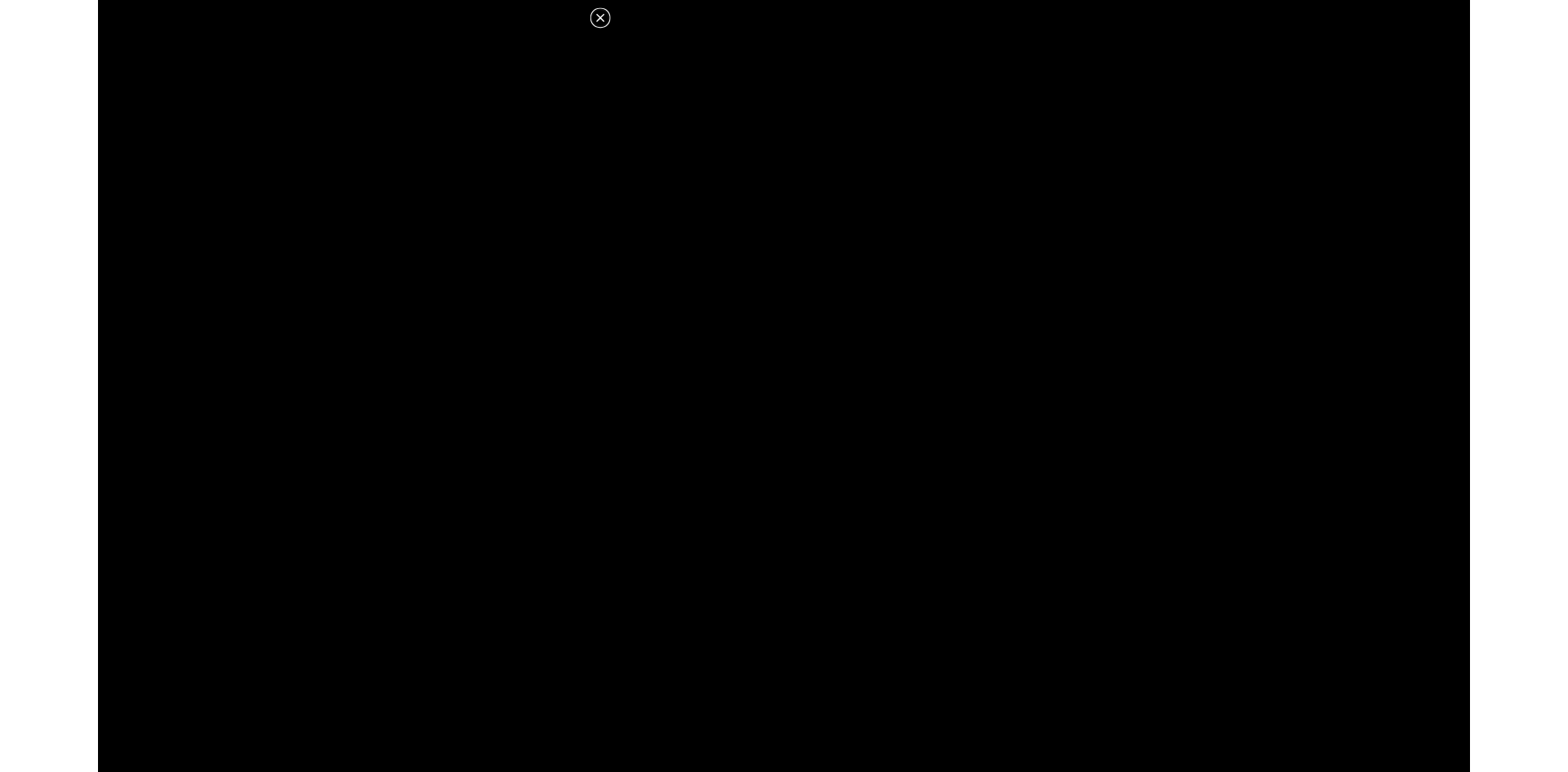
scroll to position [654, 0]
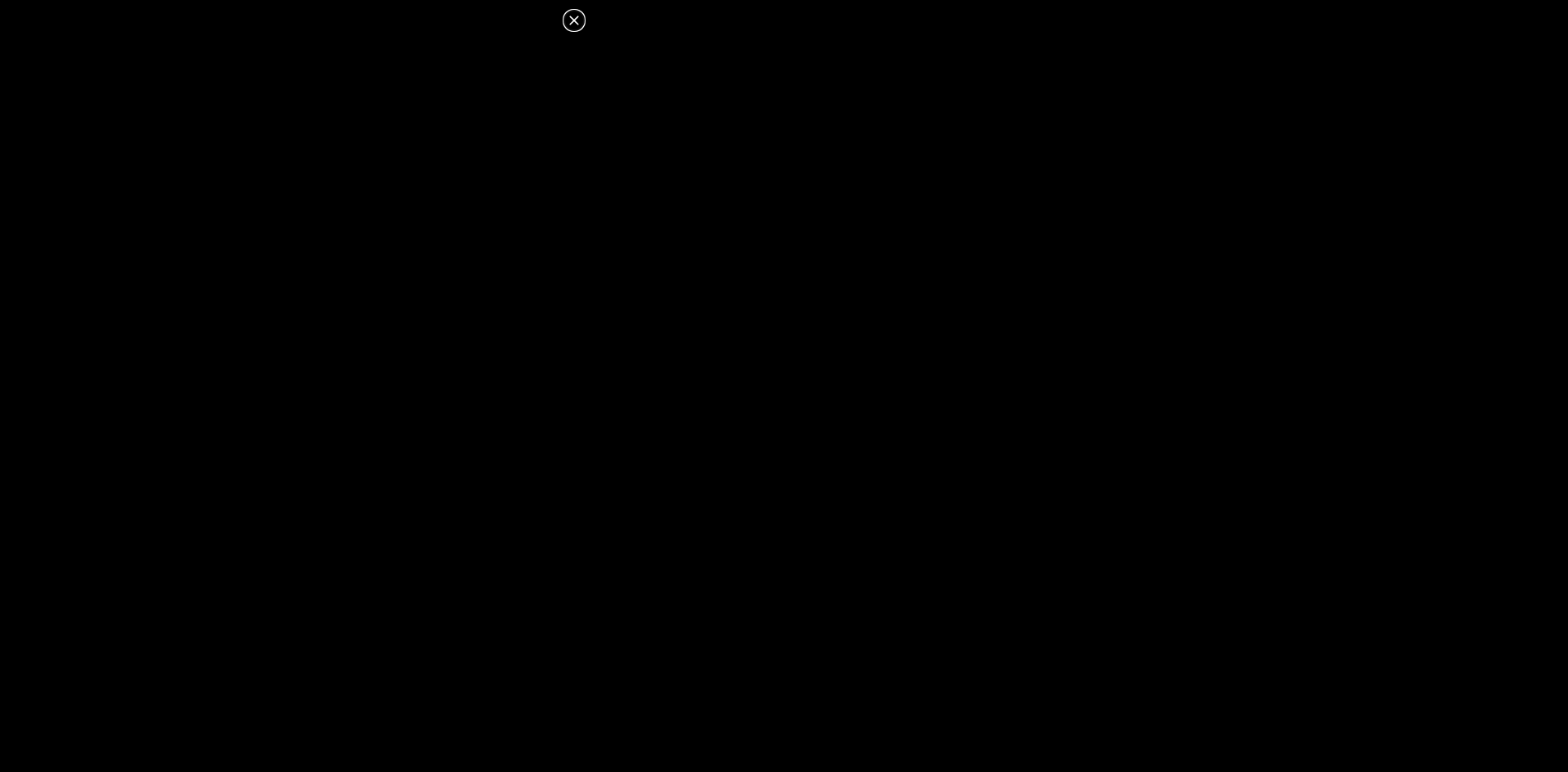
click at [570, 20] on icon at bounding box center [574, 20] width 20 height 20
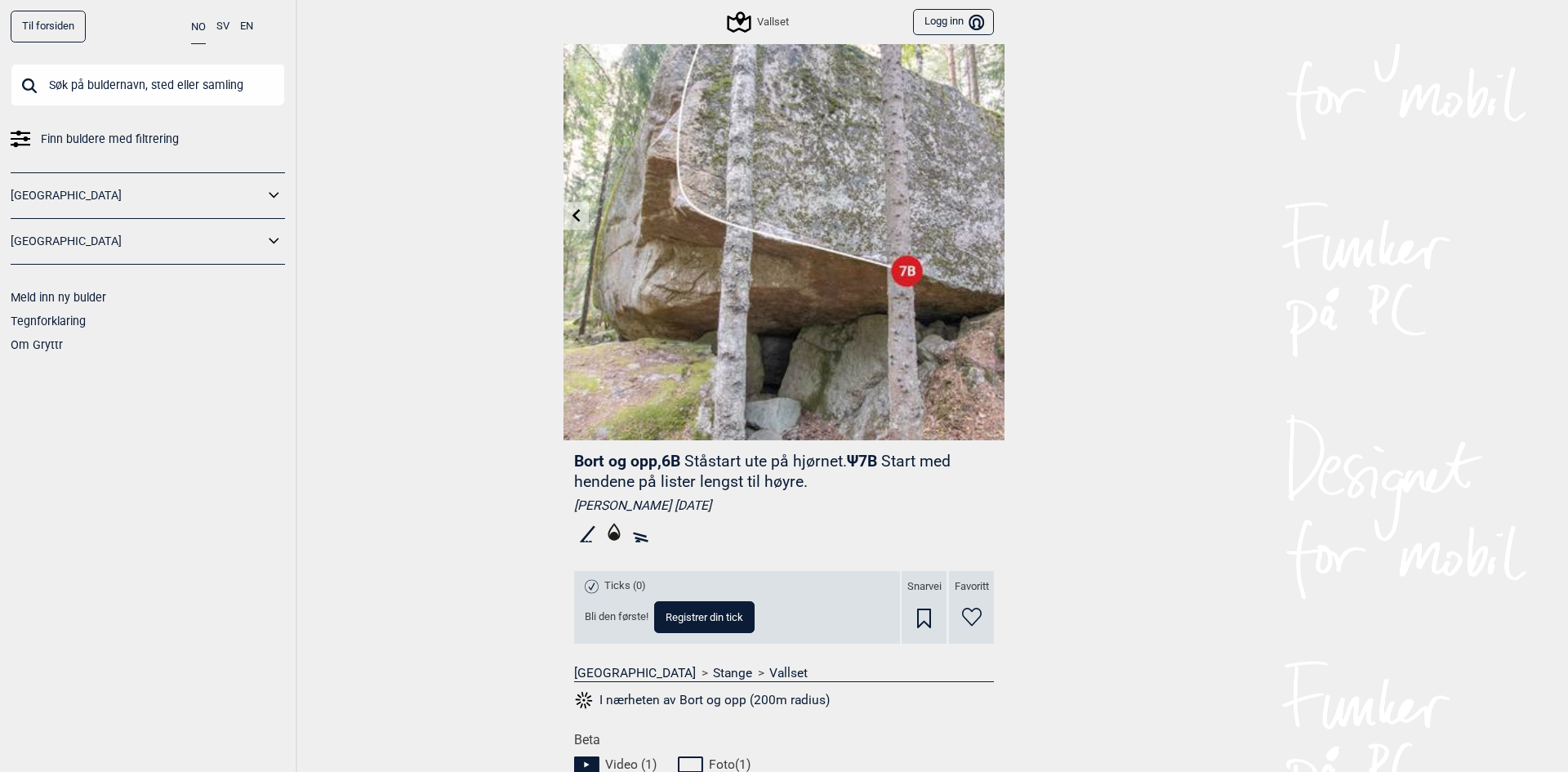
scroll to position [0, 0]
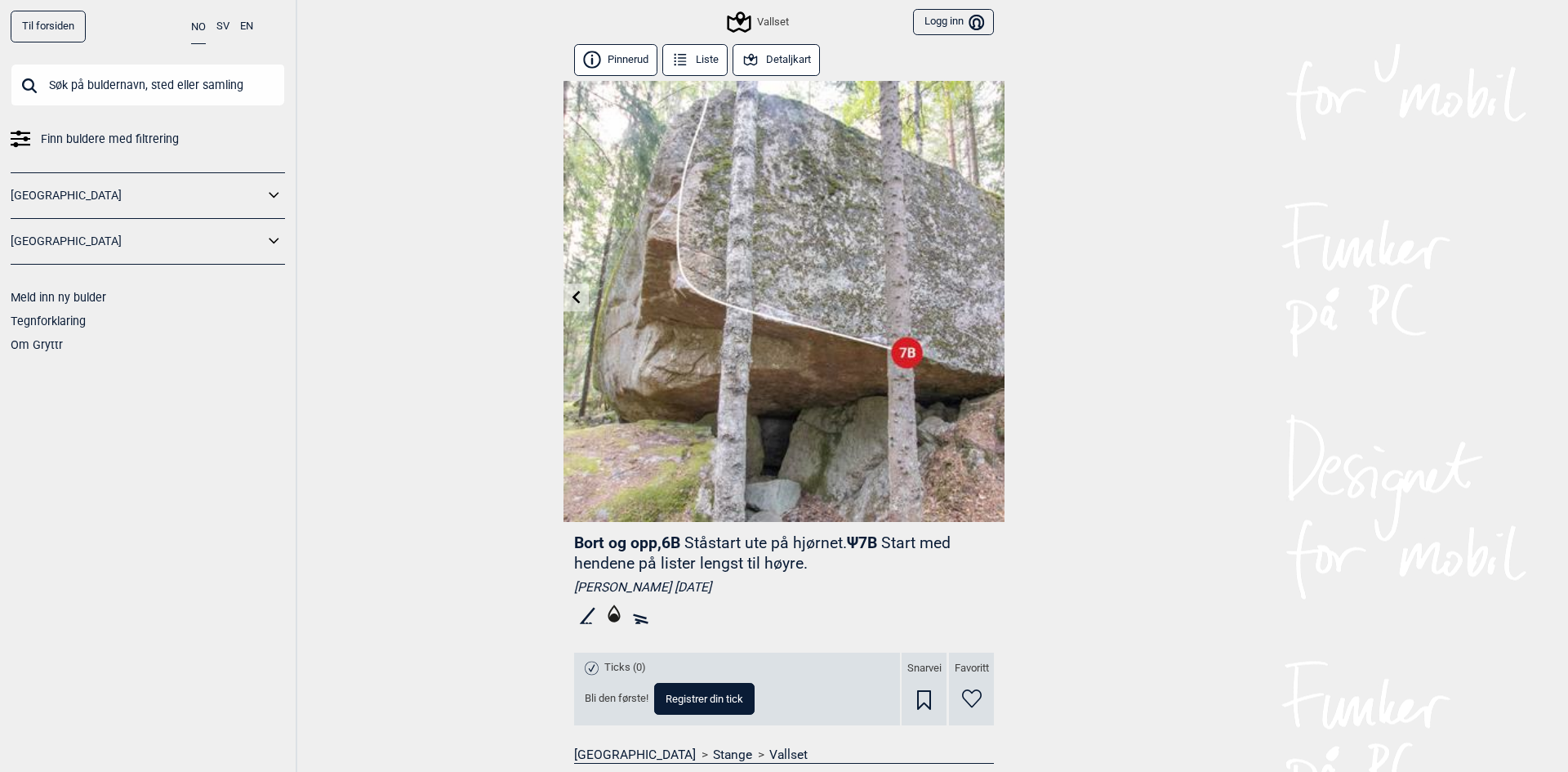
click at [781, 70] on button "Detaljkart" at bounding box center [776, 60] width 88 height 32
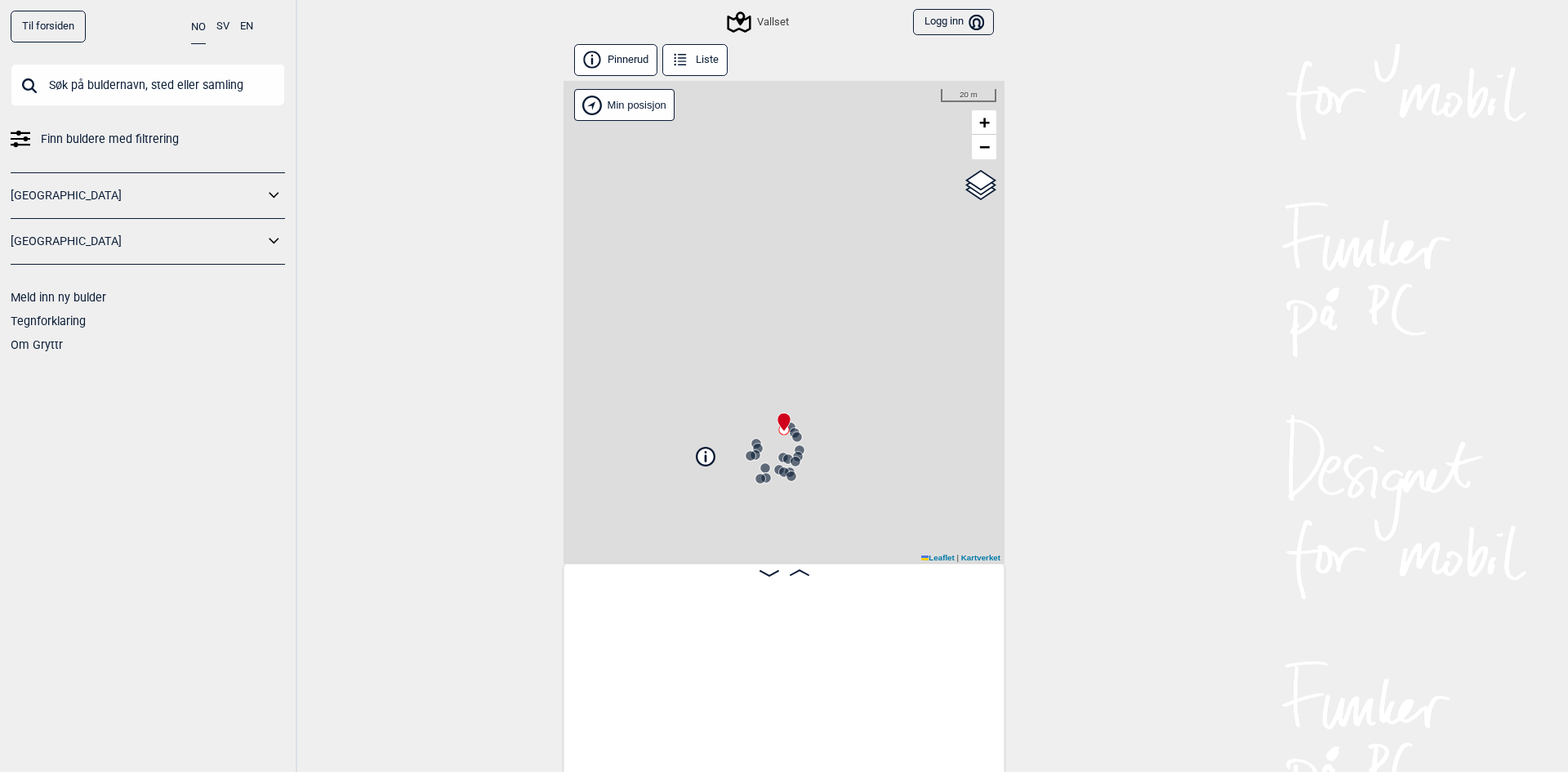
scroll to position [0, 2761]
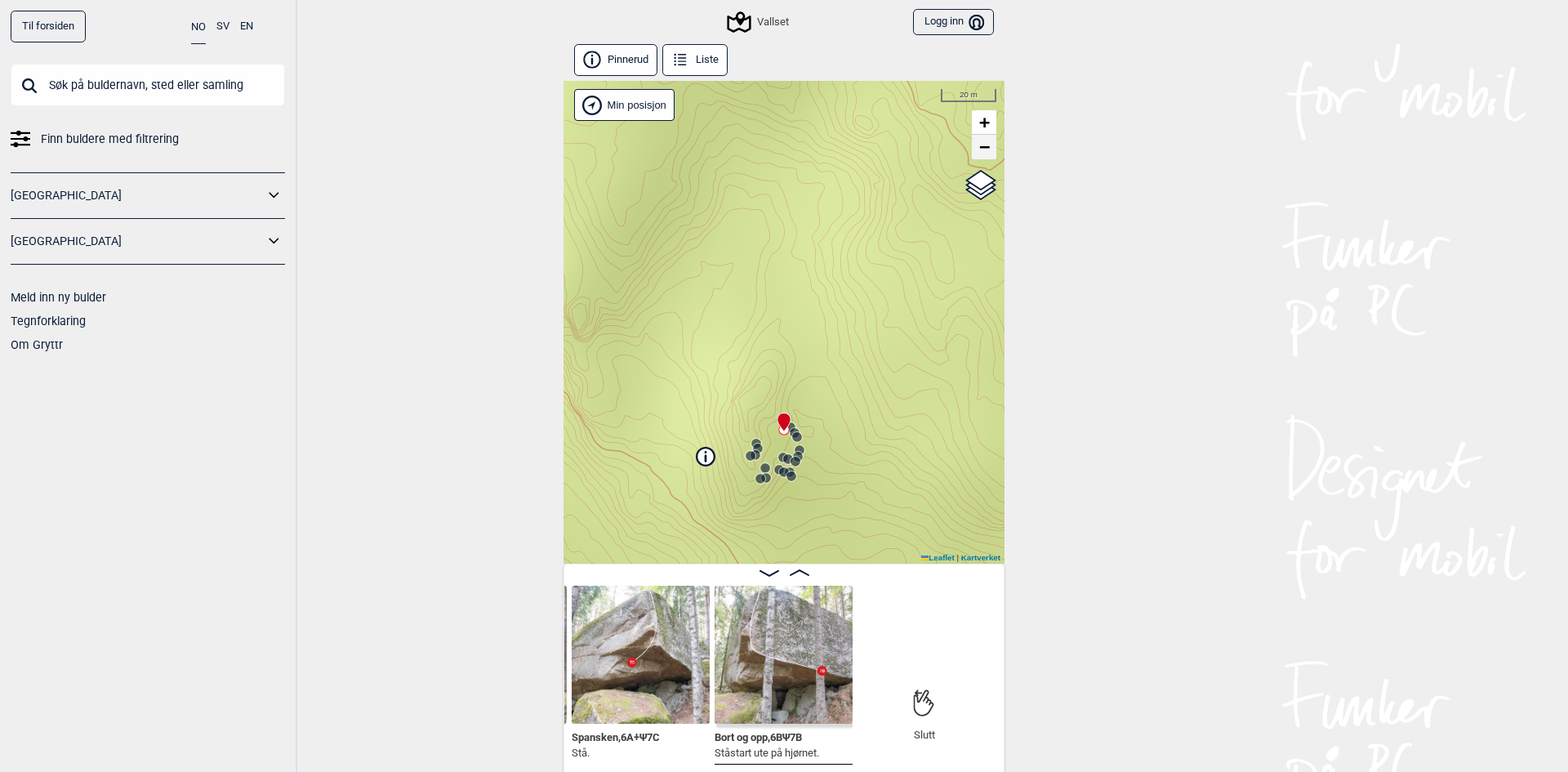
click at [980, 149] on span "−" at bounding box center [985, 146] width 10 height 20
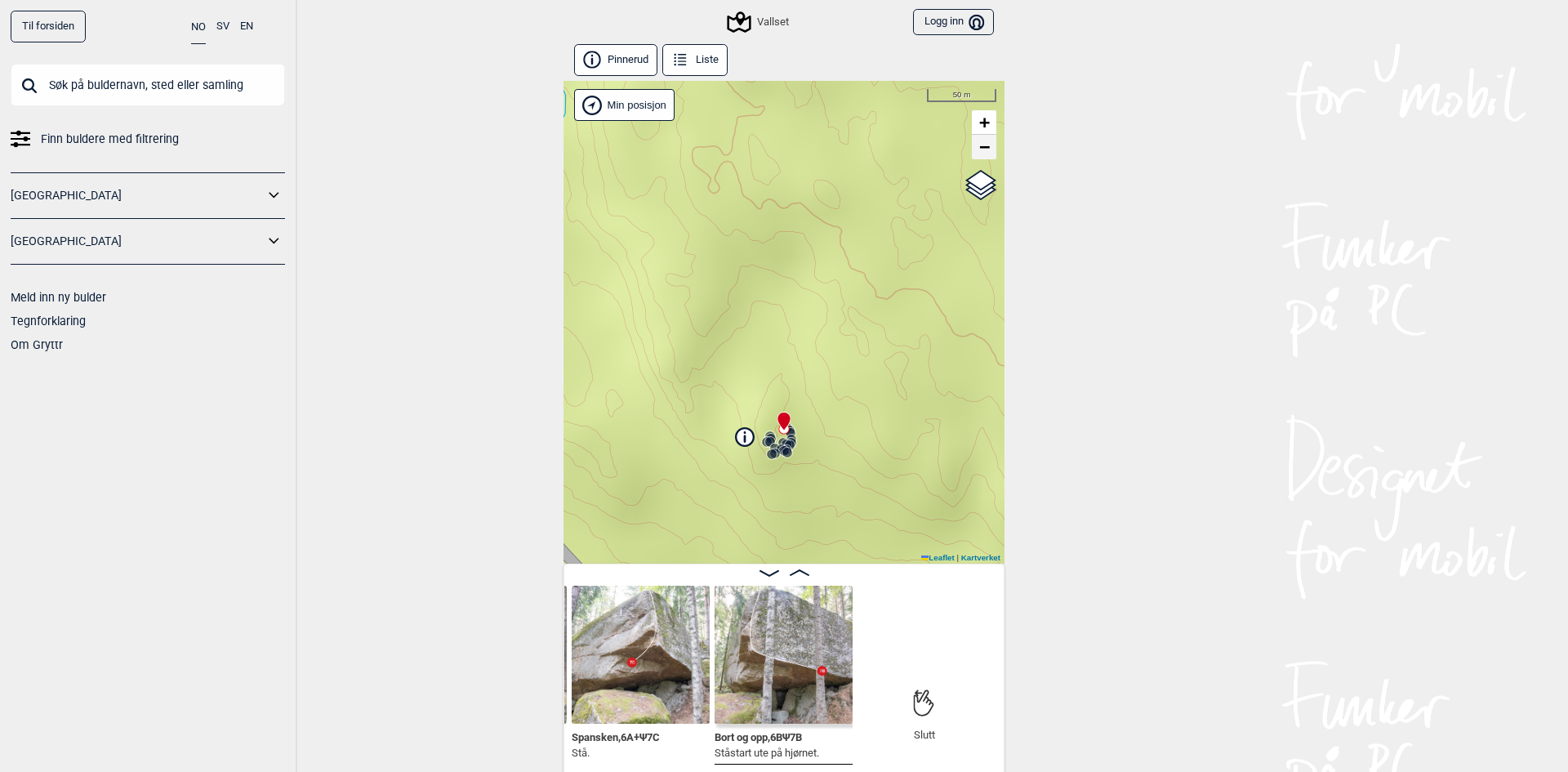
click at [980, 149] on span "−" at bounding box center [985, 146] width 10 height 20
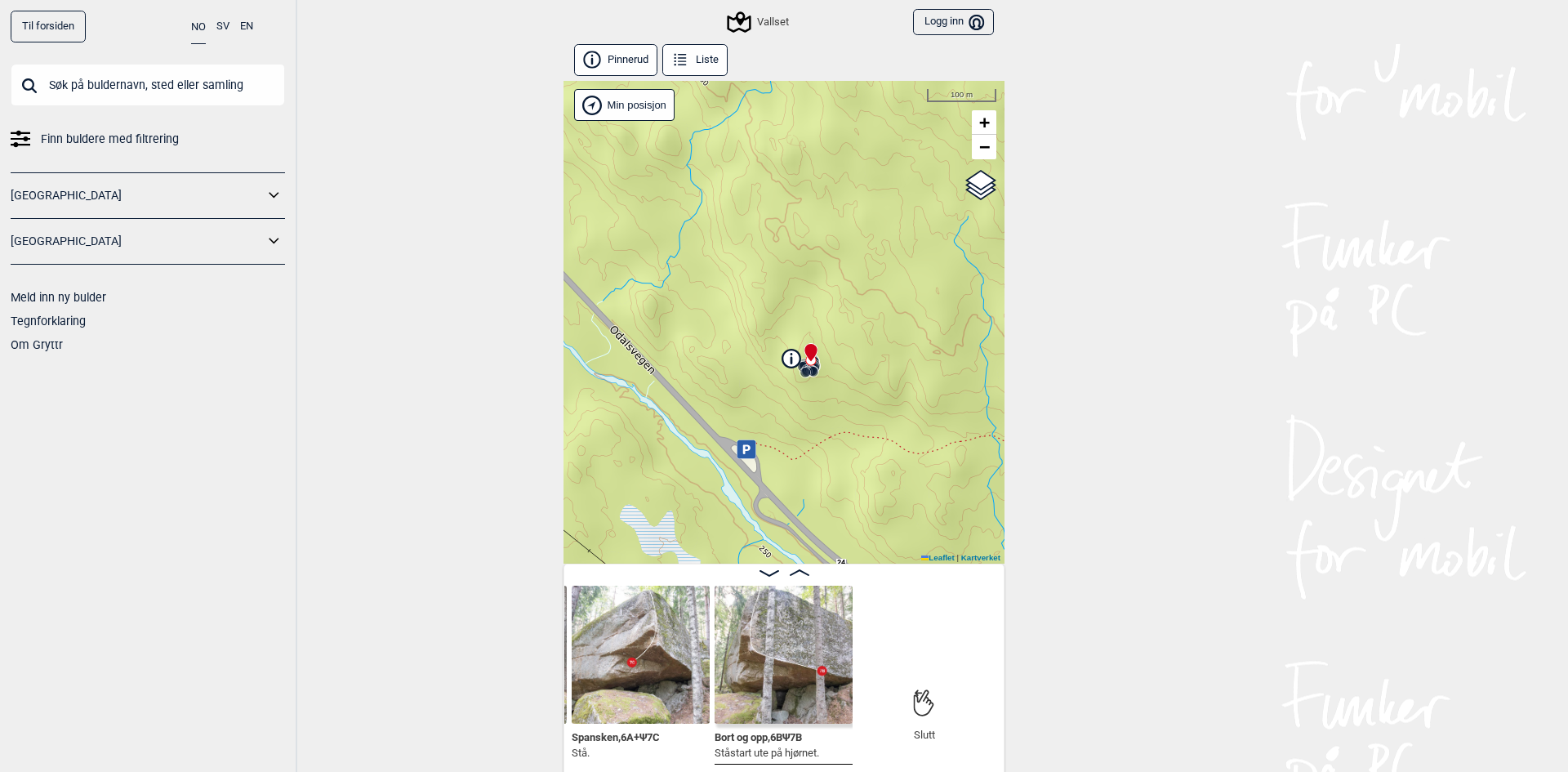
drag, startPoint x: 803, startPoint y: 493, endPoint x: 831, endPoint y: 423, distance: 75.4
click at [831, 423] on div "Vallset Brukerens posisjon Min posisjon 100 m + − Kartverket OpenStreetMap Goog…" at bounding box center [783, 322] width 441 height 482
click at [776, 455] on div "Vallset Brukerens posisjon Min posisjon 100 m + − Kartverket OpenStreetMap Goog…" at bounding box center [783, 322] width 441 height 482
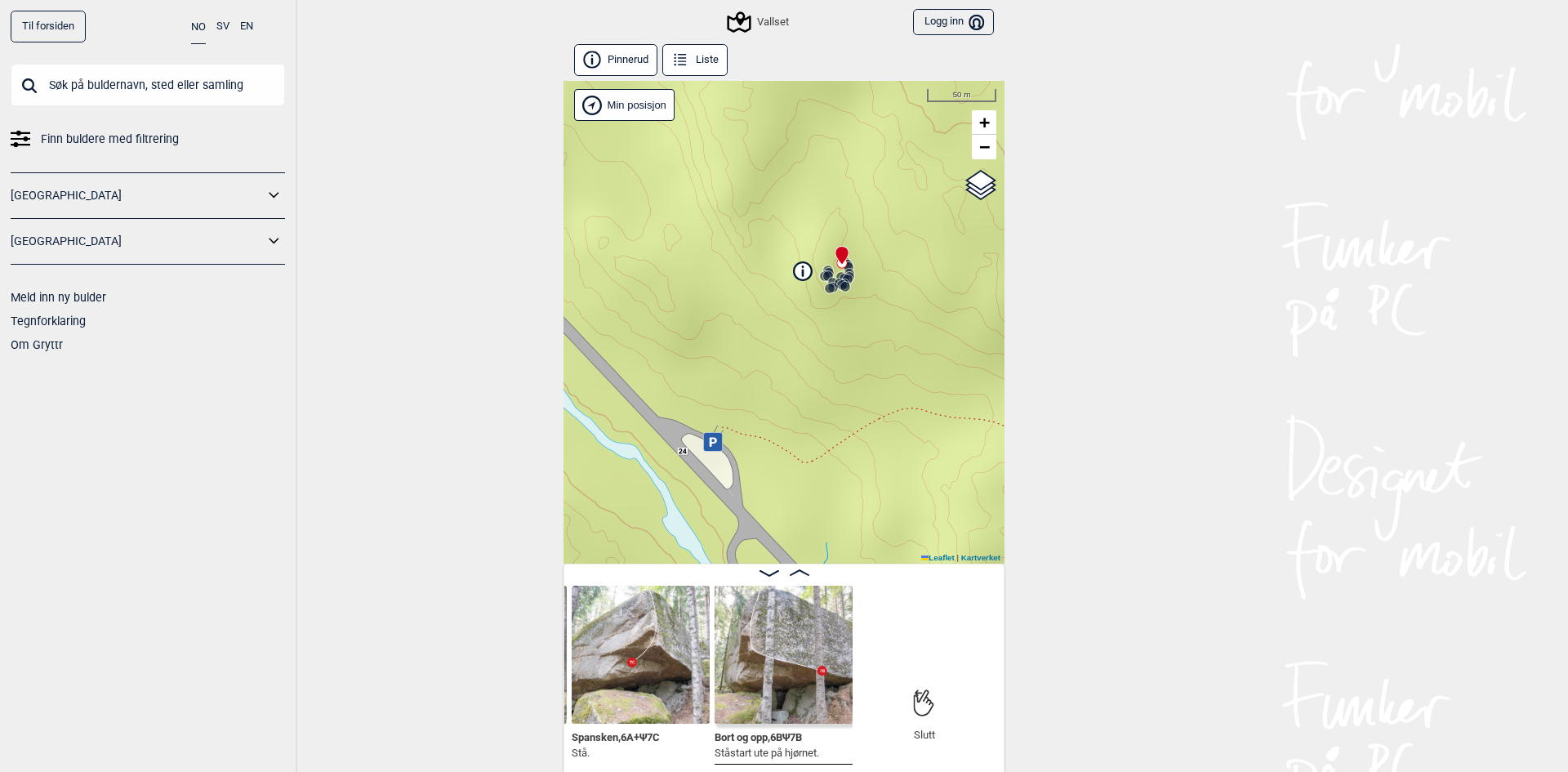
click at [776, 455] on div "Vallset Brukerens posisjon Min posisjon 50 m + − Kartverket OpenStreetMap Googl…" at bounding box center [783, 322] width 441 height 482
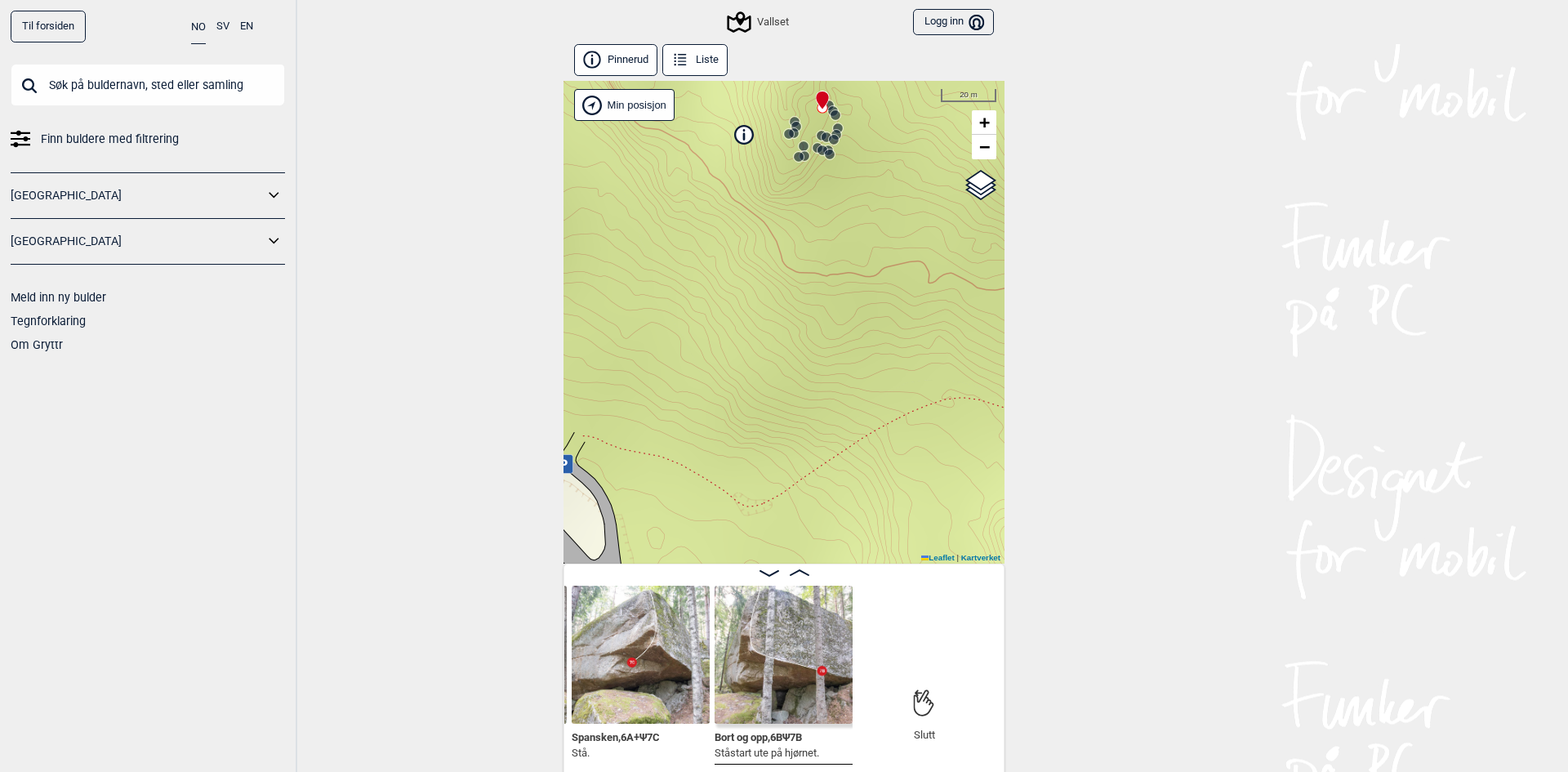
drag, startPoint x: 690, startPoint y: 440, endPoint x: 610, endPoint y: 476, distance: 87.7
click at [610, 476] on div "Vallset Brukerens posisjon Min posisjon 20 m + − Kartverket OpenStreetMap Googl…" at bounding box center [783, 322] width 441 height 482
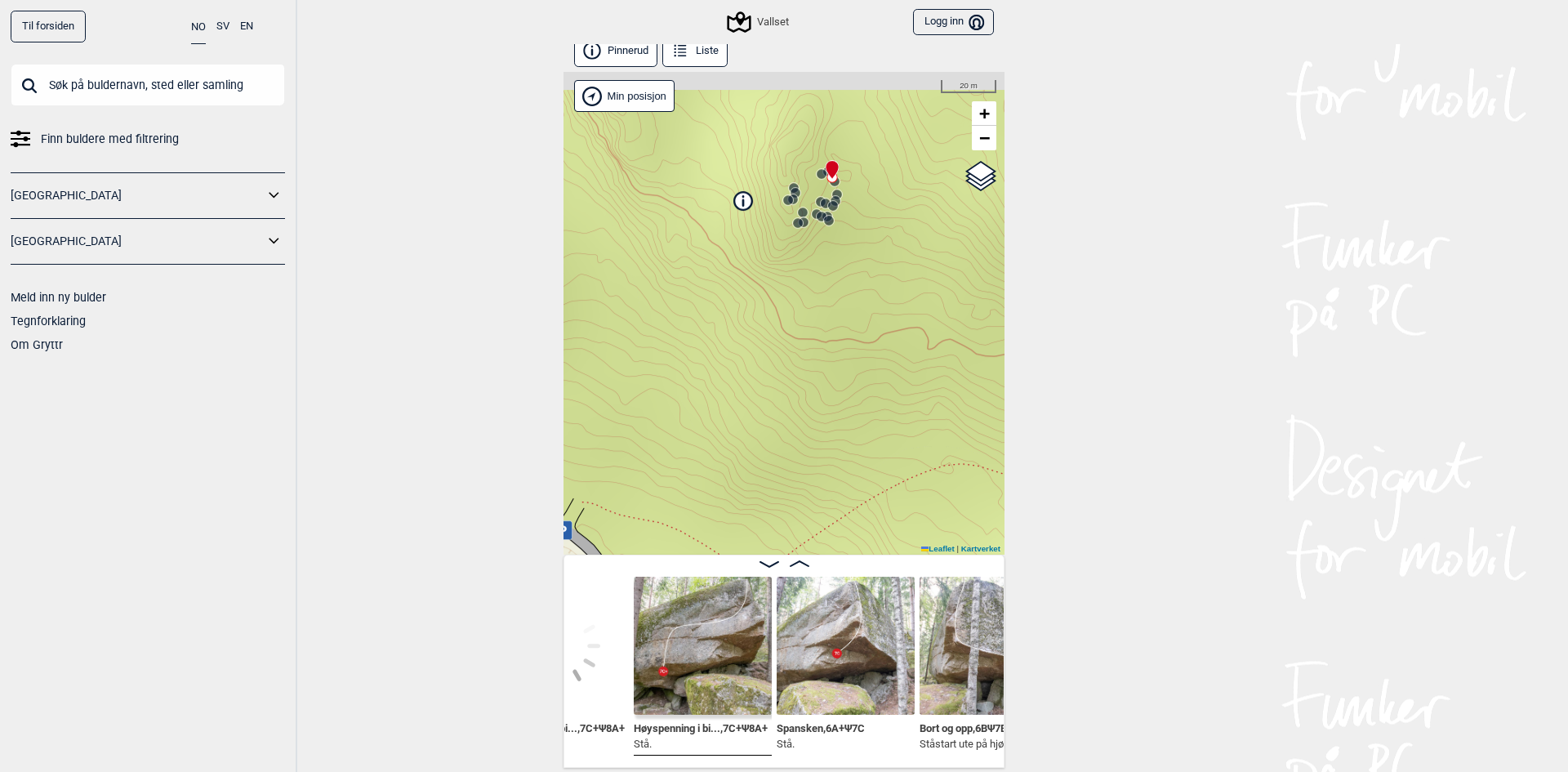
scroll to position [0, 2515]
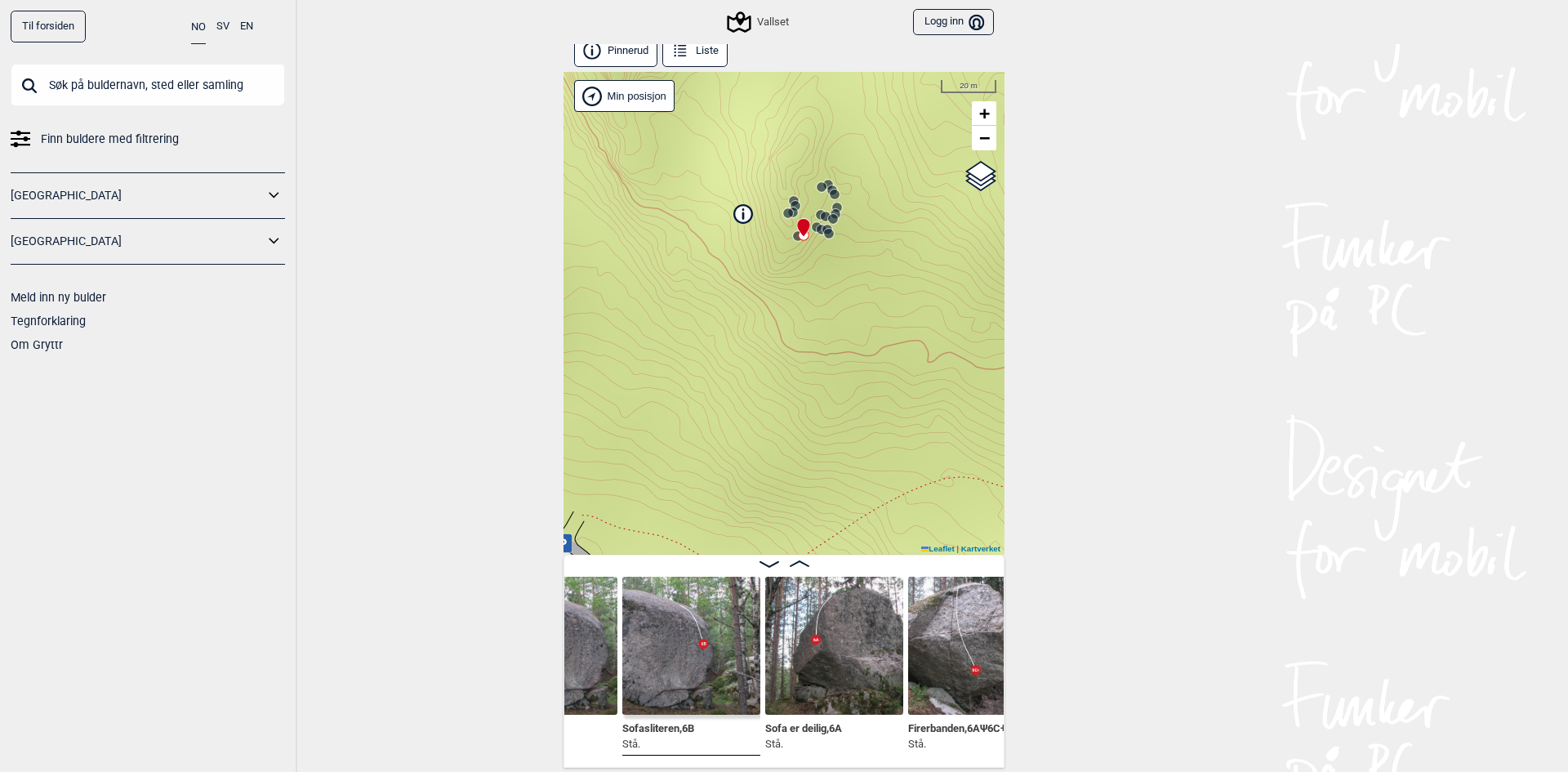
scroll to position [0, 384]
